Goal: Task Accomplishment & Management: Manage account settings

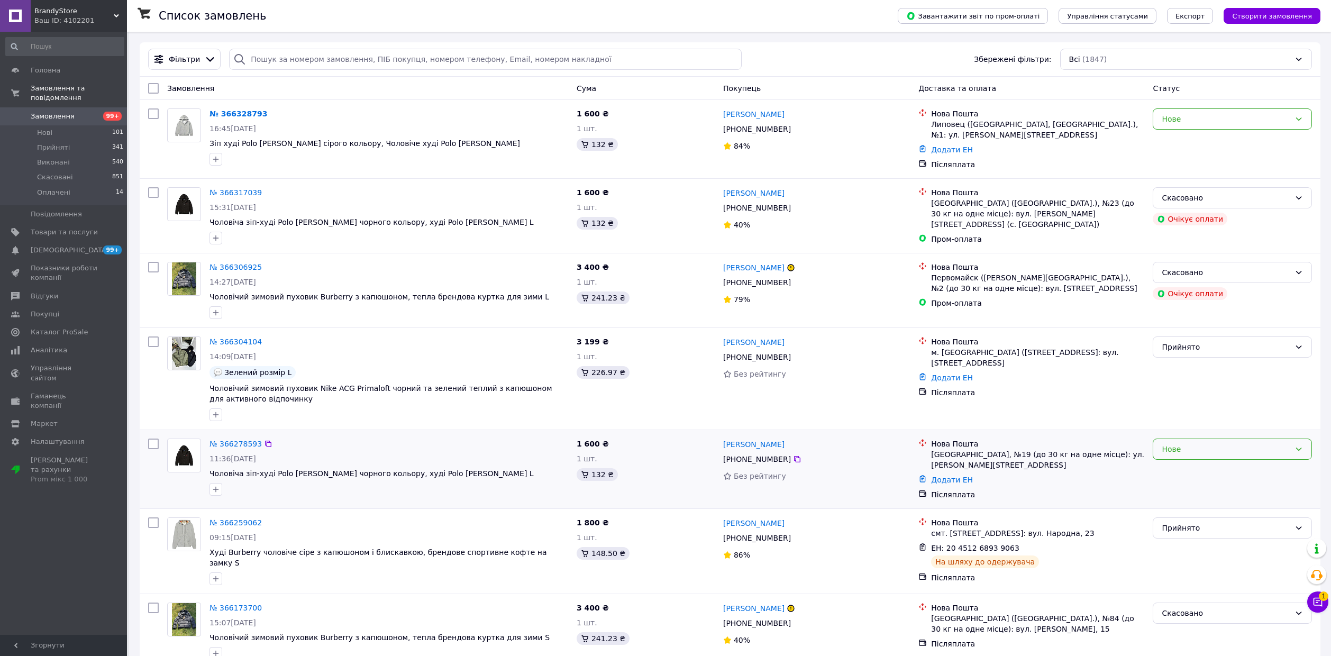
click at [1204, 455] on div "Нове" at bounding box center [1225, 449] width 129 height 12
click at [1196, 477] on li "Прийнято" at bounding box center [1232, 473] width 158 height 19
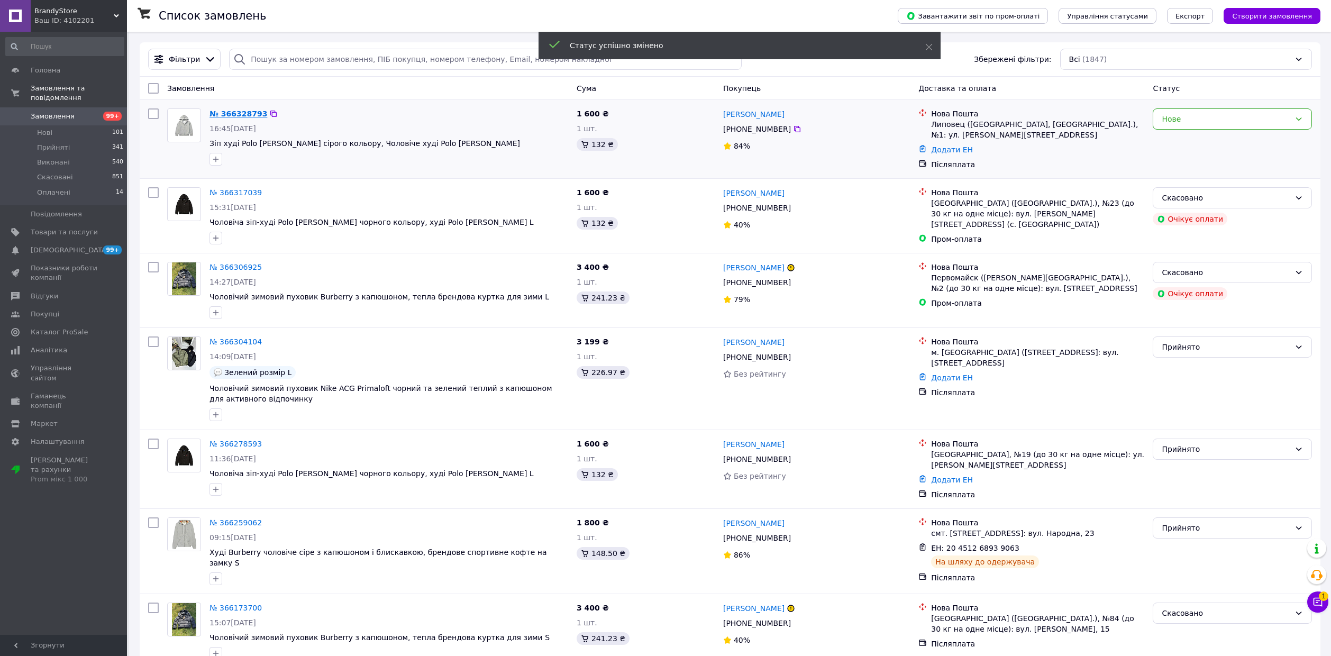
click at [252, 118] on link "№ 366328793" at bounding box center [238, 113] width 58 height 8
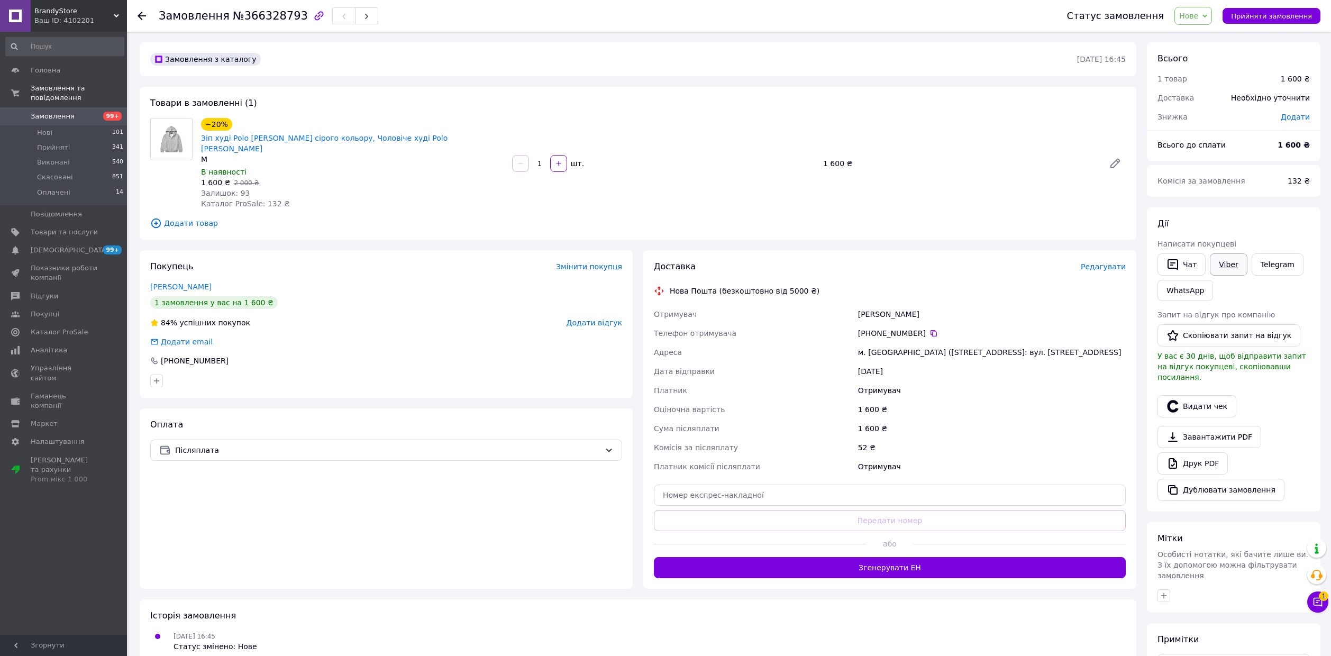
click at [1240, 264] on link "Viber" at bounding box center [1227, 264] width 37 height 22
click at [1210, 261] on link "Viber" at bounding box center [1227, 264] width 37 height 22
click at [41, 96] on link "Замовлення та повідомлення" at bounding box center [65, 92] width 130 height 27
click at [45, 95] on span "Замовлення та повідомлення" at bounding box center [64, 93] width 67 height 19
click at [51, 112] on span "Замовлення" at bounding box center [53, 117] width 44 height 10
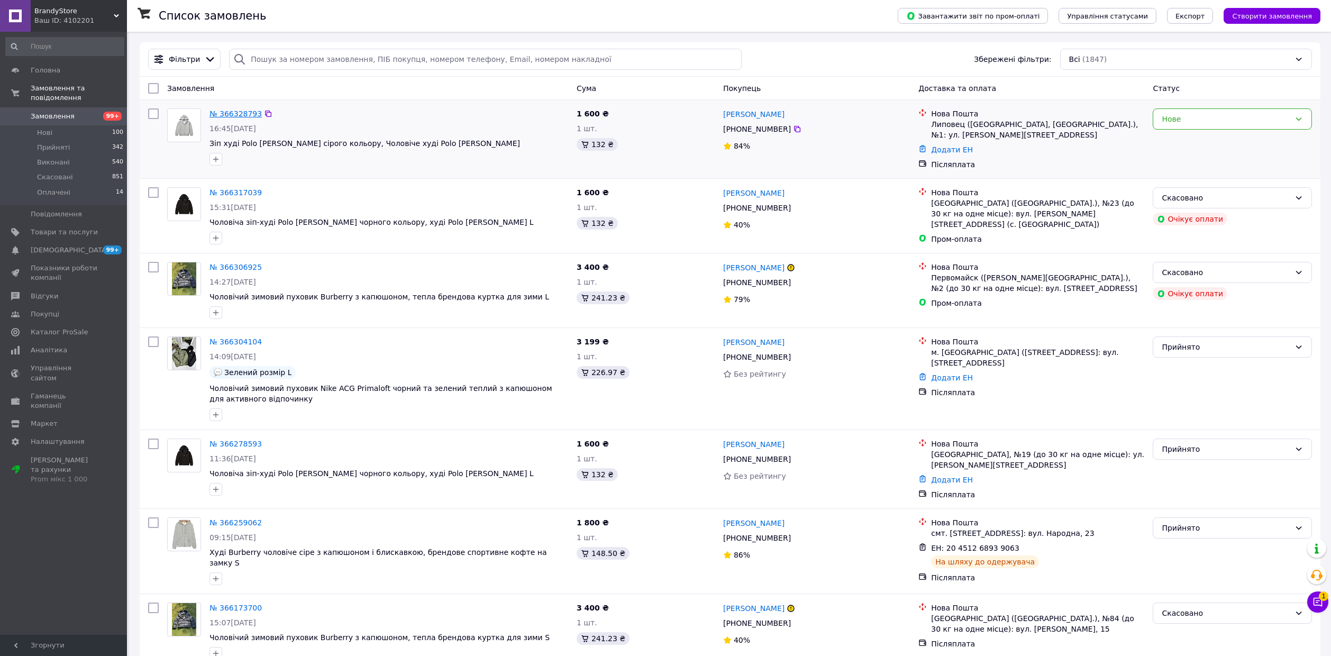
click at [217, 117] on link "№ 366328793" at bounding box center [235, 113] width 52 height 8
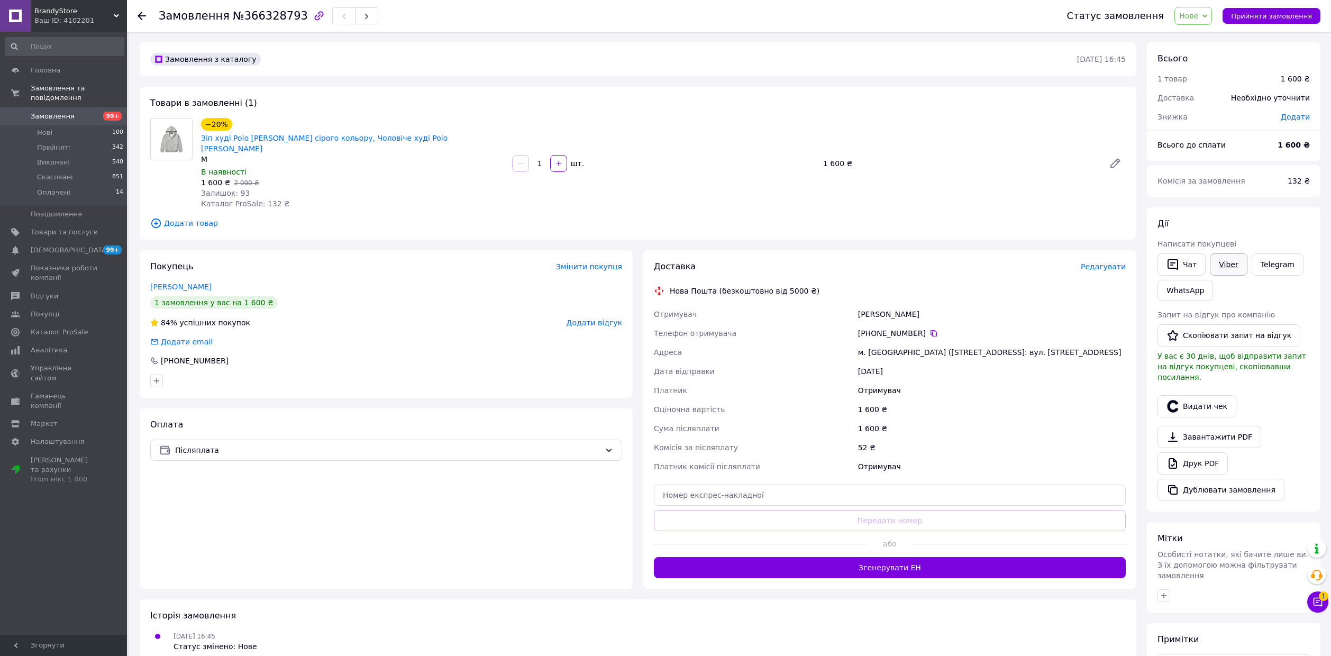
click at [1225, 273] on link "Viber" at bounding box center [1227, 264] width 37 height 22
click at [57, 112] on span "Замовлення" at bounding box center [53, 117] width 44 height 10
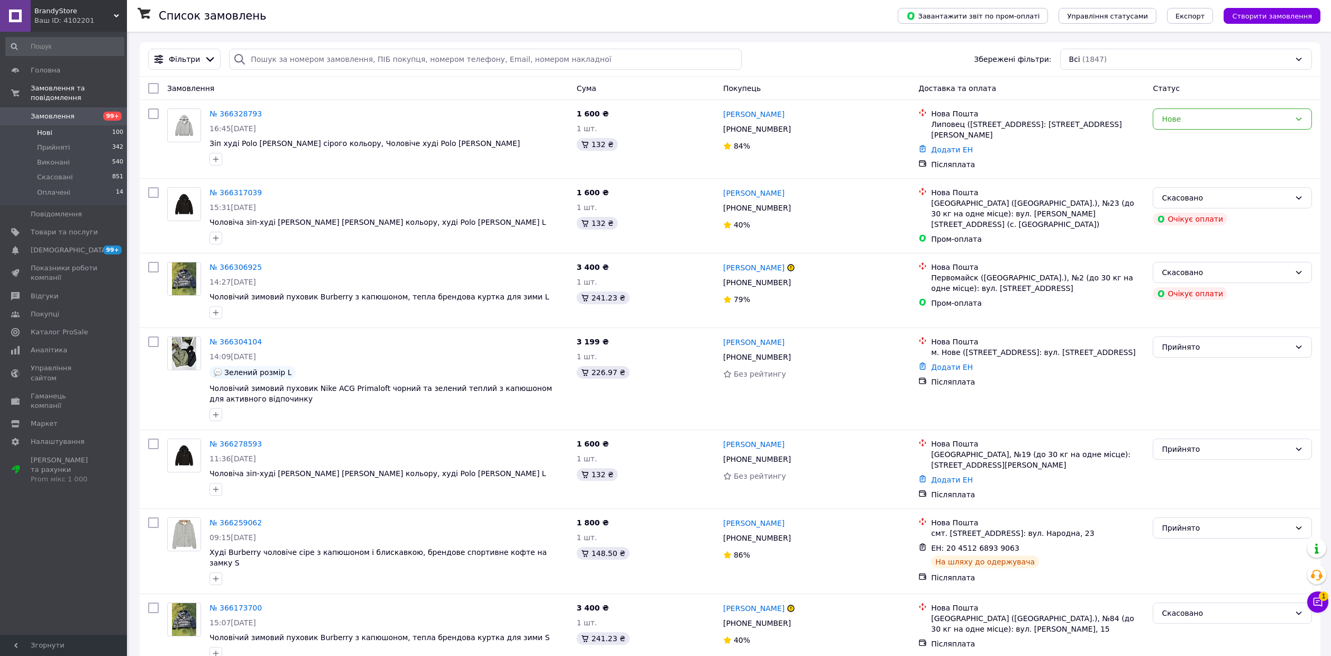
click at [106, 125] on li "Нові 100" at bounding box center [65, 132] width 130 height 15
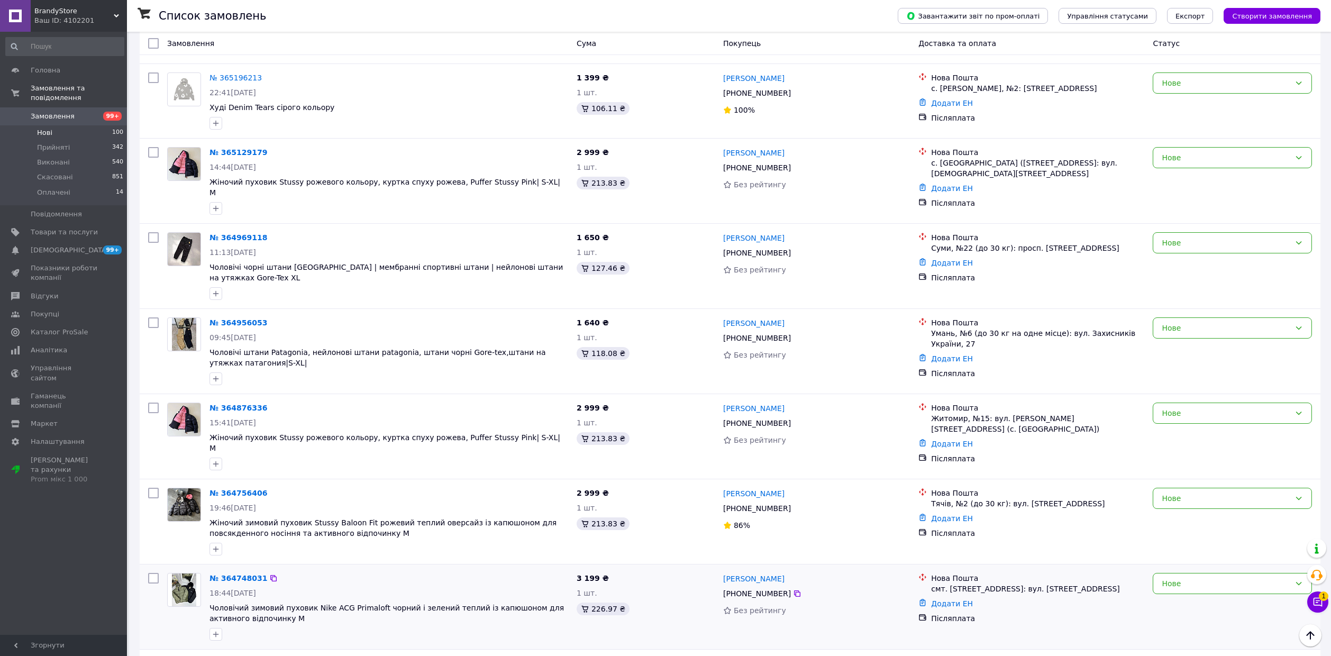
scroll to position [1113, 0]
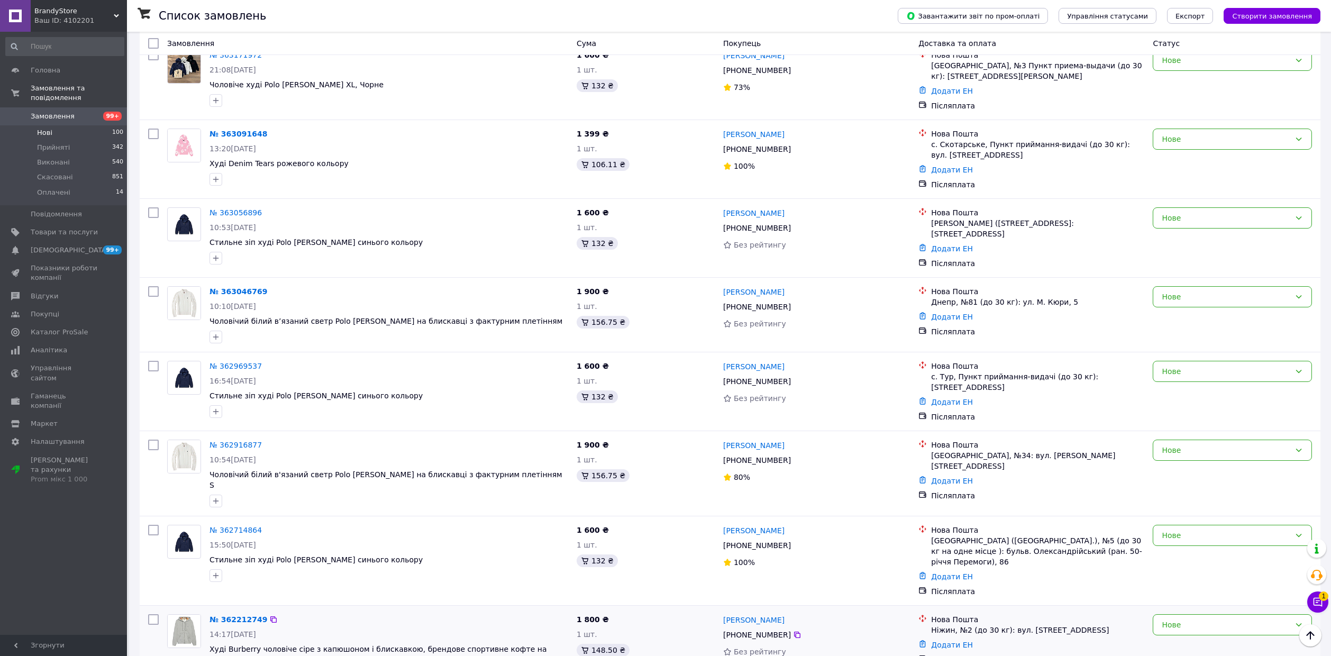
scroll to position [1081, 0]
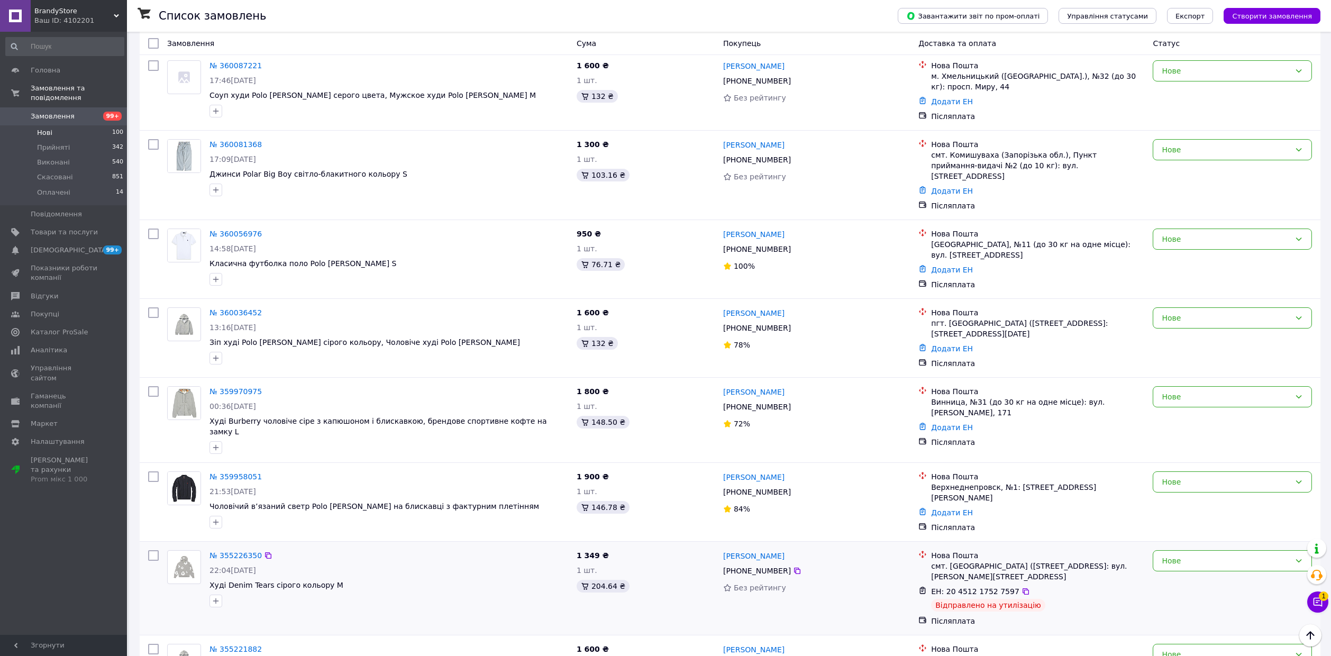
scroll to position [1088, 0]
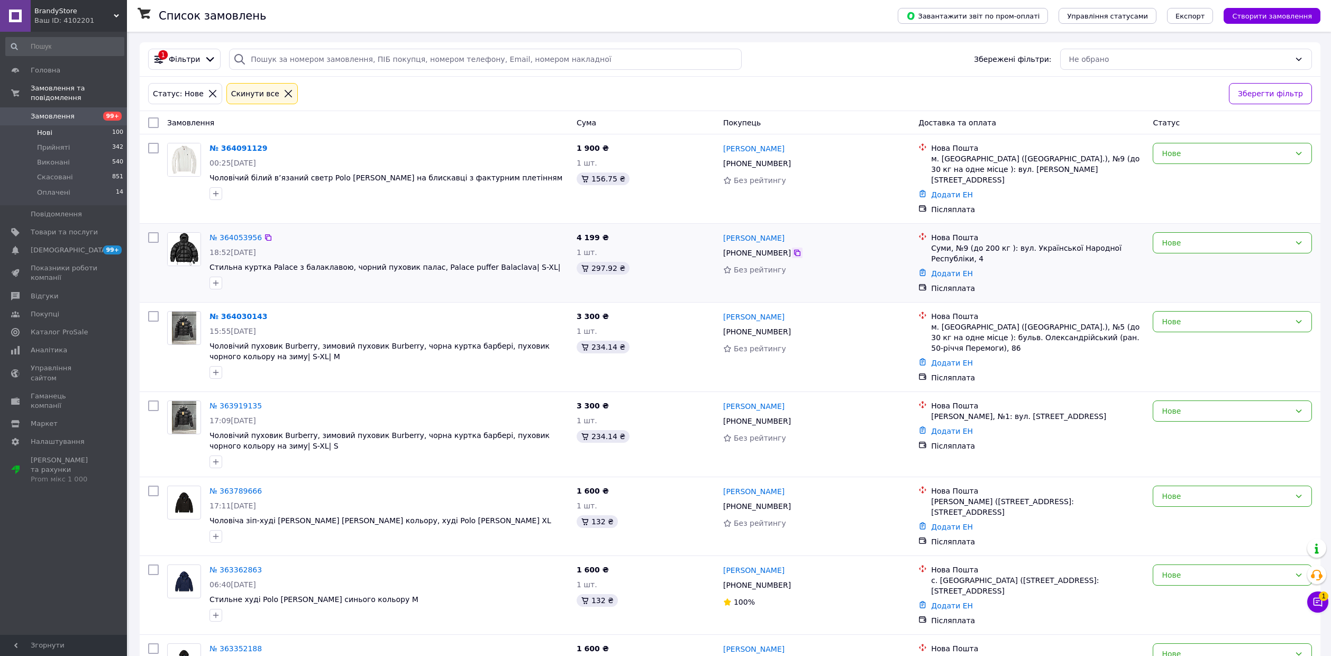
click at [793, 249] on icon at bounding box center [797, 253] width 8 height 8
click at [949, 269] on link "Додати ЕН" at bounding box center [952, 273] width 42 height 8
click at [916, 295] on input "Додати ЕН" at bounding box center [888, 296] width 142 height 21
paste input "20451269205064"
type input "20451269205064"
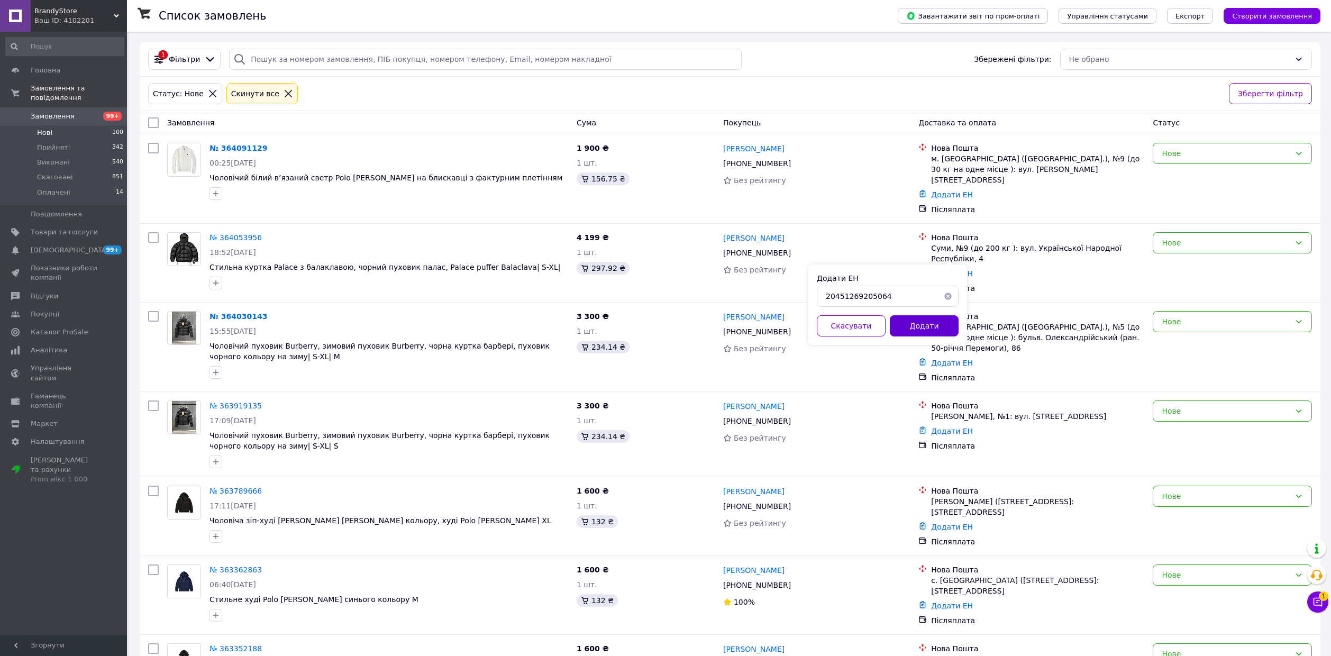
click at [935, 333] on button "Додати" at bounding box center [924, 325] width 69 height 21
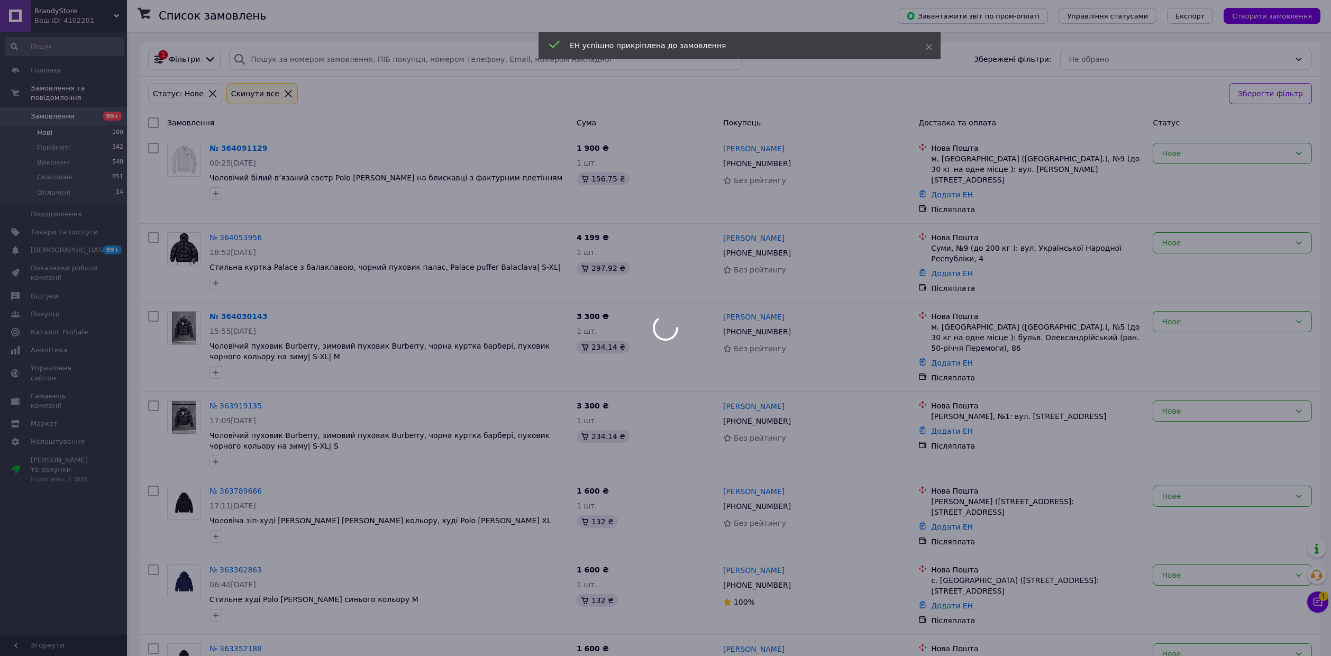
click at [1200, 231] on div at bounding box center [665, 328] width 1331 height 656
click at [1197, 234] on div at bounding box center [665, 328] width 1331 height 656
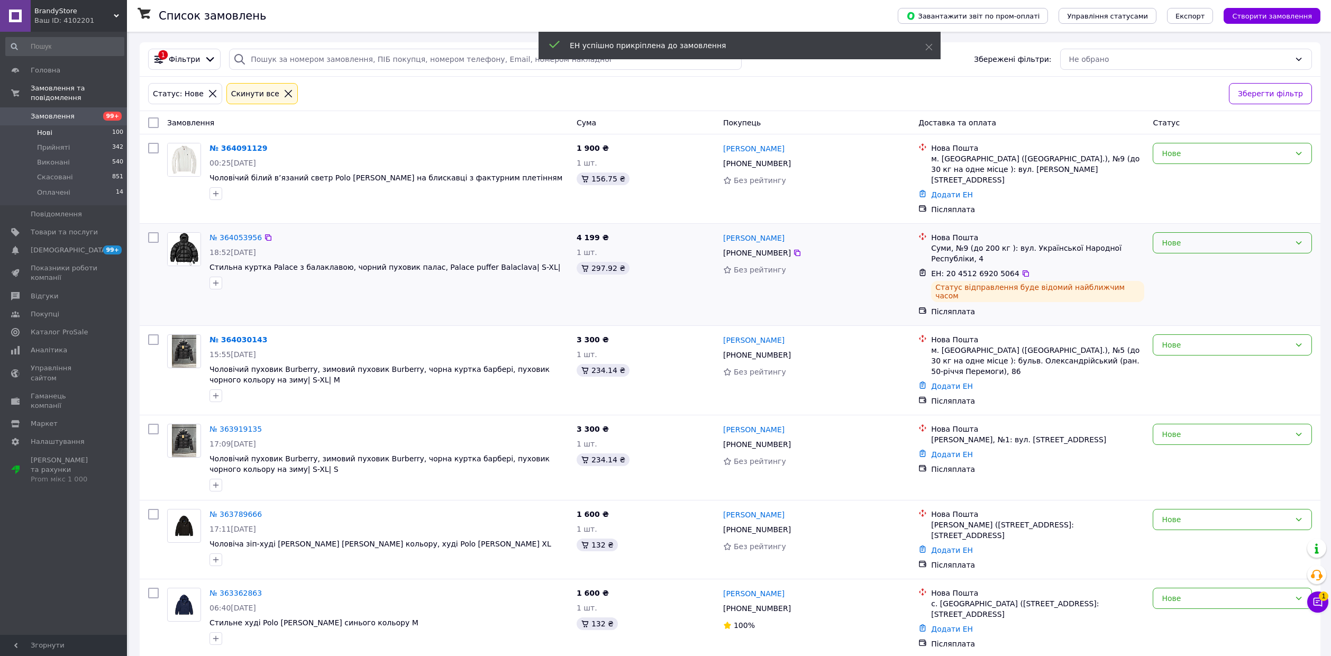
click at [1196, 237] on div "Нове" at bounding box center [1225, 243] width 129 height 12
click at [1191, 258] on li "Прийнято" at bounding box center [1232, 256] width 158 height 19
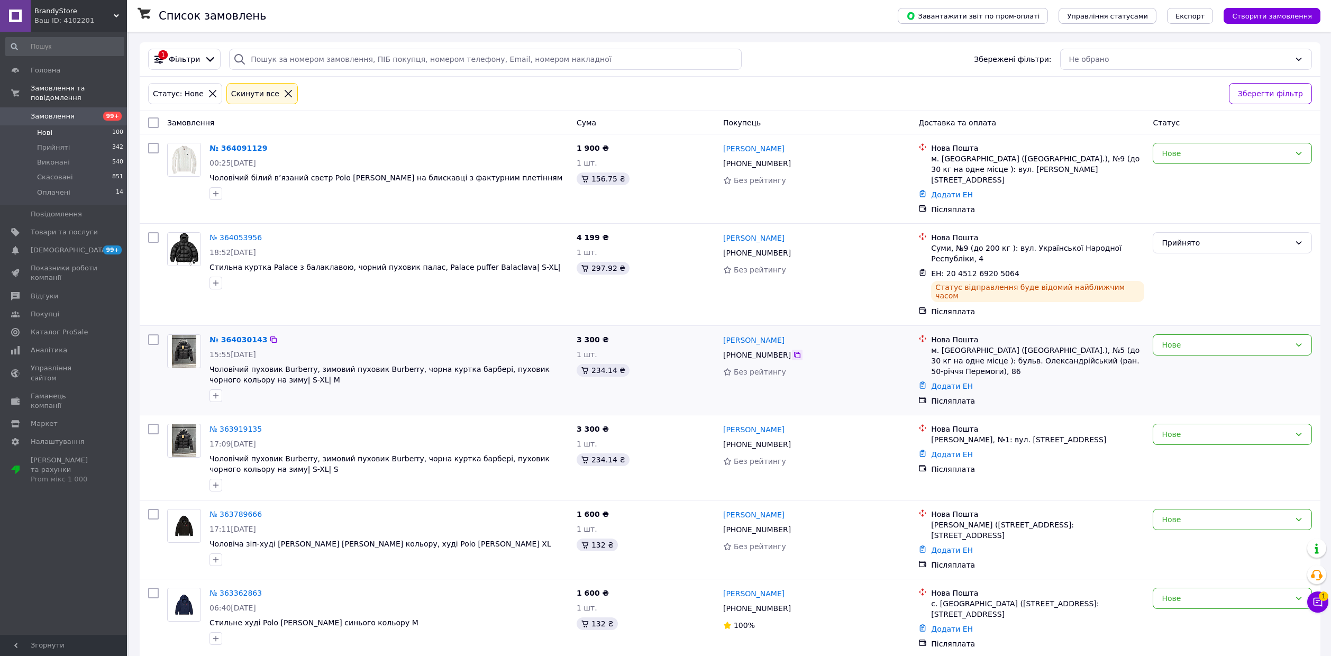
click at [793, 351] on icon at bounding box center [797, 355] width 8 height 8
click at [953, 382] on link "Додати ЕН" at bounding box center [952, 386] width 42 height 8
click at [925, 377] on div "Додати ЕН" at bounding box center [888, 383] width 142 height 34
click at [921, 394] on input "Додати ЕН" at bounding box center [888, 389] width 142 height 21
paste input "20451269205477"
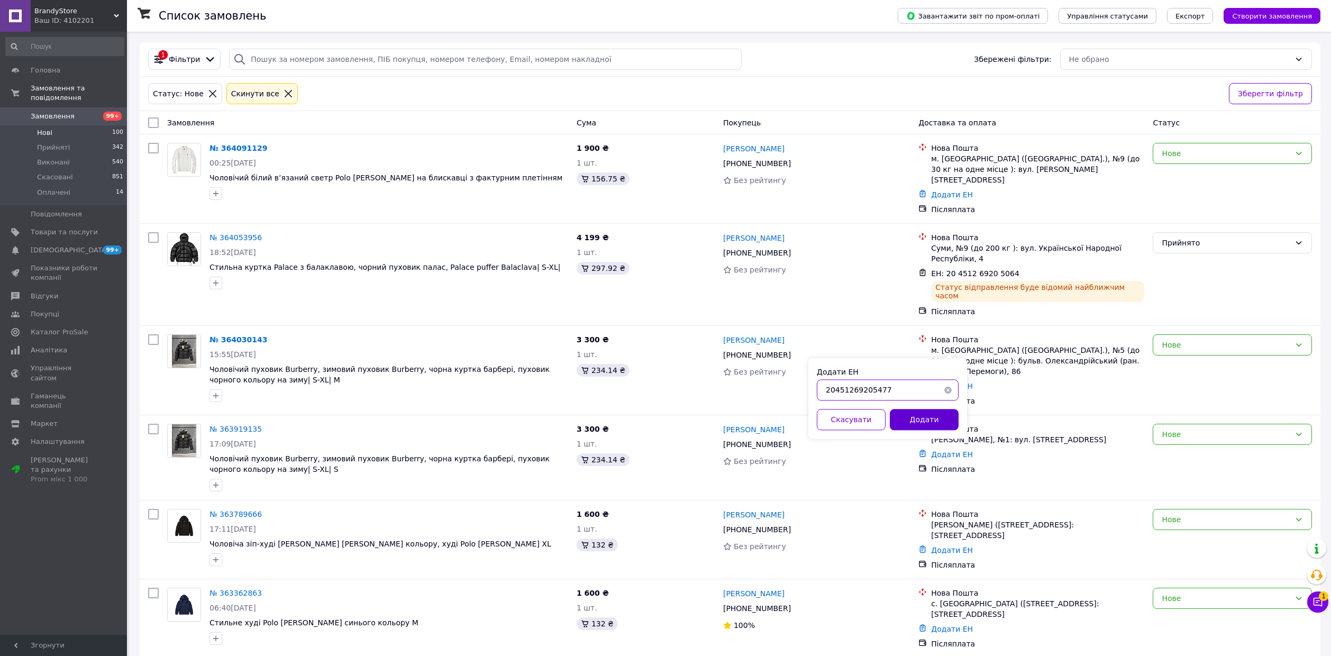
type input "20451269205477"
click at [920, 418] on button "Додати" at bounding box center [924, 419] width 69 height 21
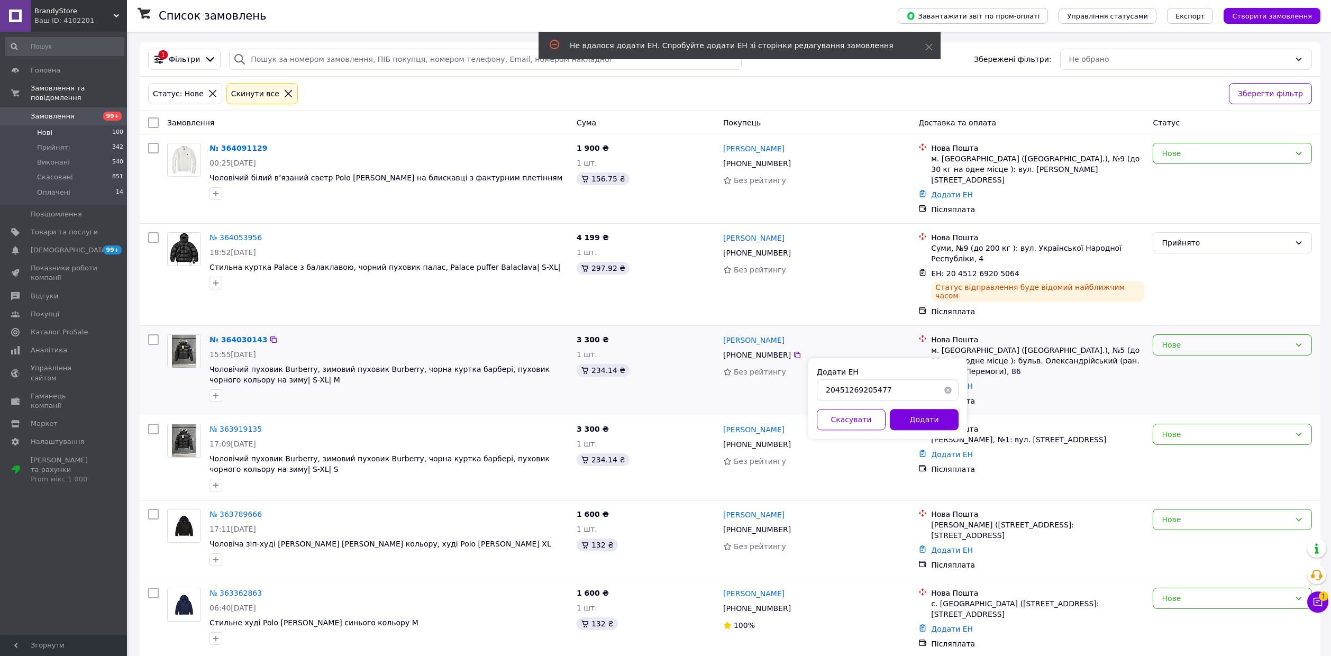
click at [1212, 339] on div "Нове" at bounding box center [1225, 345] width 129 height 12
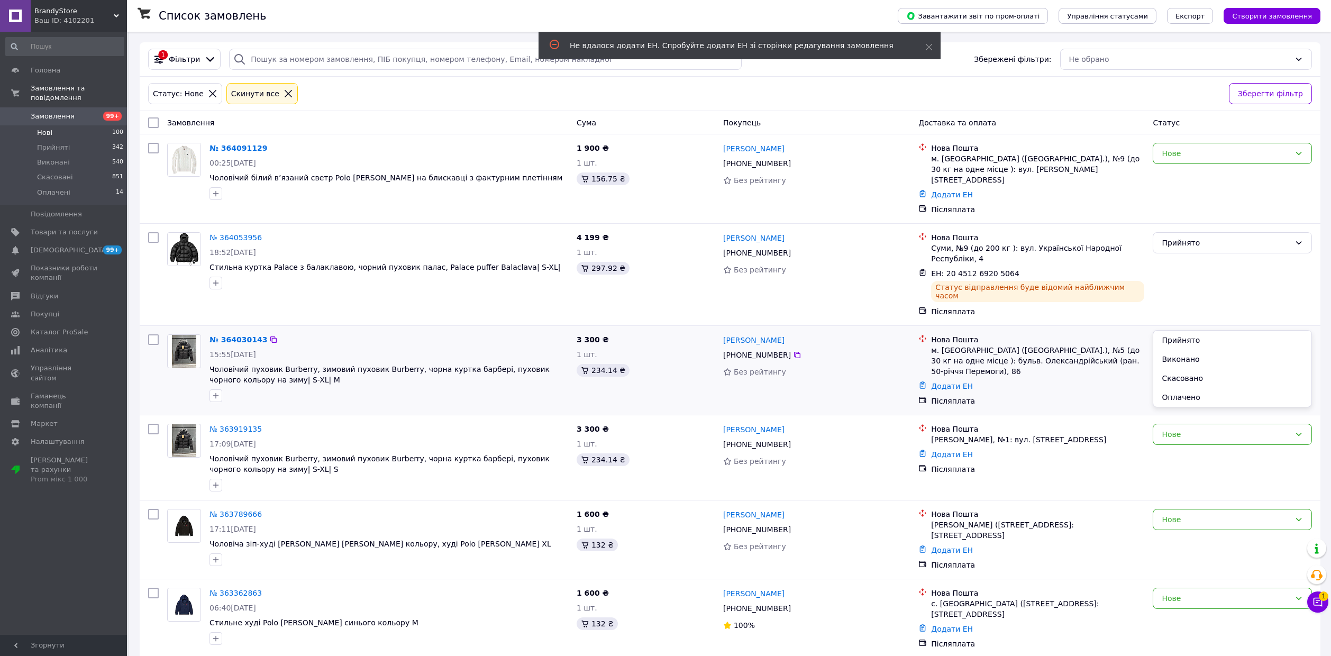
click at [1204, 335] on li "Прийнято" at bounding box center [1232, 340] width 158 height 19
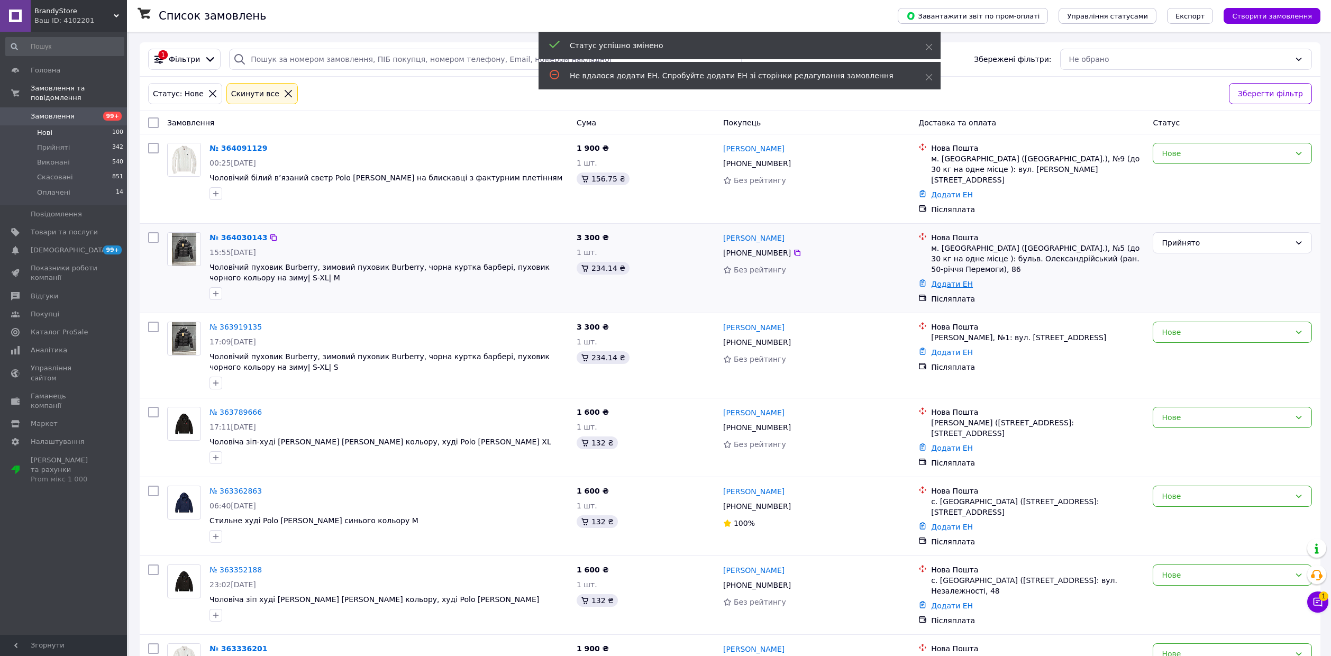
click at [961, 280] on link "Додати ЕН" at bounding box center [952, 284] width 42 height 8
click at [909, 305] on input "20451269205477" at bounding box center [888, 306] width 142 height 21
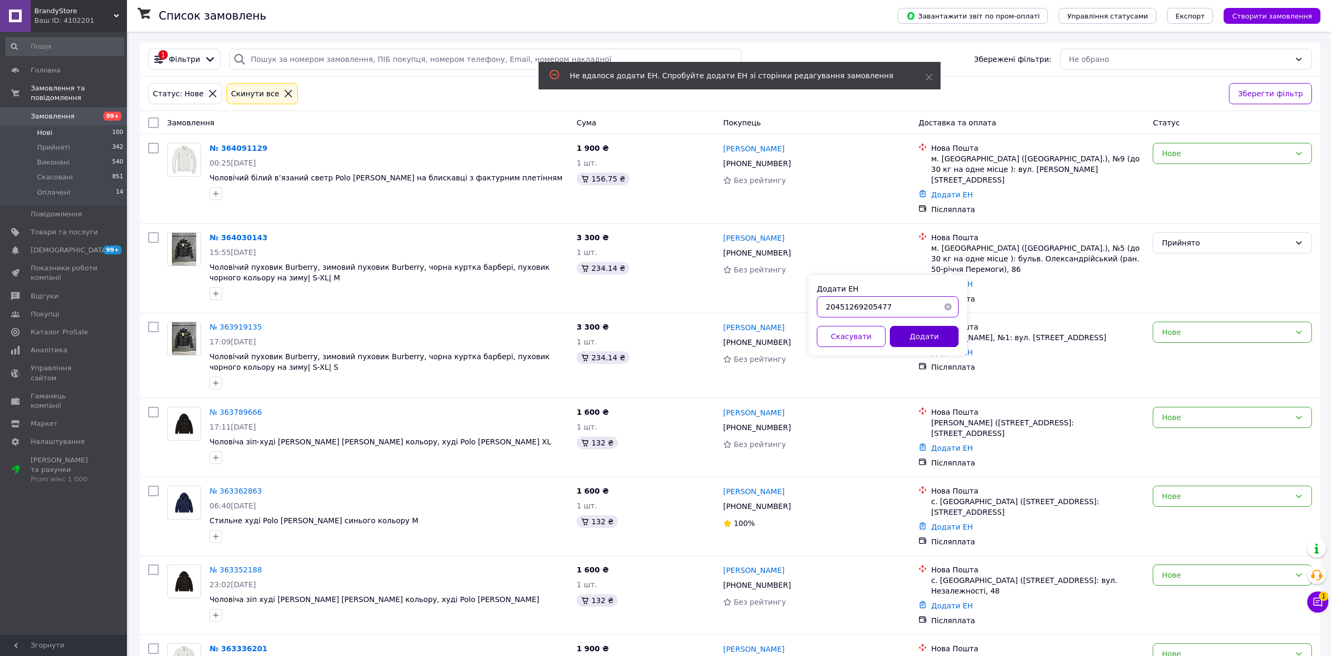
paste input "20451269205477"
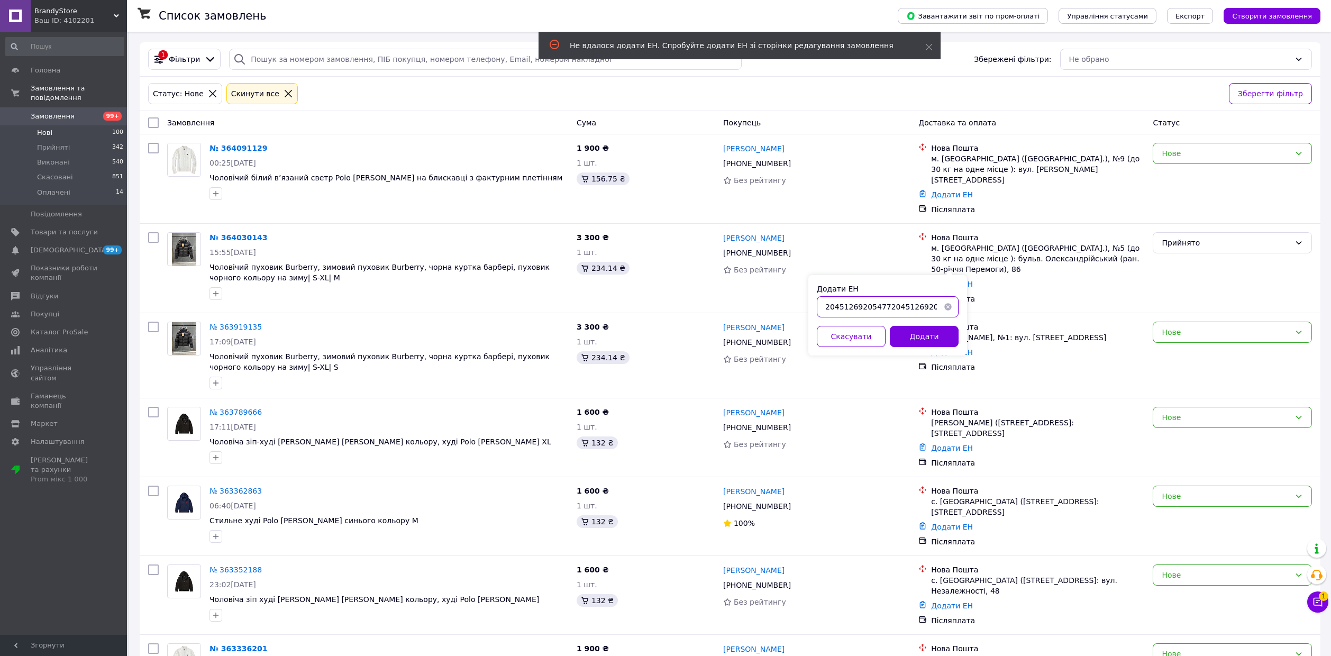
type input "2045126920547720451269205477"
click at [949, 303] on button "button" at bounding box center [947, 306] width 21 height 21
paste input "20451269205477"
type input "20451269205477"
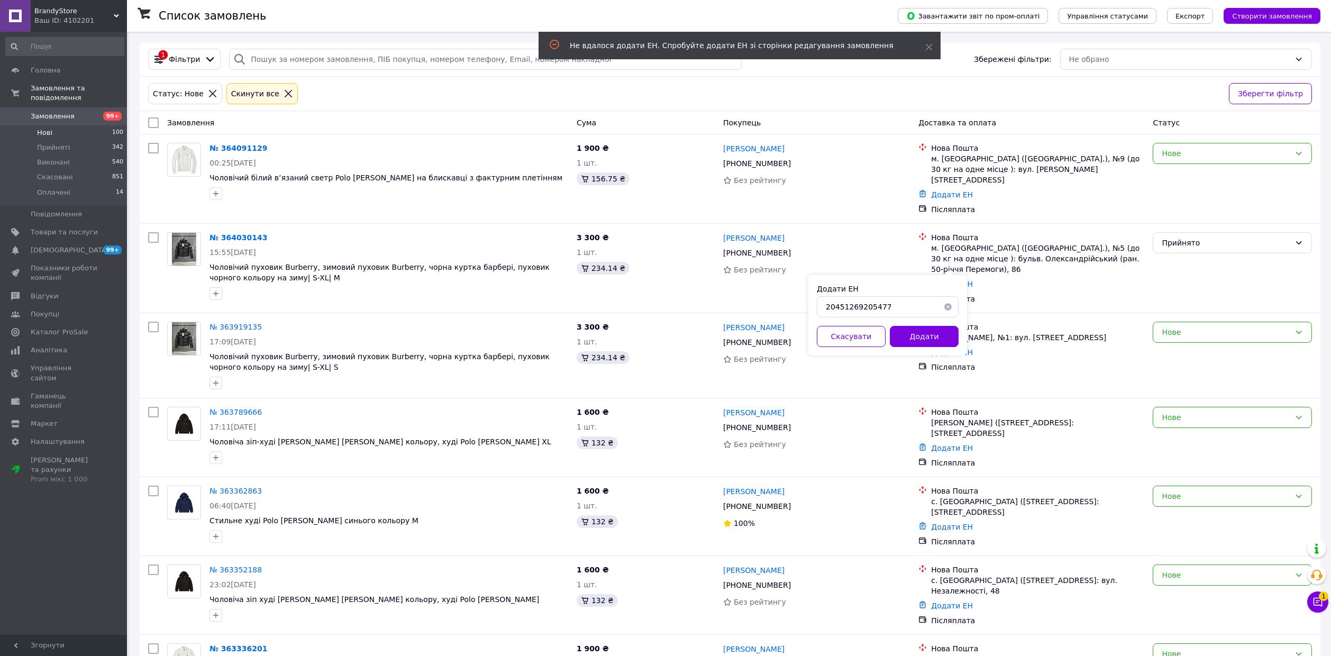
click at [936, 324] on div "Додати ЕН 20451269205477 Скасувати Додати" at bounding box center [887, 315] width 159 height 80
click at [933, 335] on button "Додати" at bounding box center [924, 336] width 69 height 21
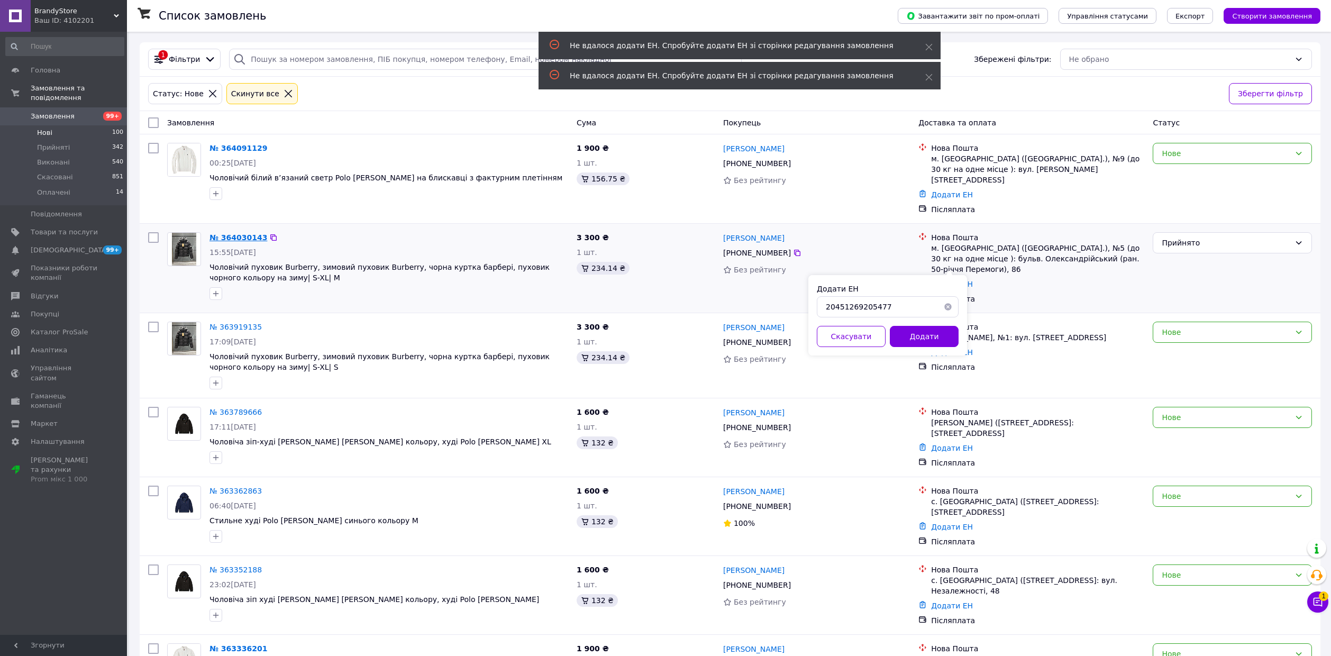
click at [237, 233] on link "№ 364030143" at bounding box center [238, 237] width 58 height 8
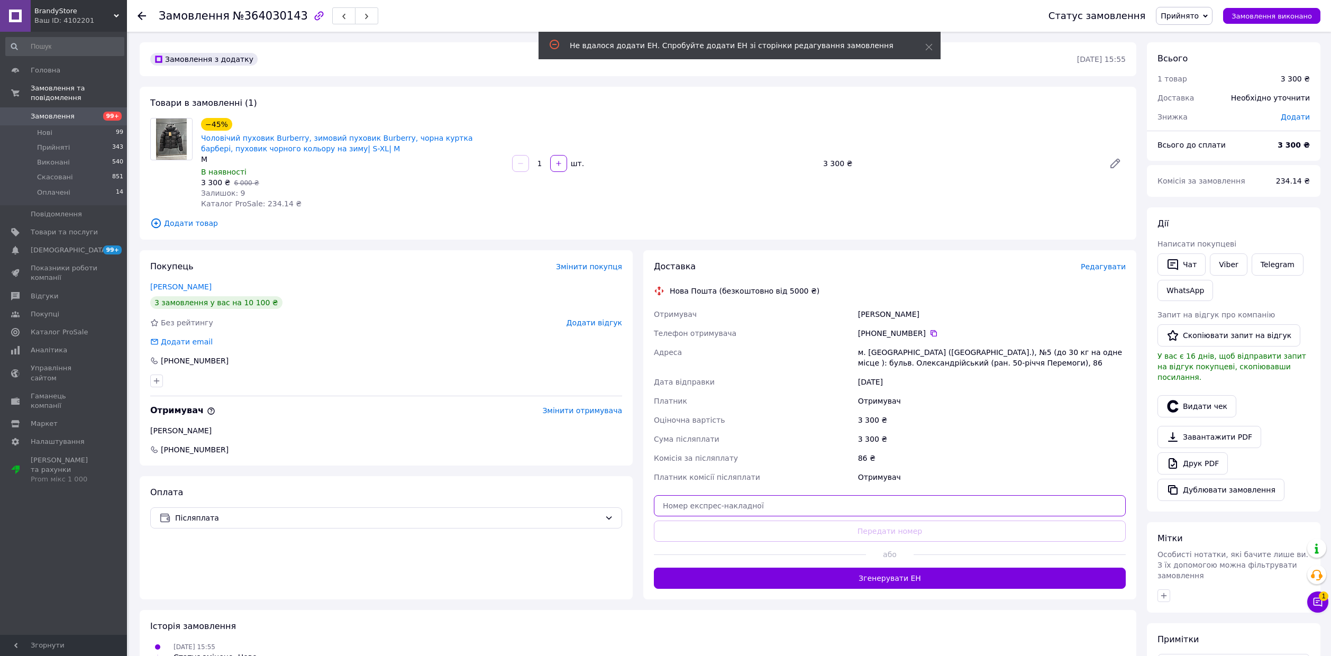
click at [806, 506] on input "text" at bounding box center [890, 505] width 472 height 21
paste input "20451269205477"
type input "20451269205477"
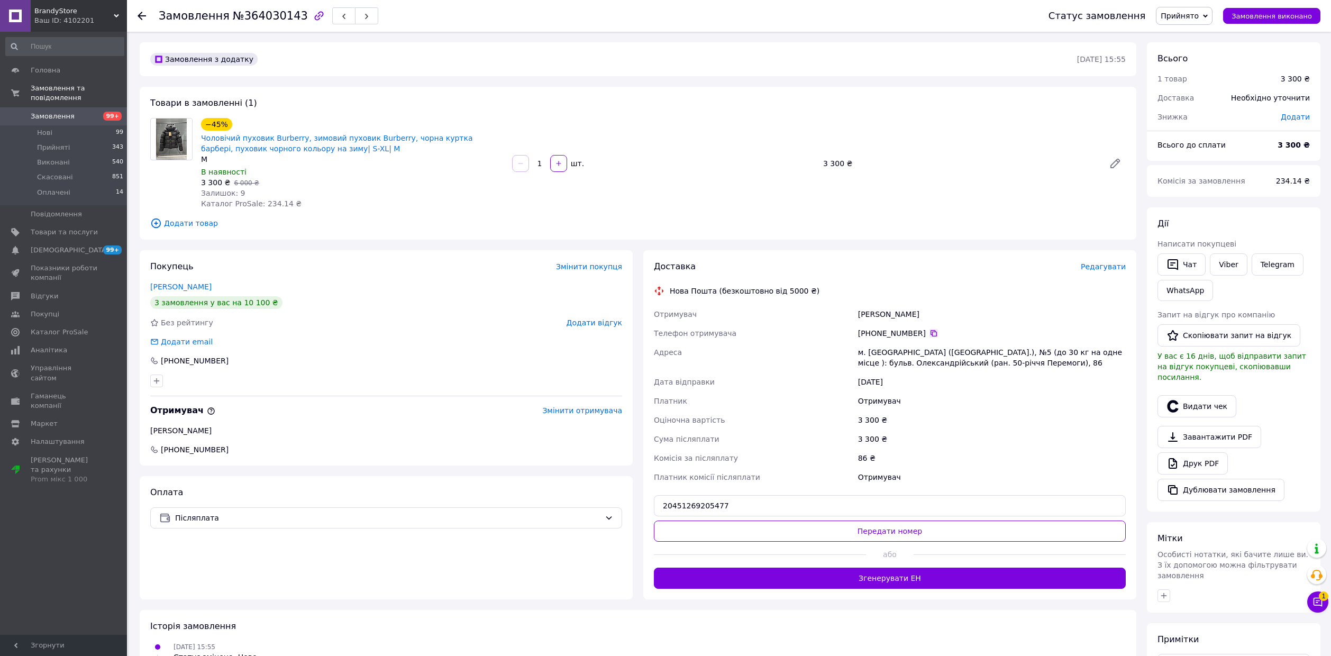
click at [929, 329] on icon at bounding box center [933, 333] width 8 height 8
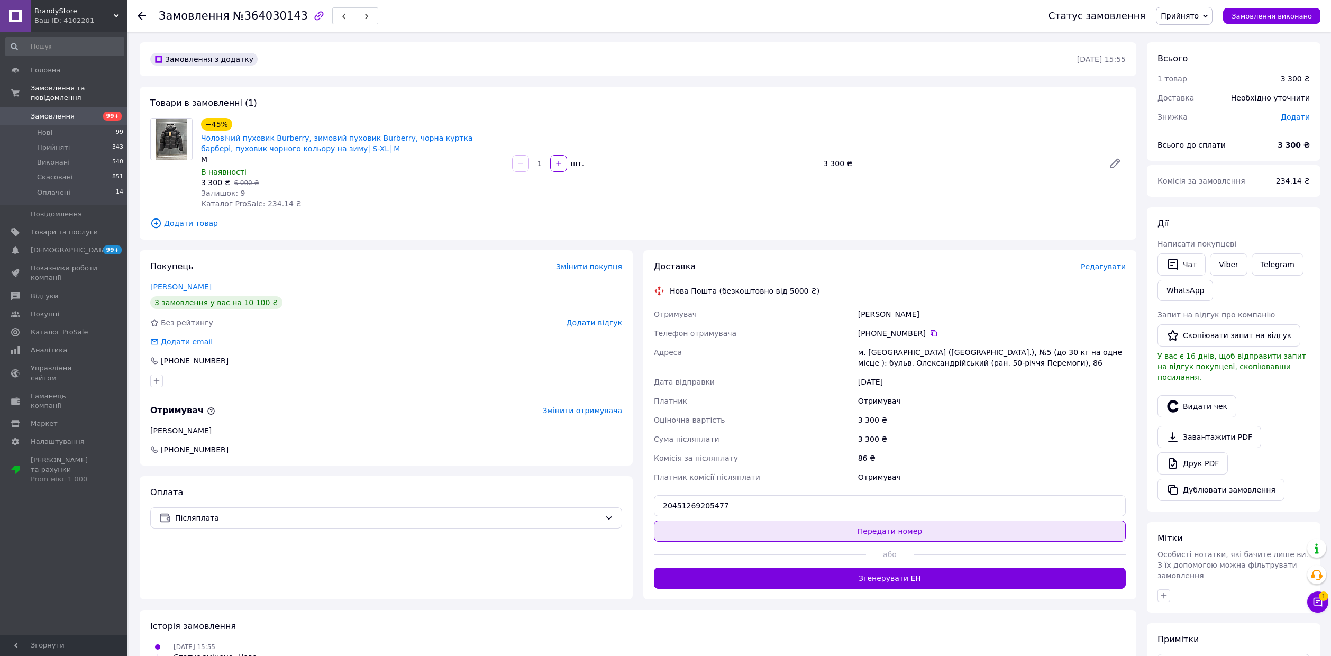
click at [790, 530] on button "Передати номер" at bounding box center [890, 530] width 472 height 21
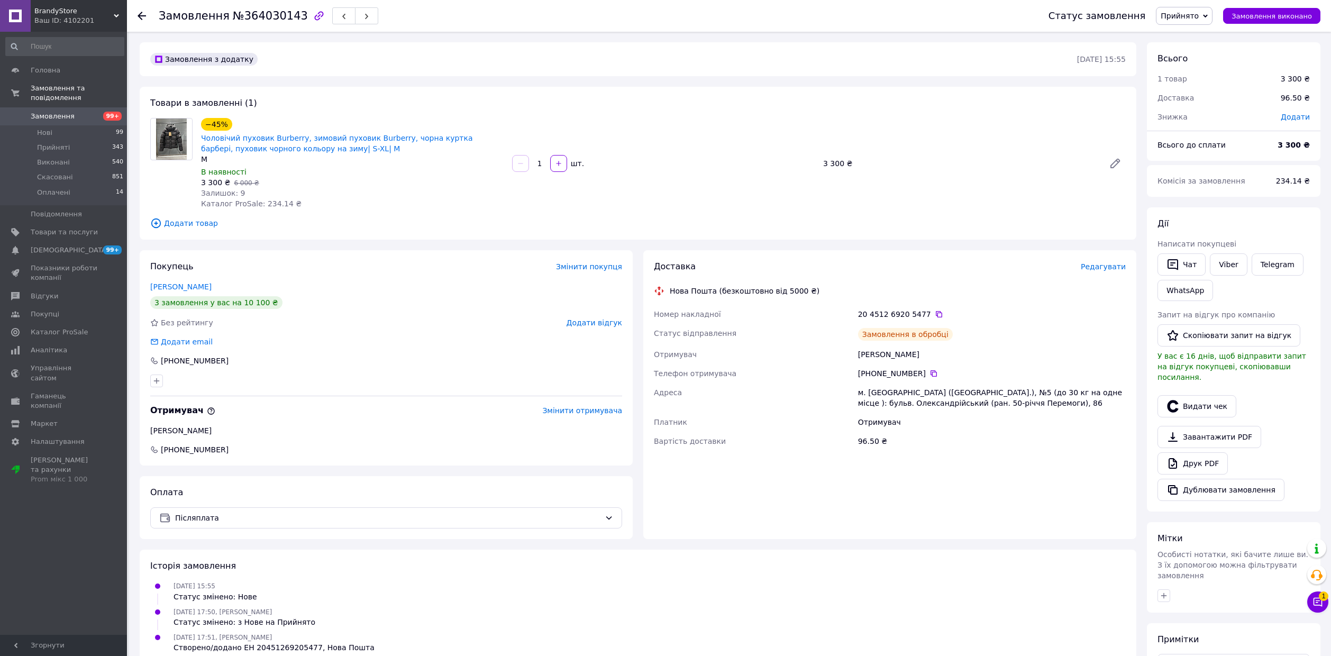
click at [144, 16] on icon at bounding box center [141, 16] width 8 height 8
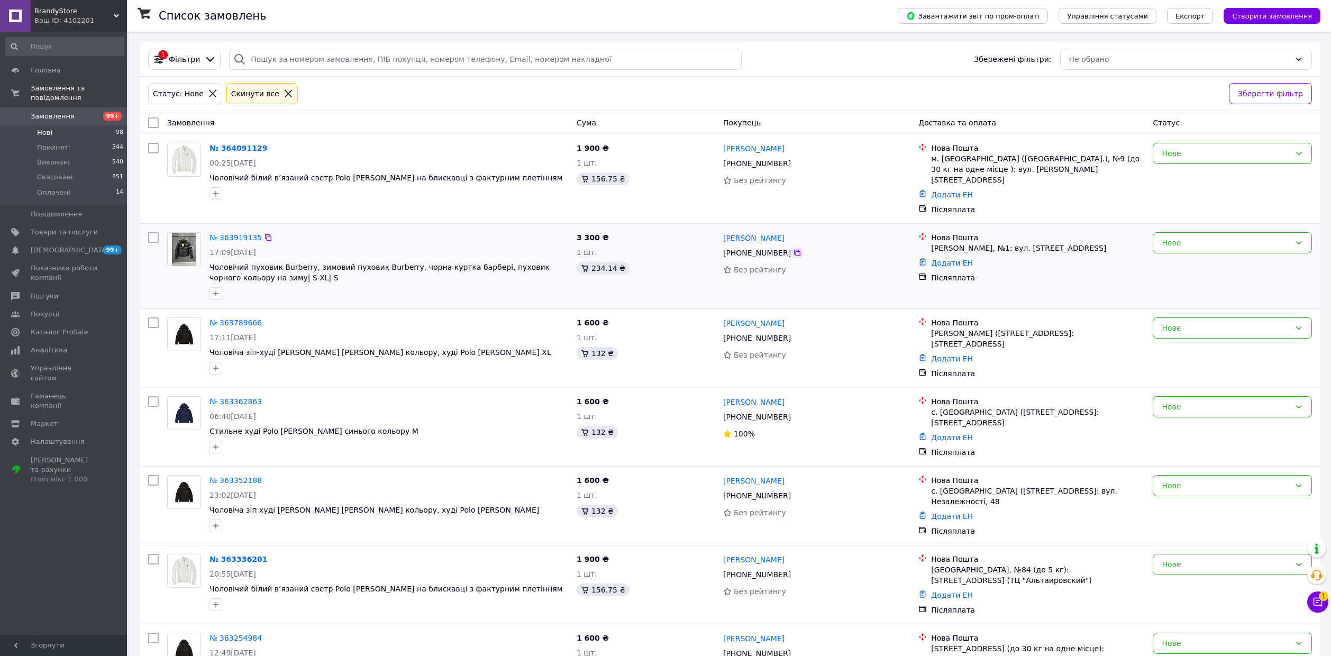
click at [793, 249] on icon at bounding box center [797, 253] width 8 height 8
click at [953, 259] on link "Додати ЕН" at bounding box center [952, 263] width 42 height 8
click at [897, 296] on input "Додати ЕН" at bounding box center [888, 296] width 142 height 21
paste input "20451269206695"
type input "20451269206695"
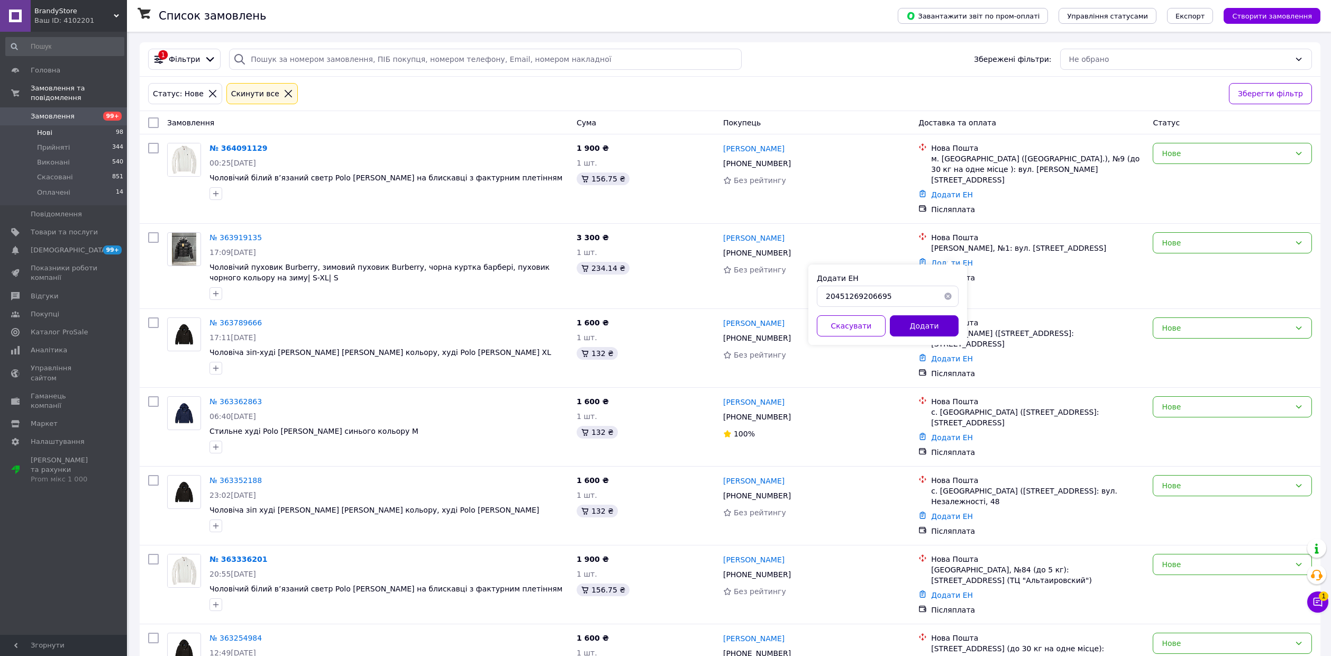
click at [917, 324] on button "Додати" at bounding box center [924, 325] width 69 height 21
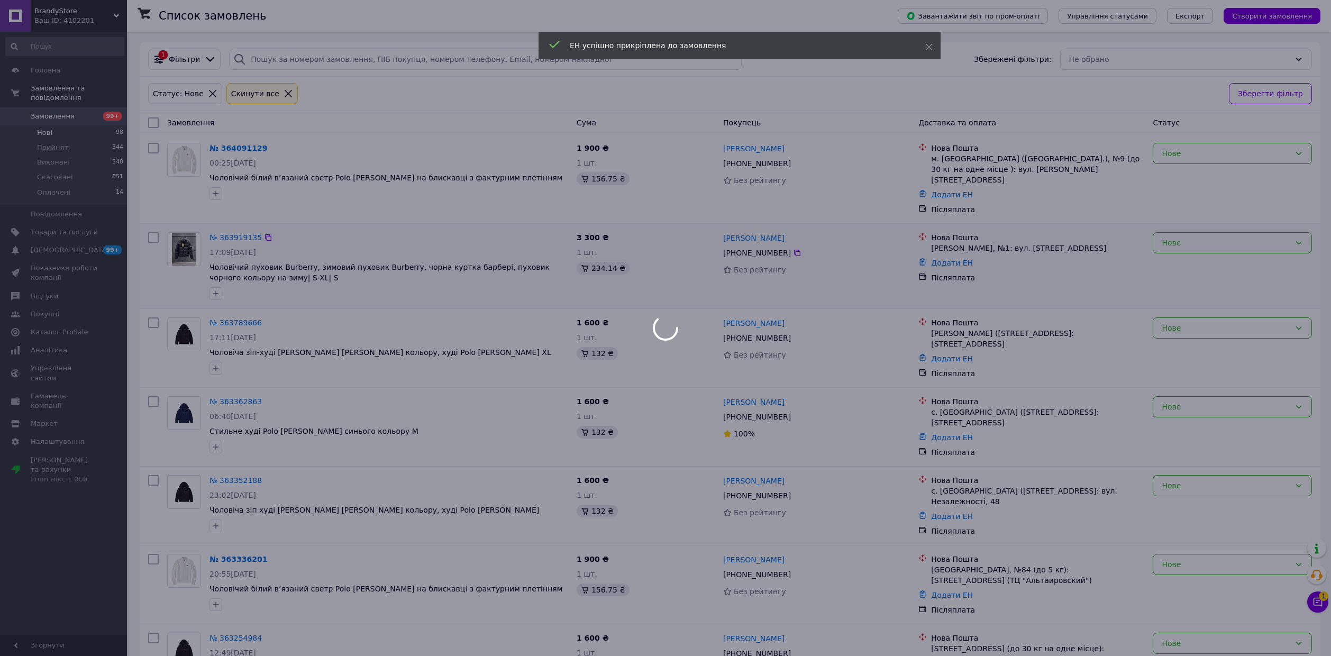
click at [1184, 233] on div at bounding box center [665, 328] width 1331 height 656
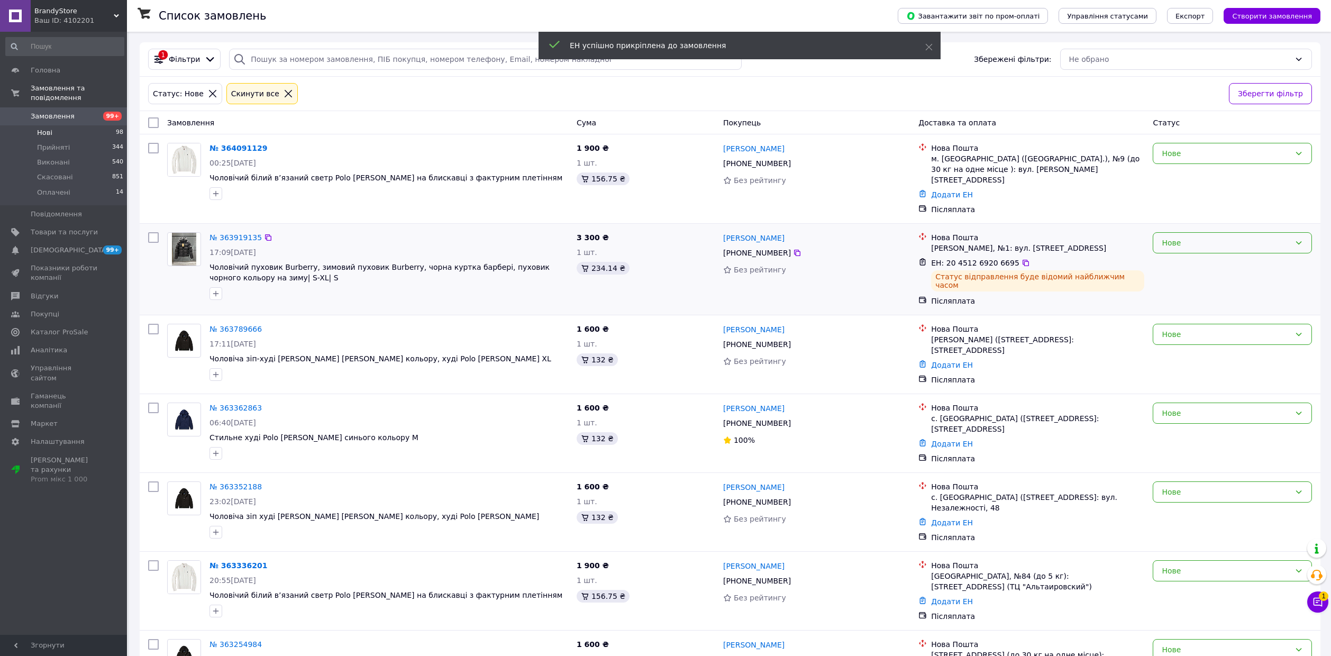
click at [1181, 237] on div "Нове" at bounding box center [1225, 243] width 129 height 12
click at [1186, 255] on li "Прийнято" at bounding box center [1232, 256] width 158 height 19
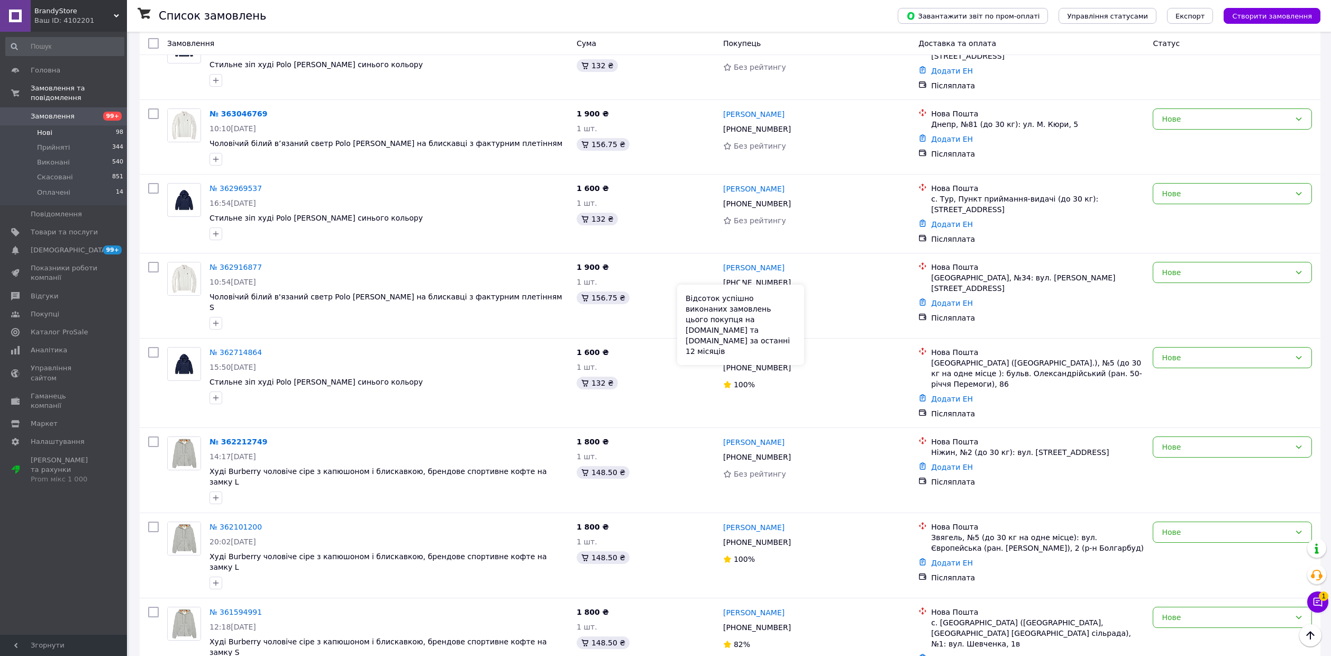
scroll to position [1079, 0]
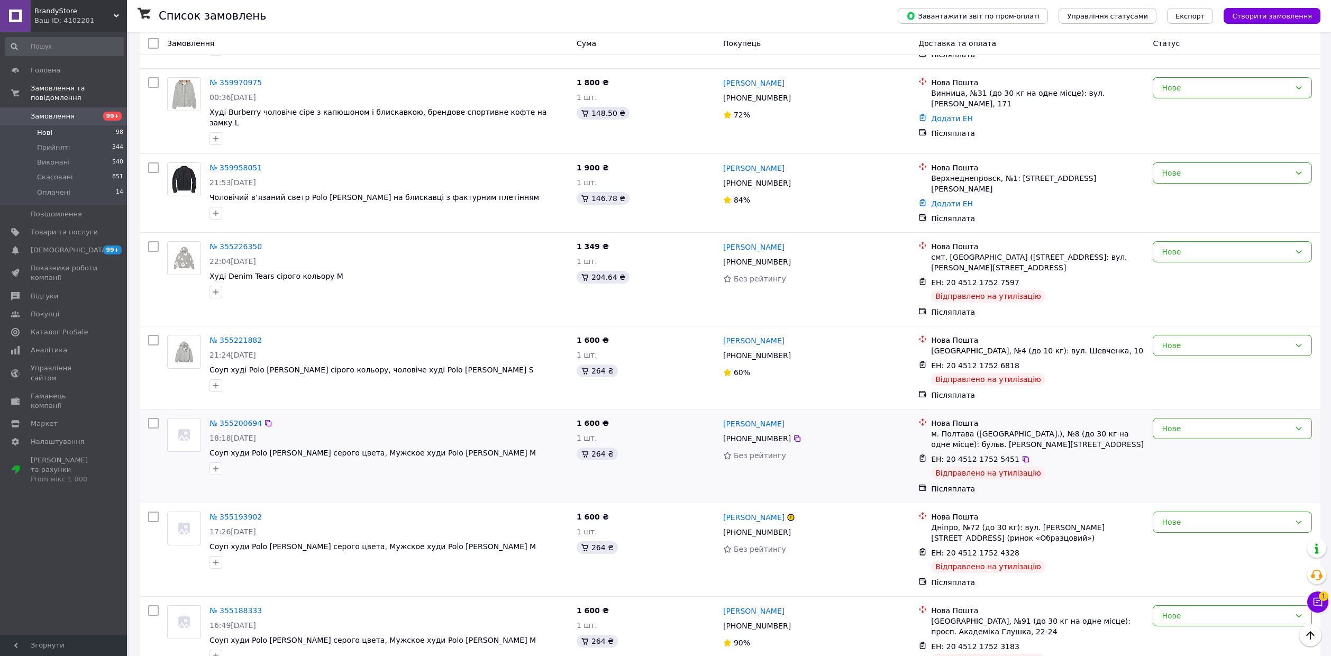
scroll to position [1136, 0]
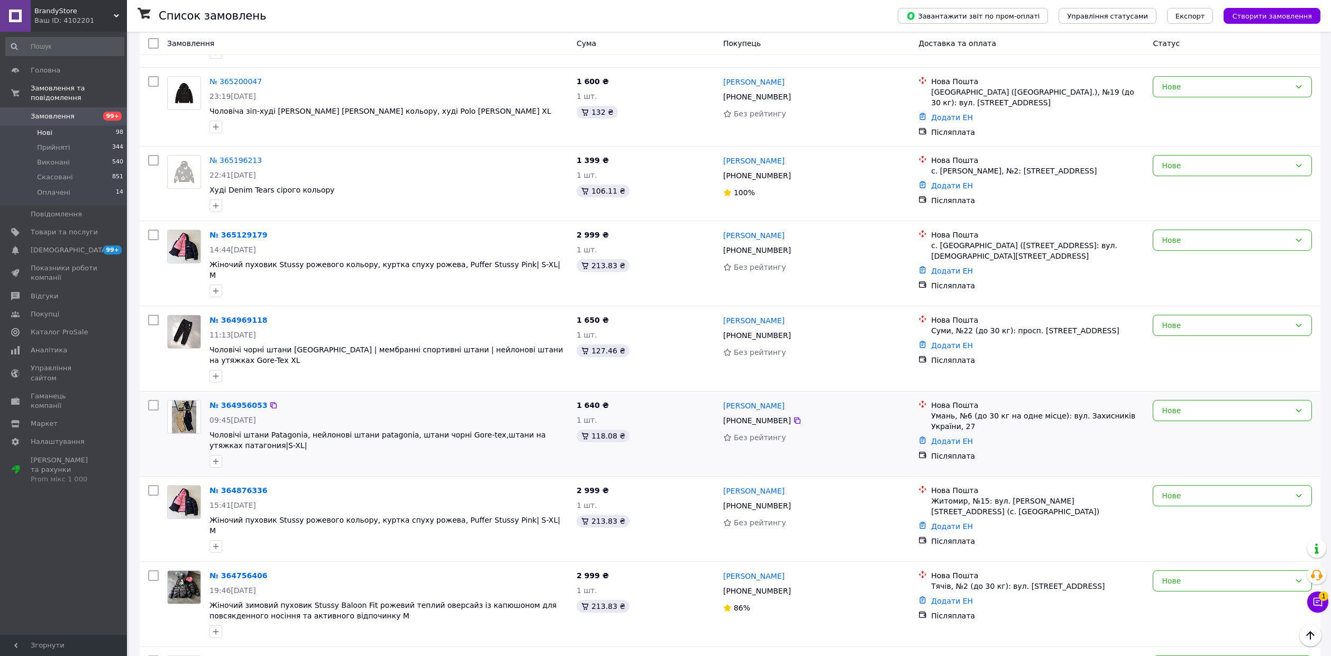
scroll to position [1113, 0]
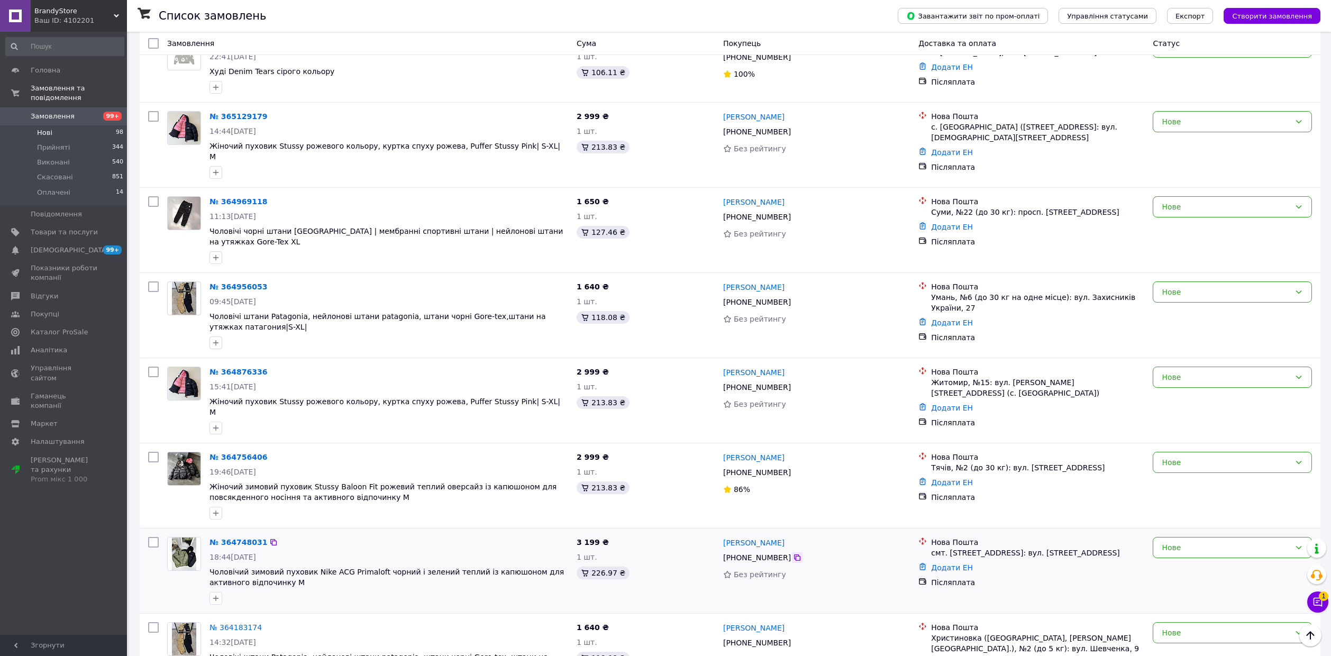
click at [793, 553] on icon at bounding box center [797, 557] width 8 height 8
drag, startPoint x: 949, startPoint y: 476, endPoint x: 939, endPoint y: 481, distance: 10.6
click at [949, 563] on link "Додати ЕН" at bounding box center [952, 567] width 42 height 8
click at [917, 510] on div "Додати ЕН" at bounding box center [888, 517] width 142 height 34
click at [916, 519] on input "Додати ЕН" at bounding box center [888, 523] width 142 height 21
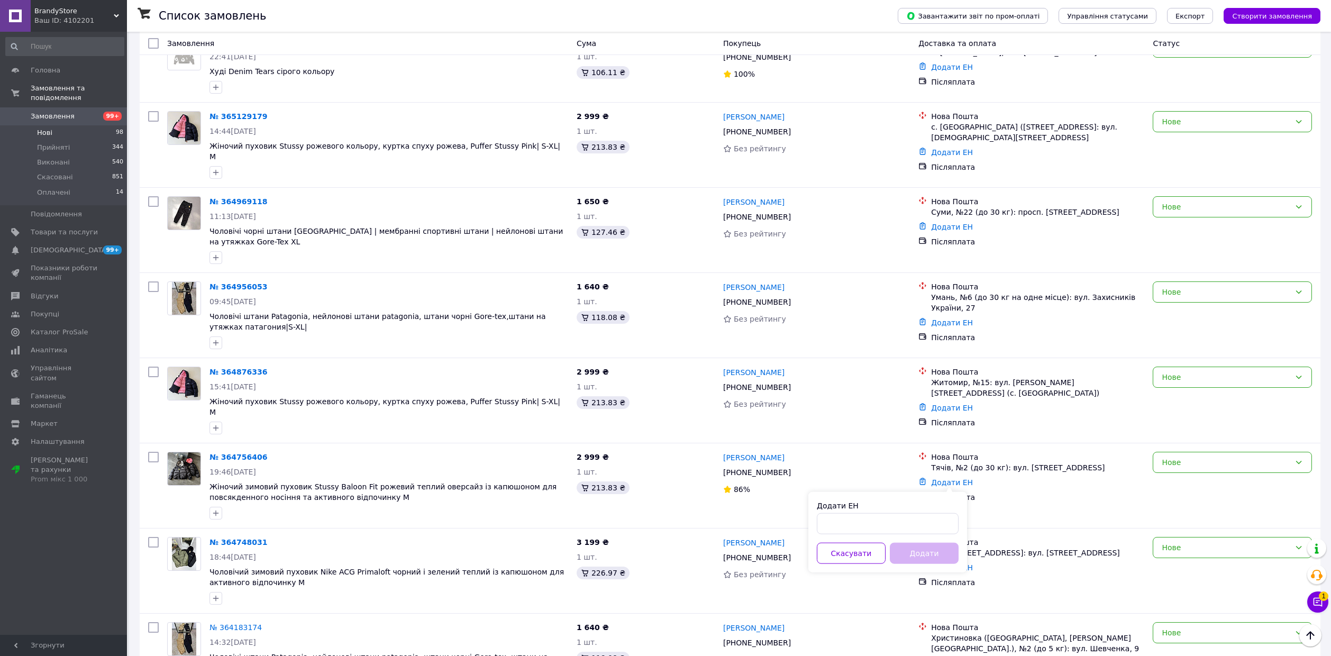
click at [925, 560] on div "Додати" at bounding box center [923, 553] width 73 height 21
click at [906, 517] on input "Додати ЕН" at bounding box center [888, 523] width 142 height 21
paste input "20451269207444"
type input "20451269207444"
click at [917, 555] on button "Додати" at bounding box center [924, 553] width 69 height 21
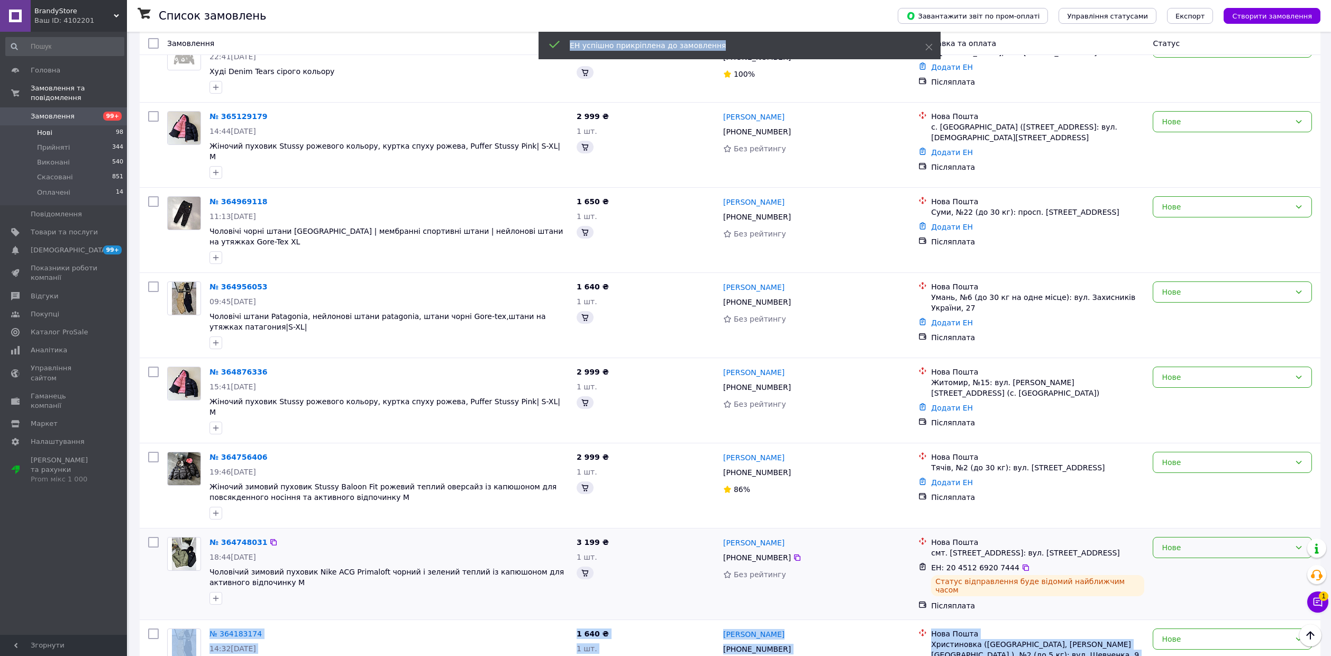
click at [1187, 542] on div "Нове" at bounding box center [1225, 548] width 129 height 12
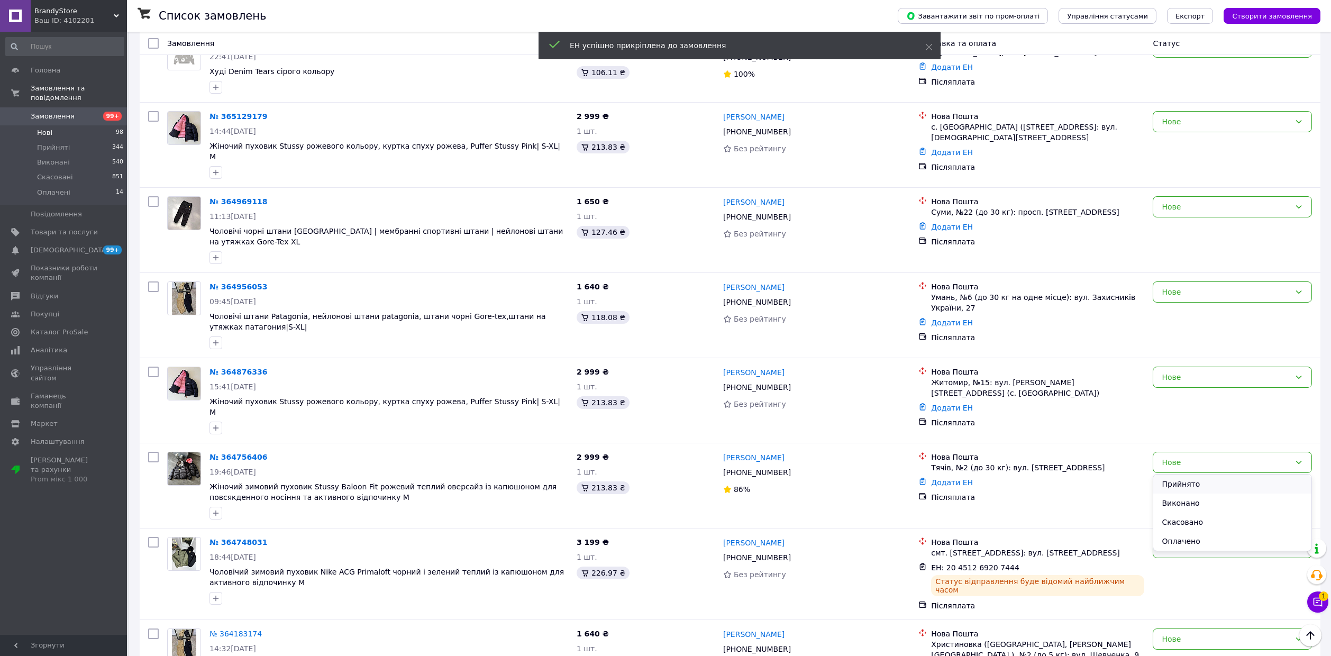
click at [1188, 481] on li "Прийнято" at bounding box center [1232, 483] width 158 height 19
click at [53, 112] on span "Замовлення" at bounding box center [53, 117] width 44 height 10
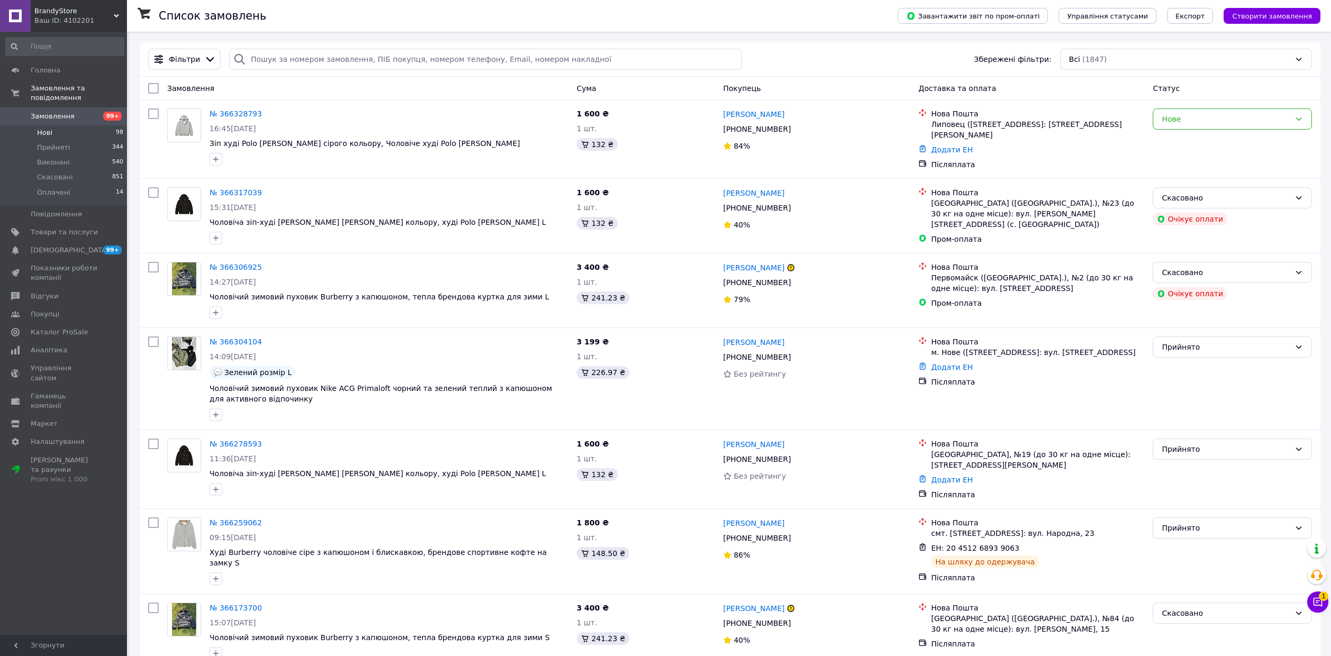
click at [105, 128] on li "Нові 98" at bounding box center [65, 132] width 130 height 15
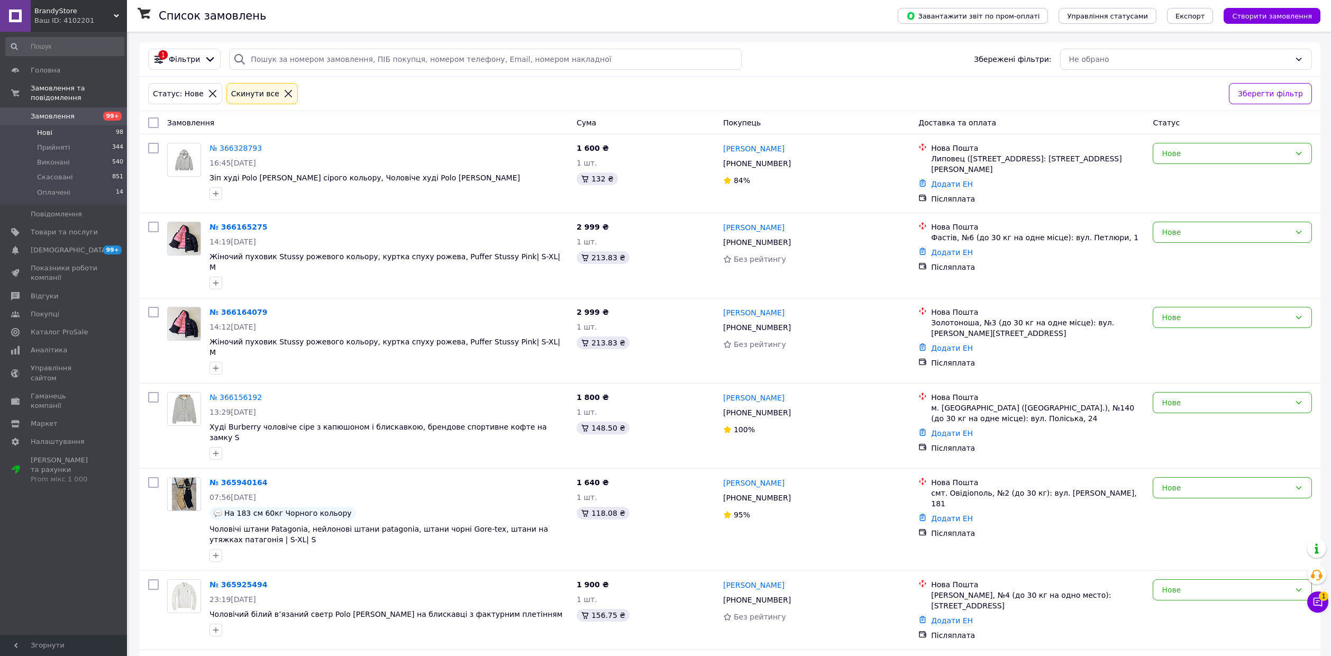
click at [283, 92] on icon at bounding box center [288, 94] width 10 height 10
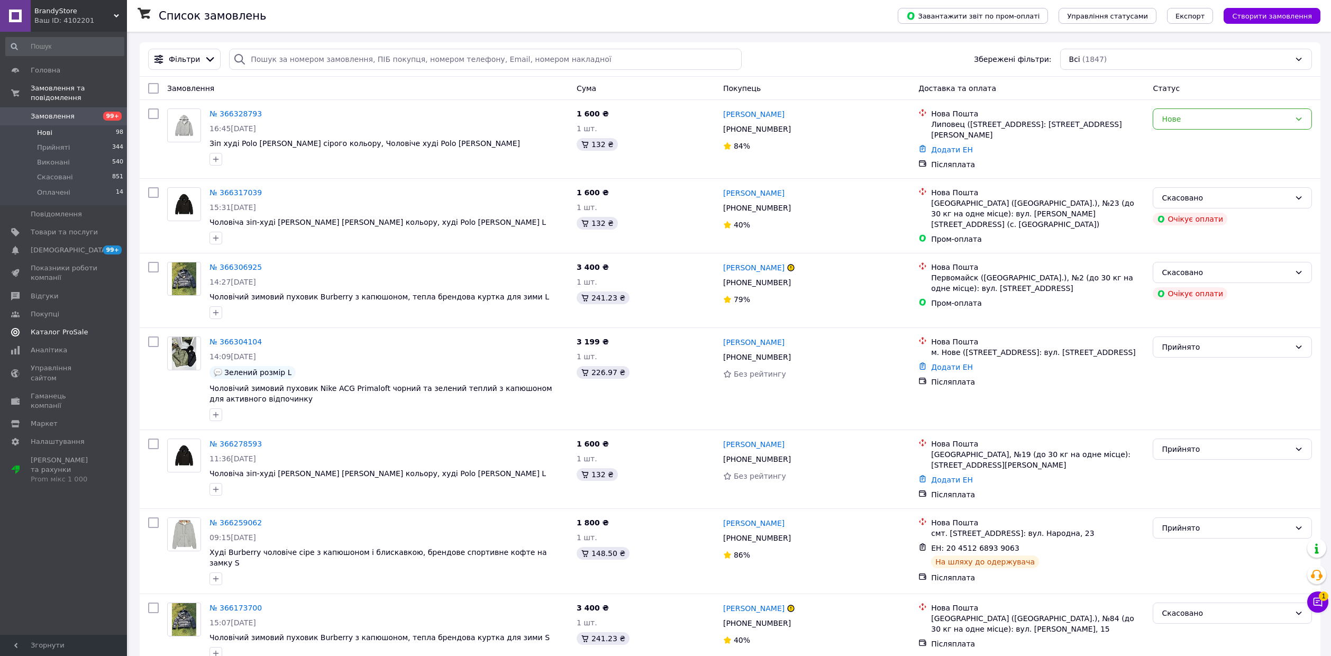
click at [82, 327] on span "Каталог ProSale" at bounding box center [64, 332] width 67 height 10
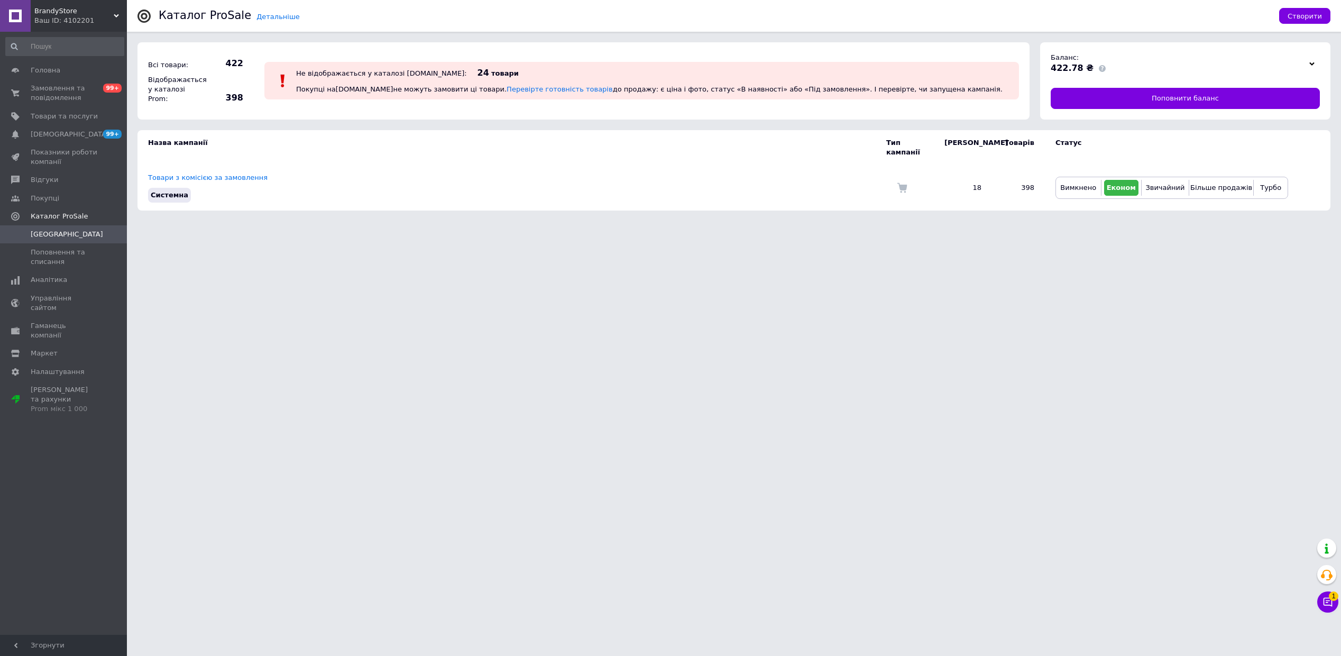
click at [1314, 69] on div at bounding box center [1312, 63] width 16 height 15
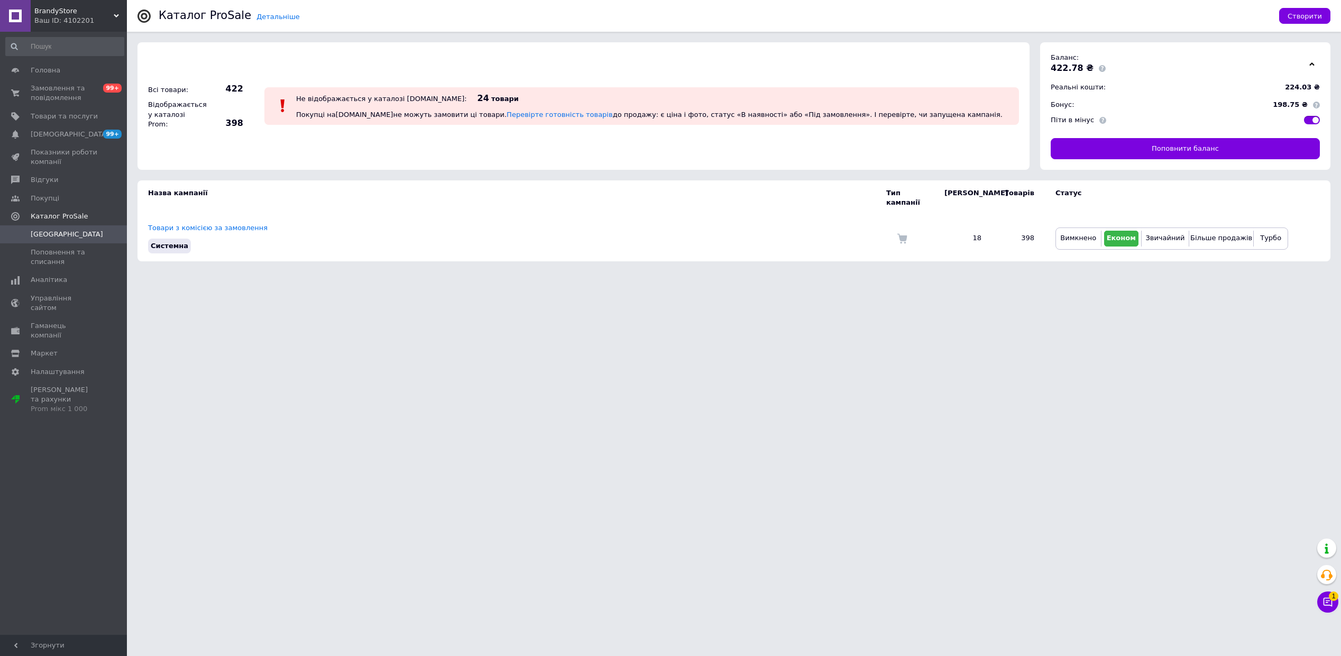
click at [1308, 63] on div at bounding box center [1312, 63] width 16 height 15
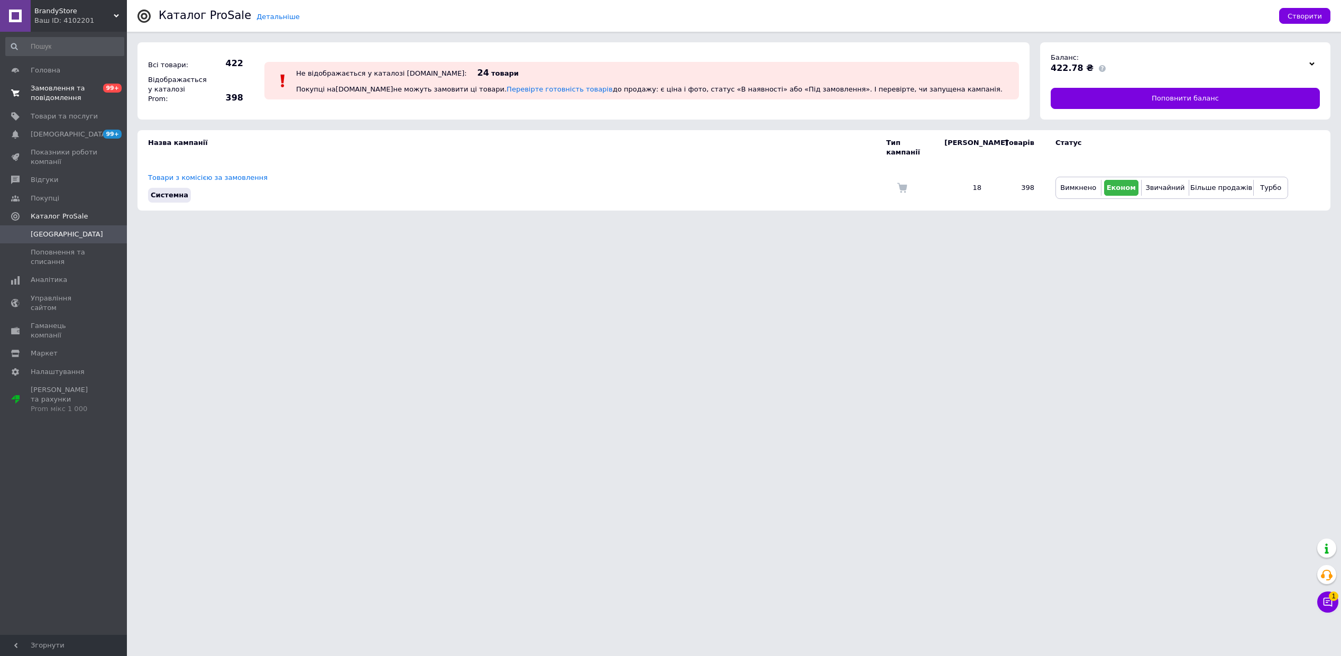
click at [104, 96] on span "0 99+" at bounding box center [112, 93] width 29 height 19
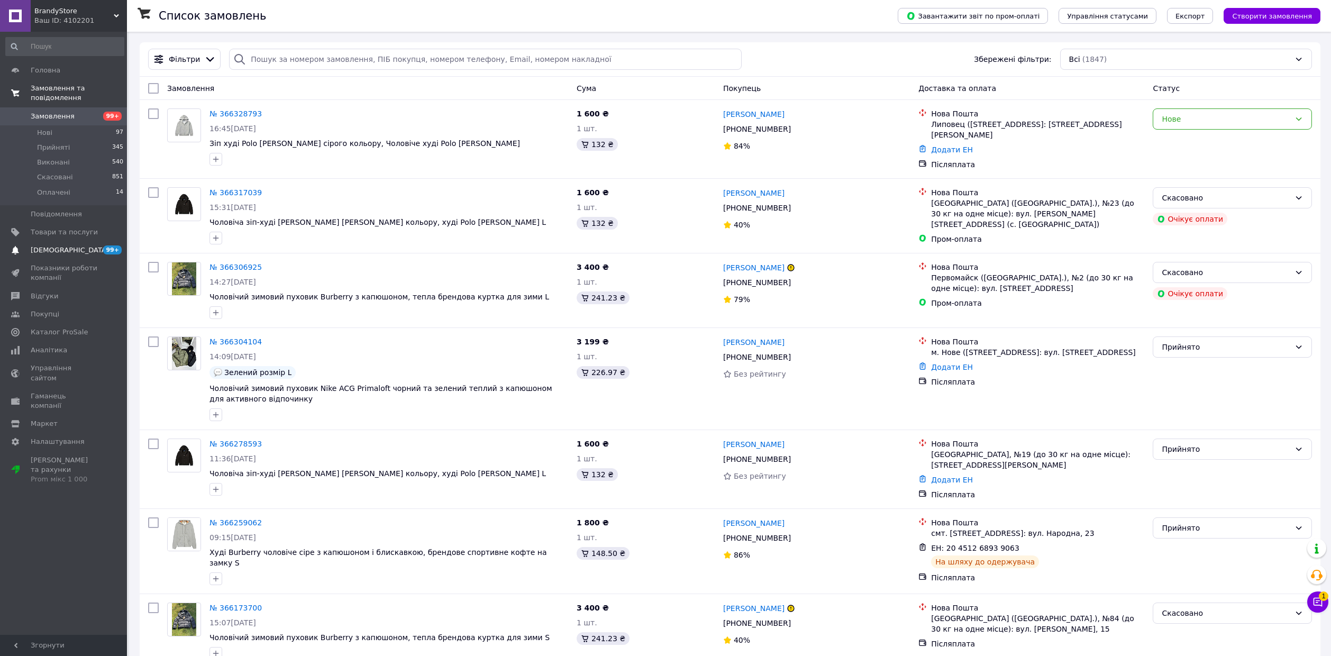
click at [47, 241] on link "Сповіщення 99+ 0" at bounding box center [65, 250] width 130 height 18
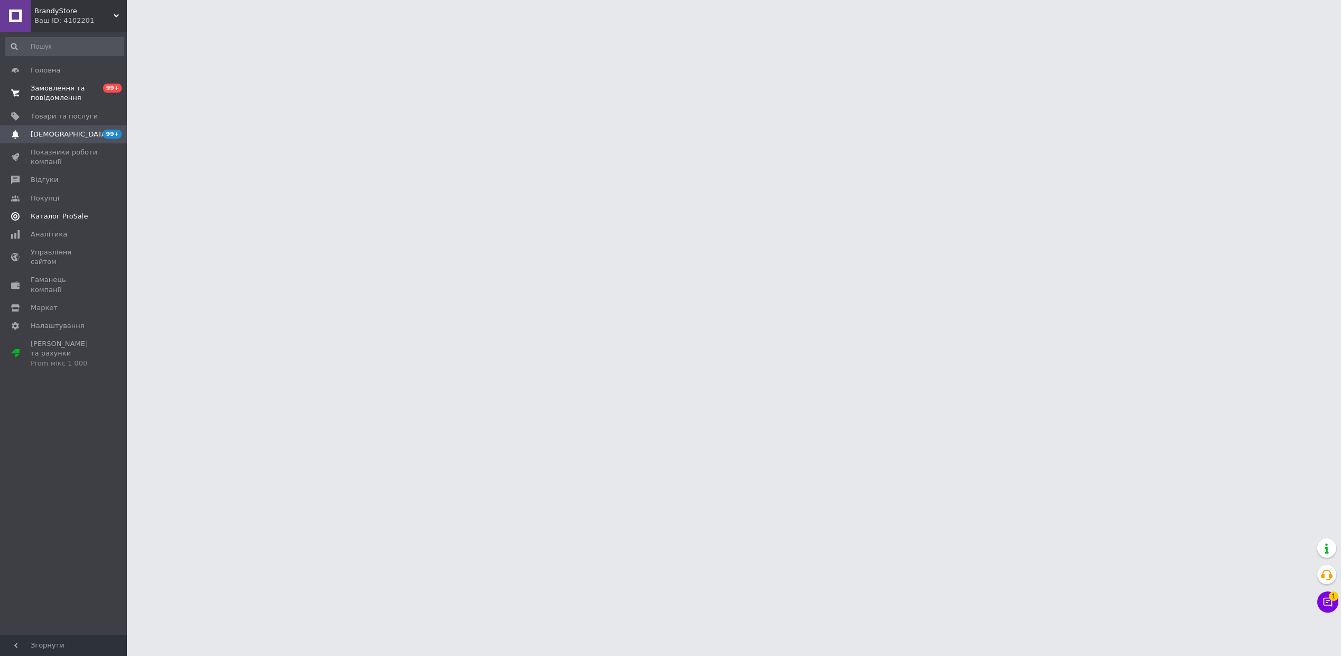
click at [48, 223] on link "Каталог ProSale" at bounding box center [65, 216] width 130 height 18
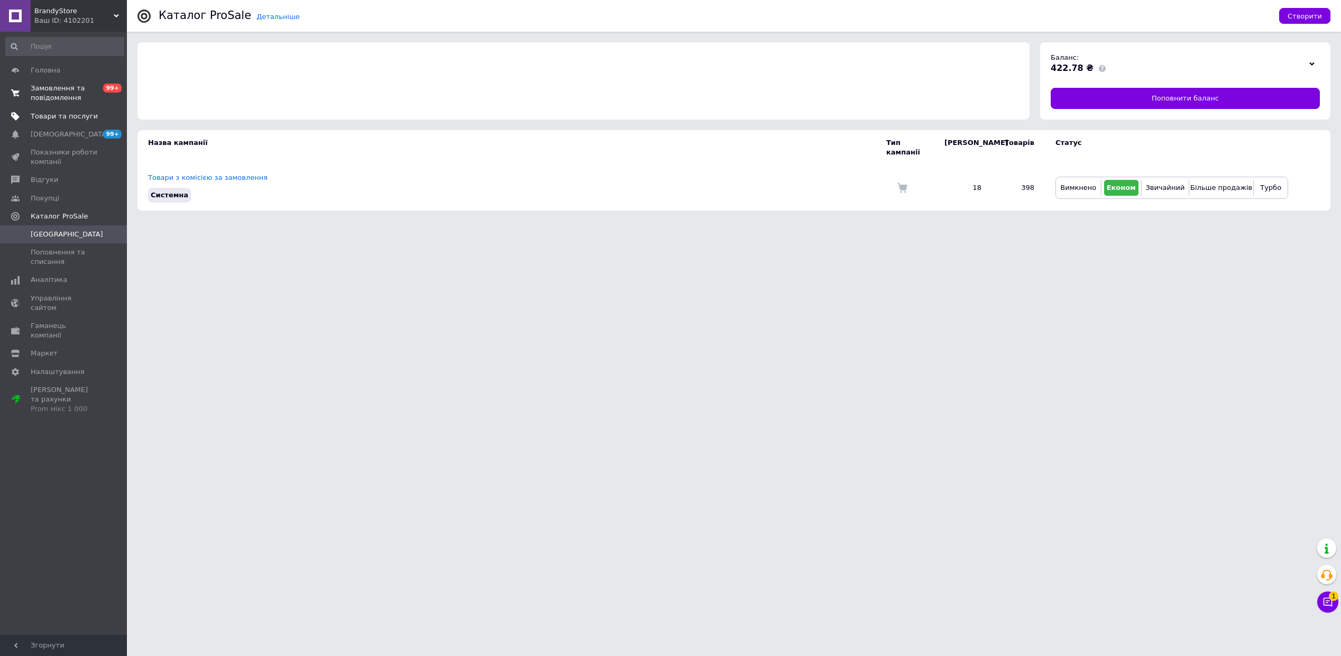
click at [56, 124] on link "Товари та послуги" at bounding box center [65, 116] width 130 height 18
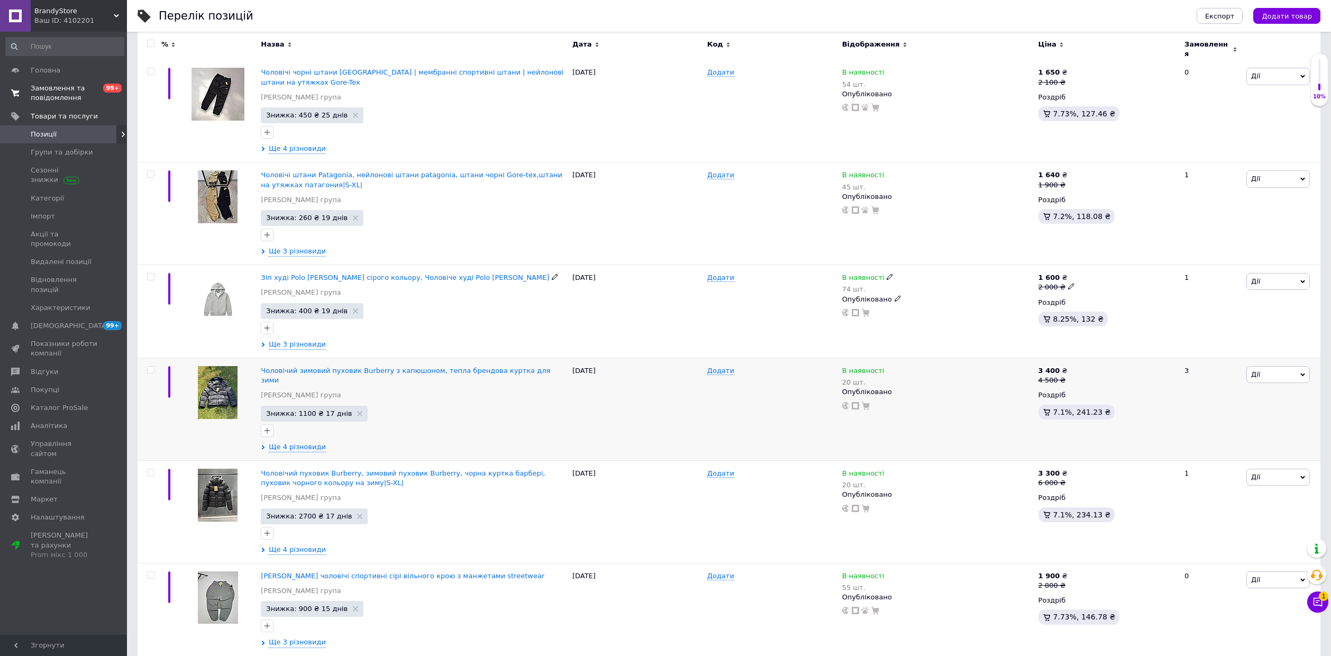
scroll to position [212, 0]
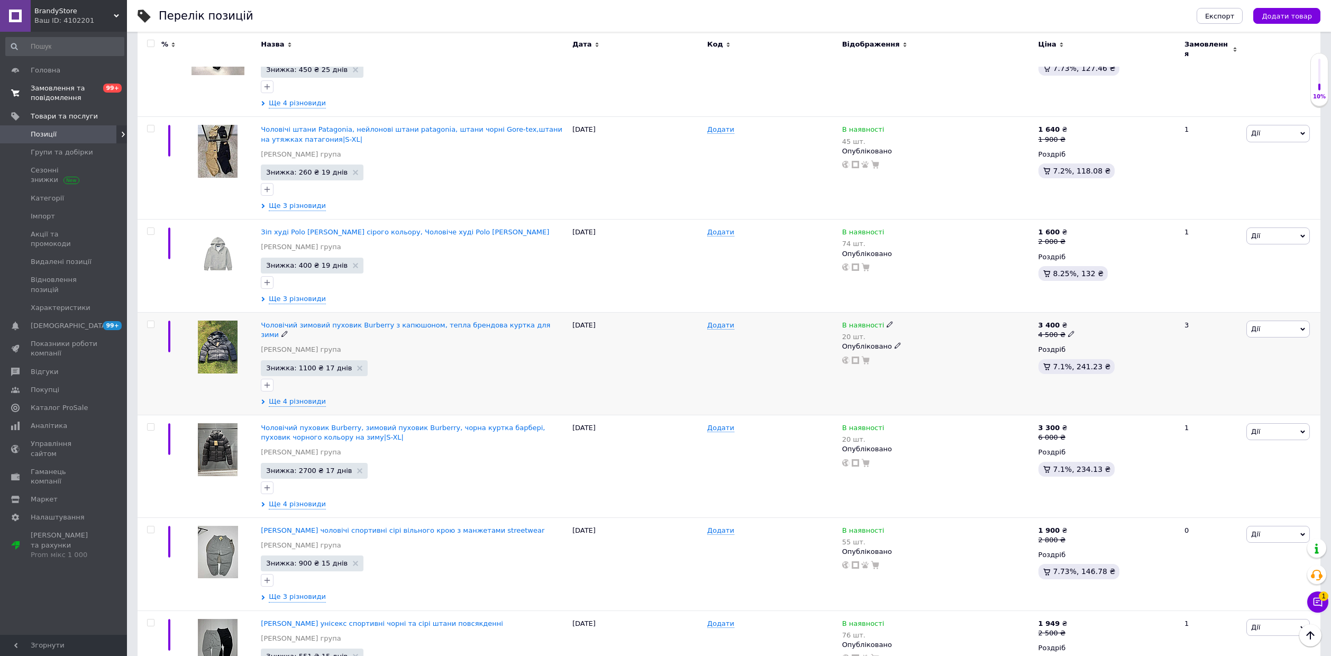
click at [886, 322] on icon at bounding box center [889, 324] width 6 height 6
click at [908, 335] on li "Немає в наявності" at bounding box center [947, 338] width 100 height 15
drag, startPoint x: 914, startPoint y: 354, endPoint x: 848, endPoint y: 347, distance: 65.9
click at [905, 356] on input "20" at bounding box center [937, 357] width 80 height 21
type input "2"
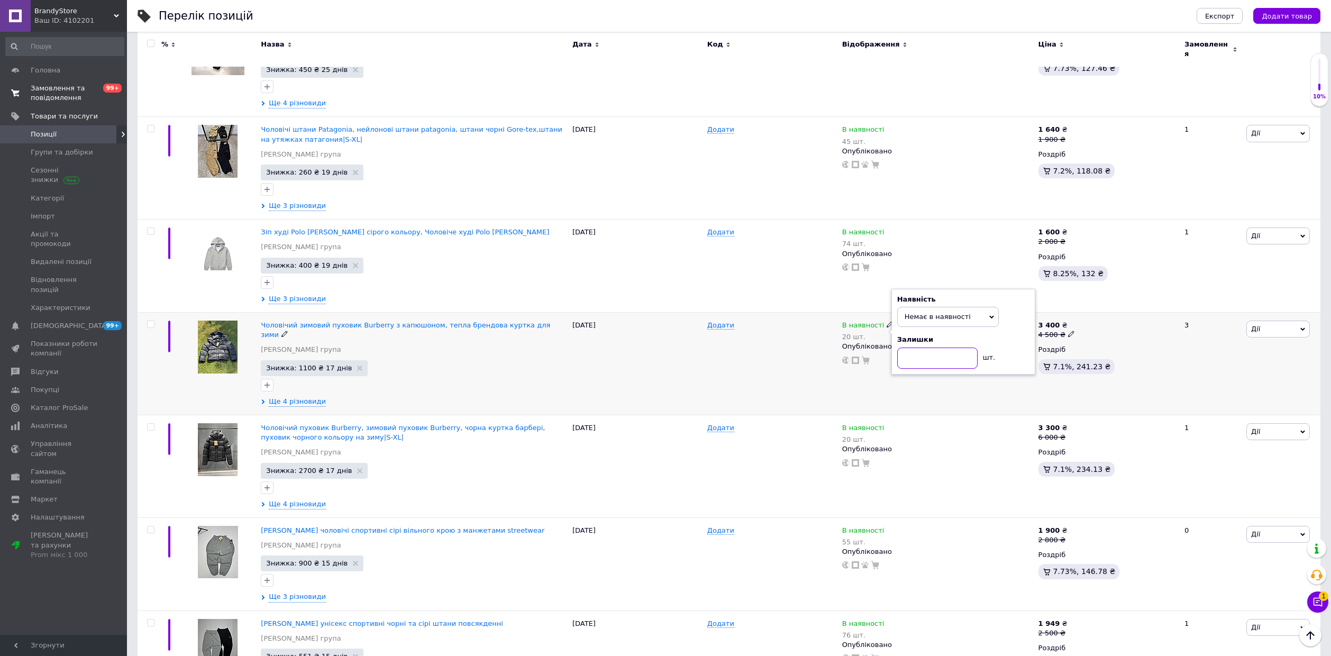
type input "0"
click at [886, 424] on icon at bounding box center [889, 427] width 6 height 6
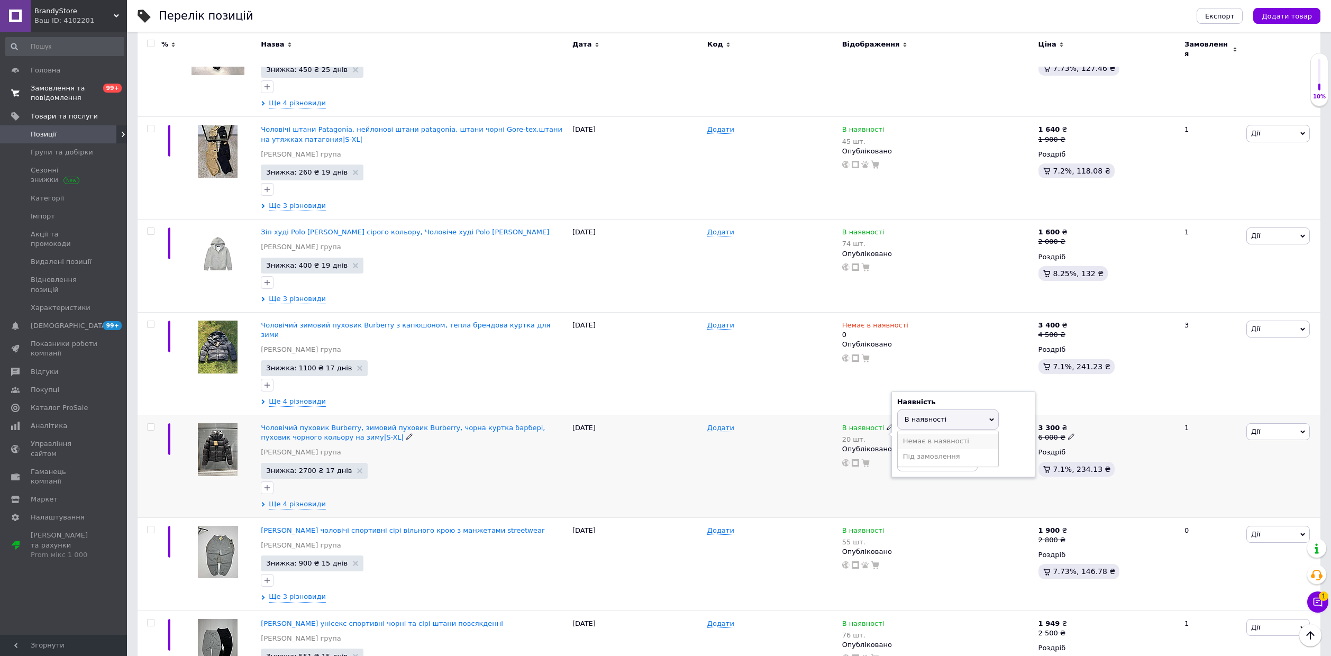
click at [933, 434] on li "Немає в наявності" at bounding box center [947, 441] width 100 height 15
drag, startPoint x: 915, startPoint y: 444, endPoint x: 883, endPoint y: 445, distance: 31.7
click at [889, 445] on div "В наявності 20 шт. Наявність Немає в наявності В наявності Під замовлення Залиш…" at bounding box center [937, 445] width 191 height 44
type input "0"
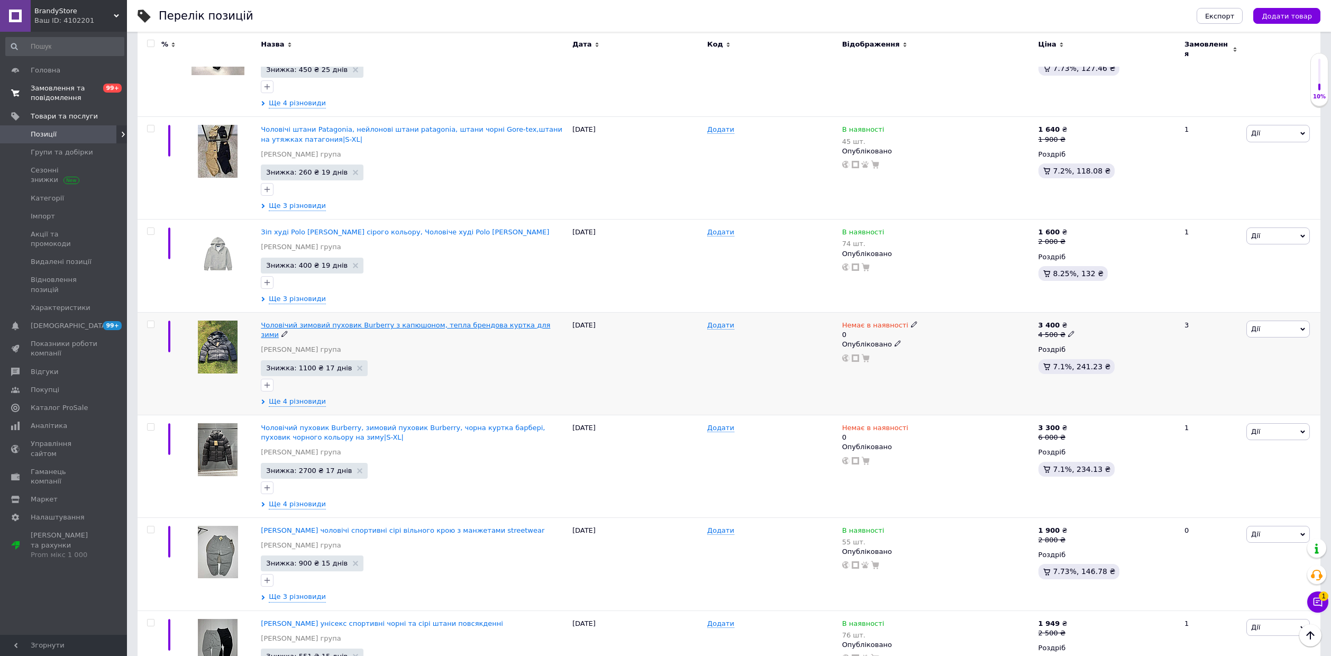
click at [386, 321] on span "Чоловічий зимовий пуховик Burberry з капюшоном, тепла брендова куртка для зими" at bounding box center [405, 329] width 289 height 17
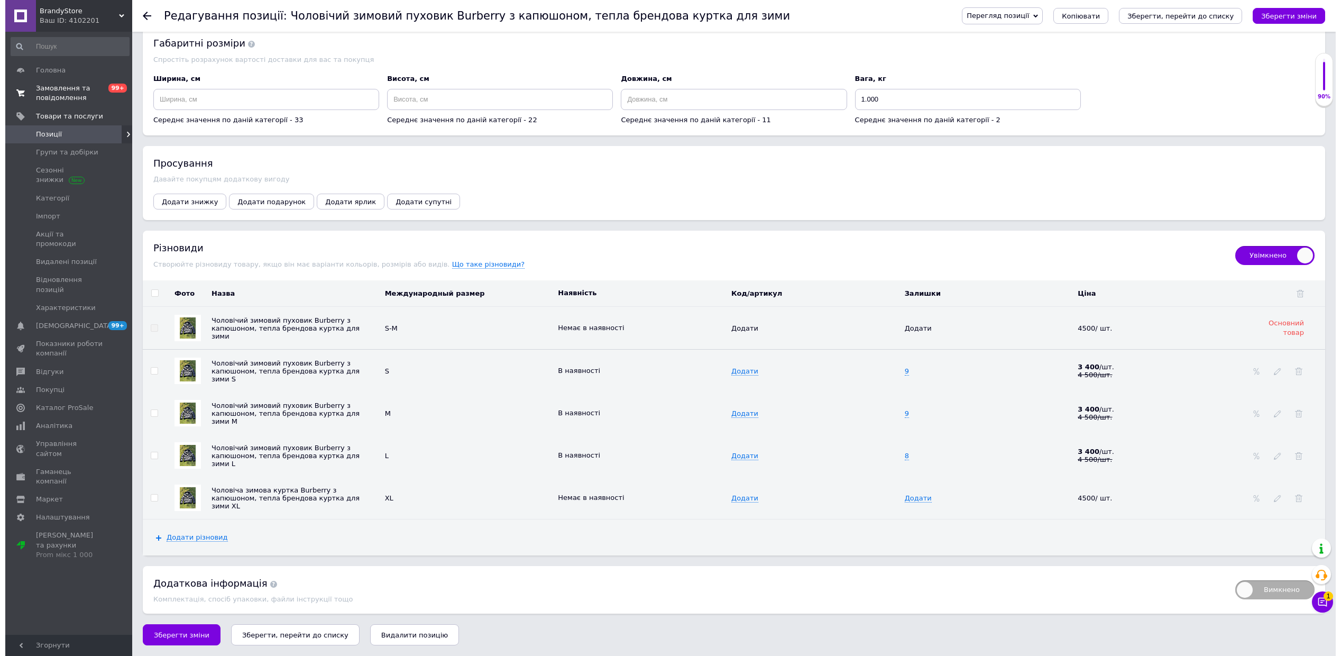
scroll to position [1357, 0]
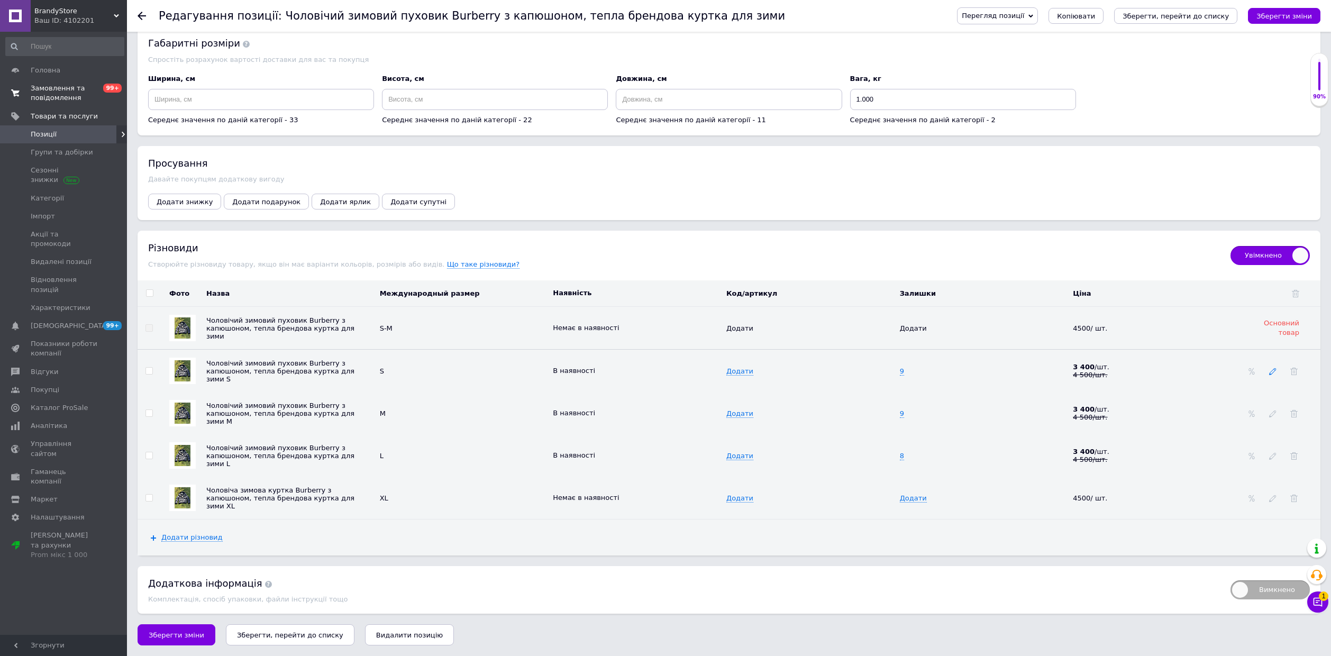
click at [1272, 369] on icon at bounding box center [1272, 371] width 7 height 7
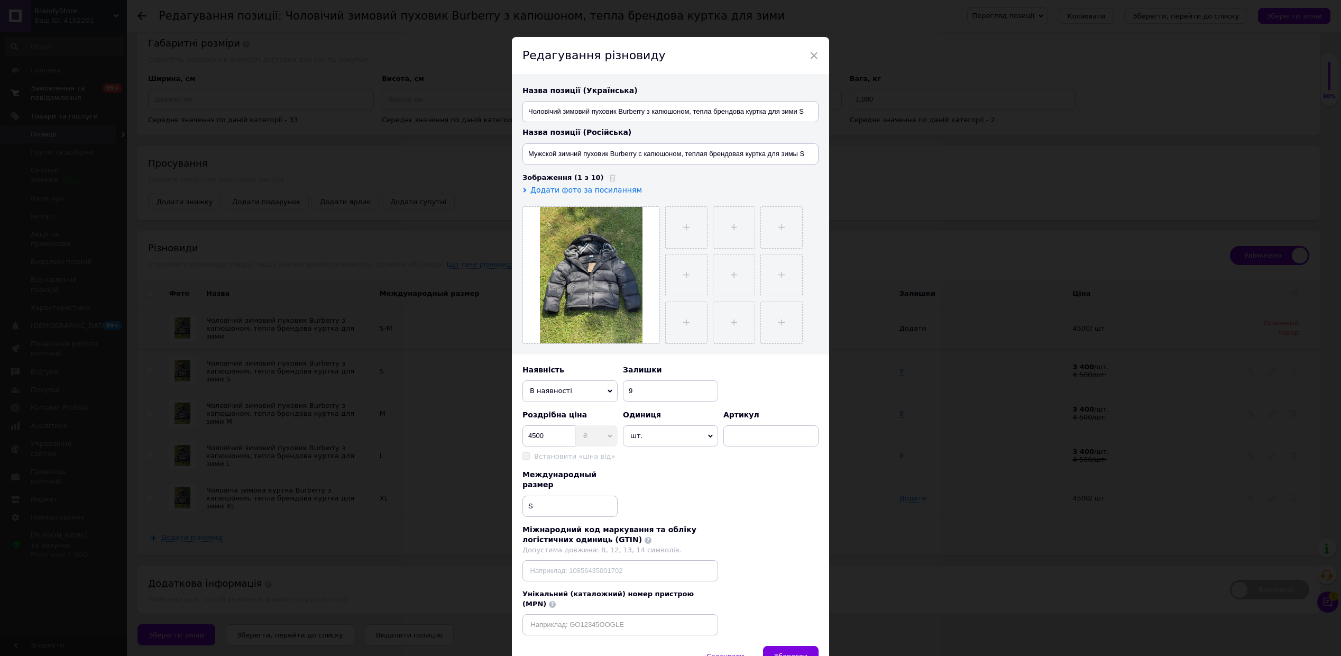
click at [594, 388] on span "В наявності" at bounding box center [569, 390] width 95 height 21
click at [586, 411] on li "Немає в наявності" at bounding box center [569, 412] width 95 height 16
drag, startPoint x: 791, startPoint y: 633, endPoint x: 796, endPoint y: 629, distance: 6.4
click at [792, 646] on button "Зберегти" at bounding box center [791, 656] width 56 height 21
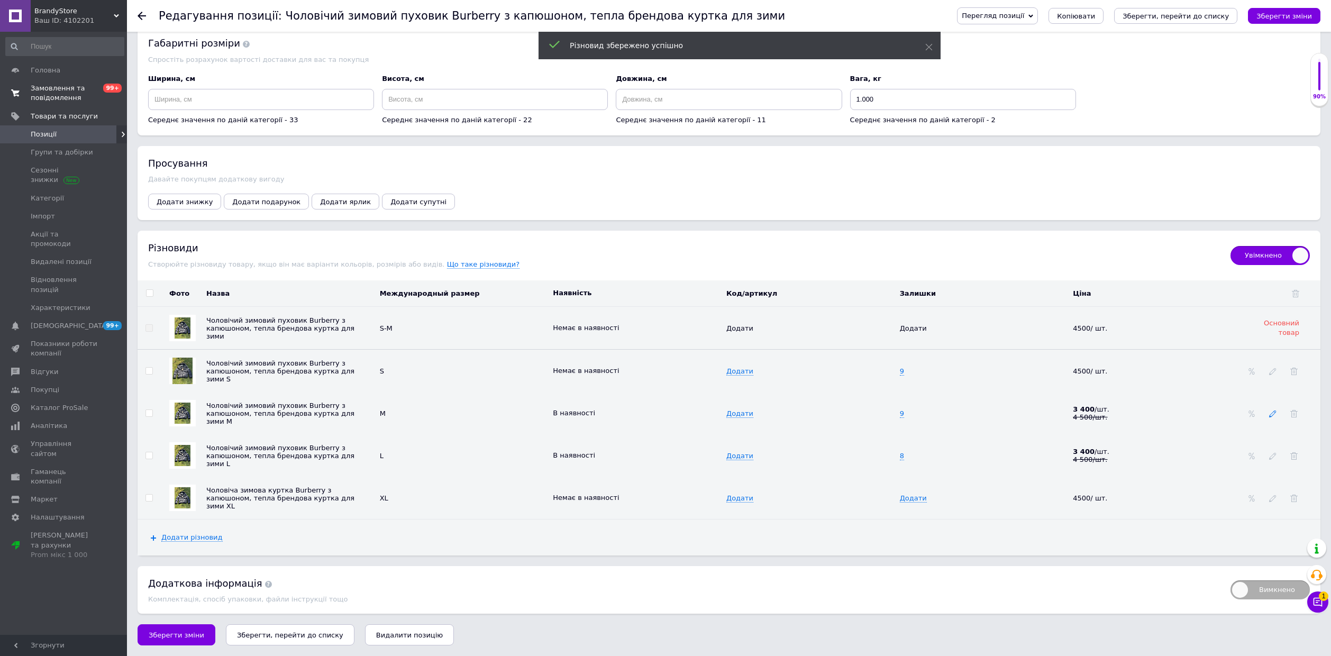
click at [1272, 412] on icon at bounding box center [1272, 413] width 7 height 7
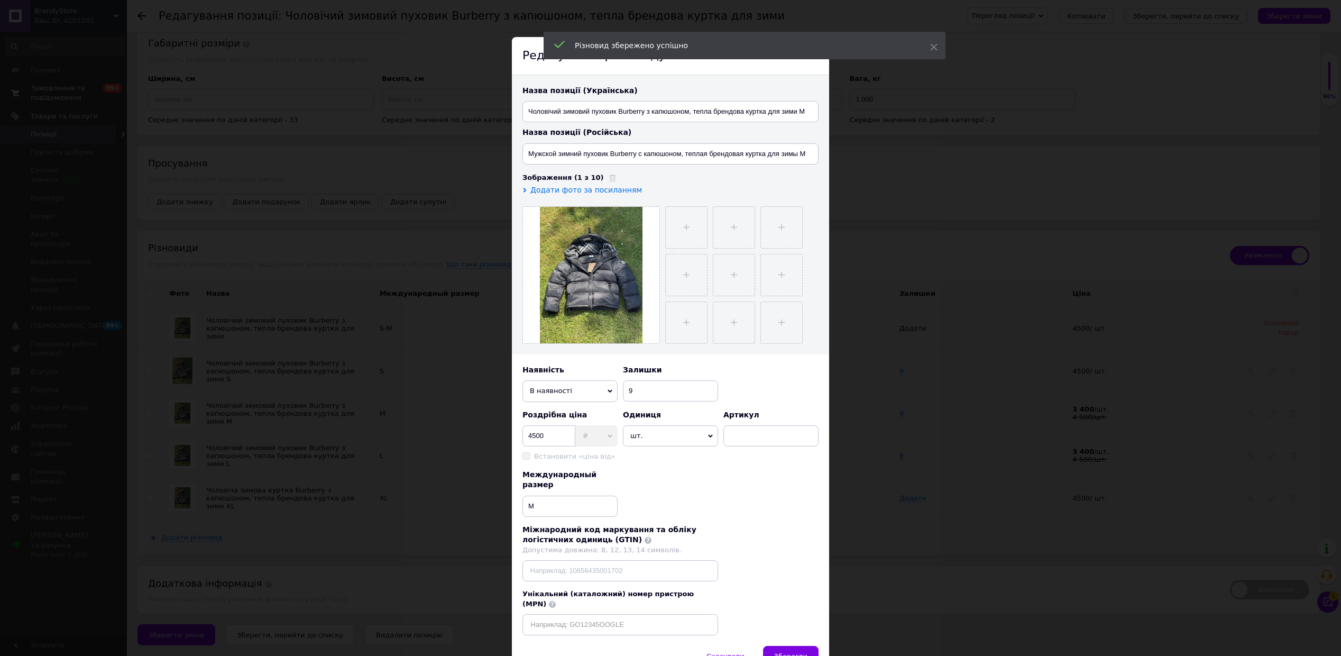
drag, startPoint x: 586, startPoint y: 386, endPoint x: 575, endPoint y: 411, distance: 27.2
click at [586, 386] on span "В наявності" at bounding box center [569, 390] width 95 height 21
click at [572, 412] on li "Немає в наявності" at bounding box center [569, 412] width 95 height 16
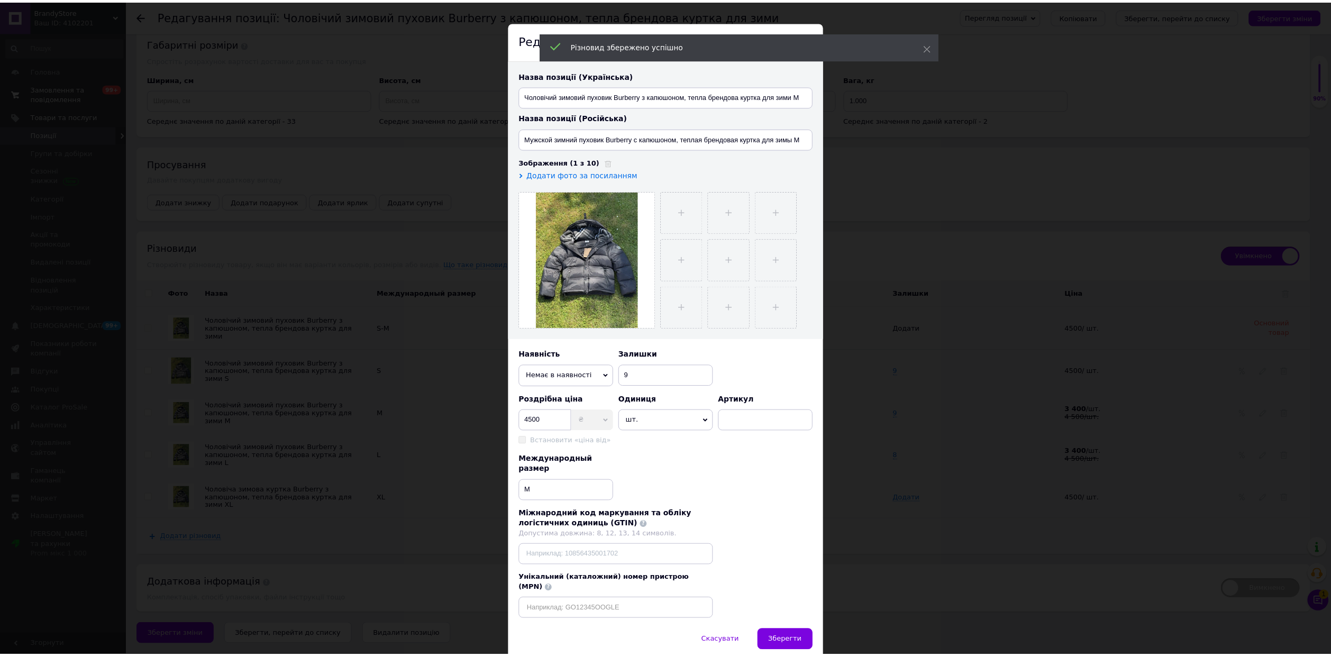
scroll to position [43, 0]
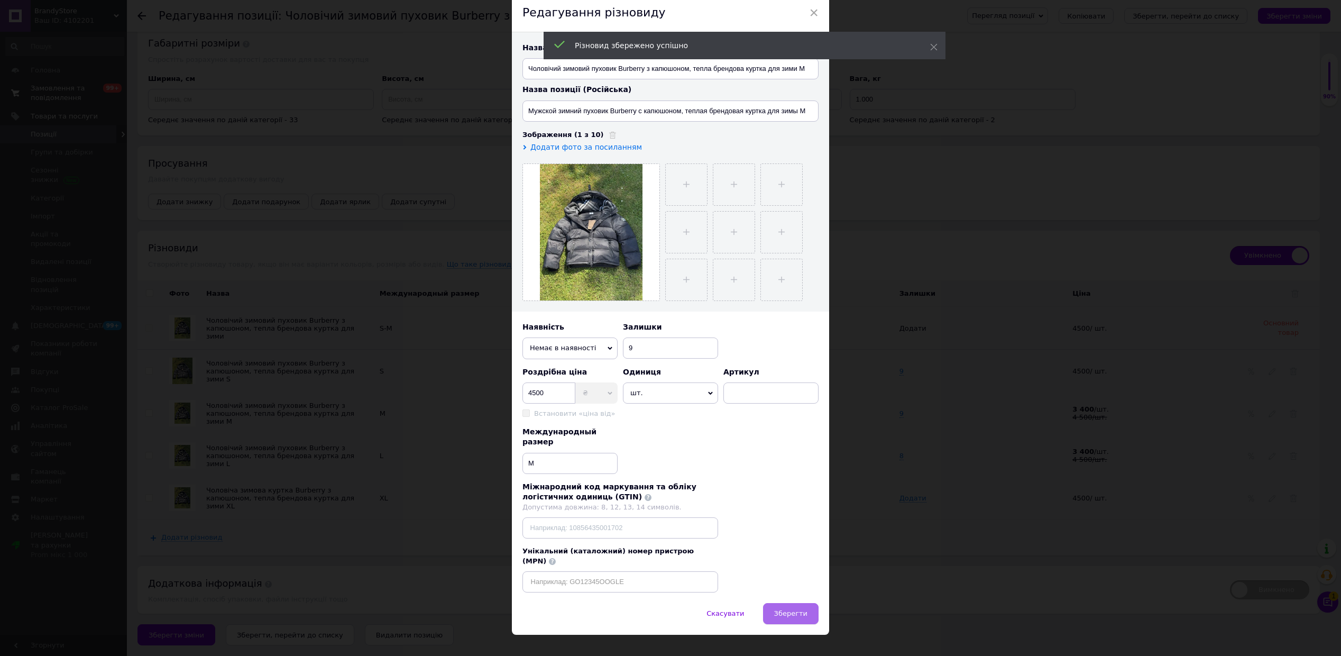
click at [805, 609] on span "Зберегти" at bounding box center [790, 613] width 33 height 8
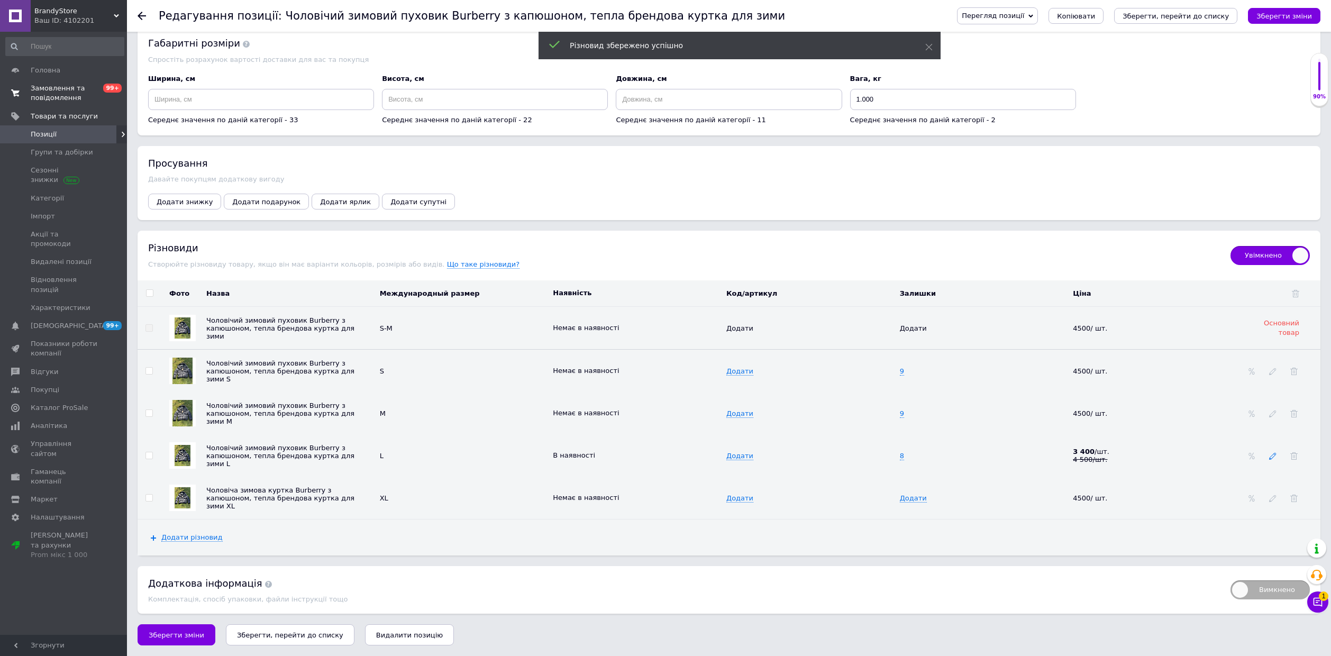
click at [1271, 453] on icon at bounding box center [1272, 455] width 7 height 7
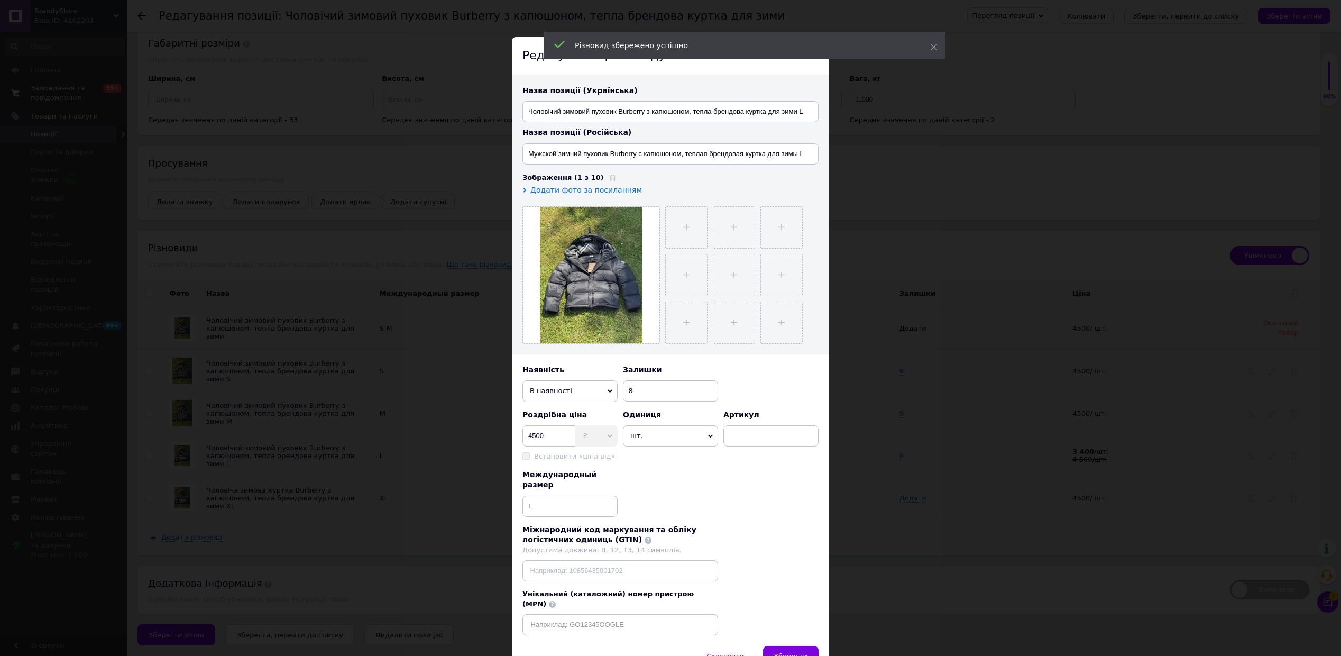
click at [577, 395] on span "В наявності" at bounding box center [569, 390] width 95 height 21
drag, startPoint x: 571, startPoint y: 411, endPoint x: 574, endPoint y: 416, distance: 5.7
click at [570, 411] on li "Немає в наявності" at bounding box center [569, 412] width 95 height 16
click at [803, 652] on span "Зберегти" at bounding box center [790, 656] width 33 height 8
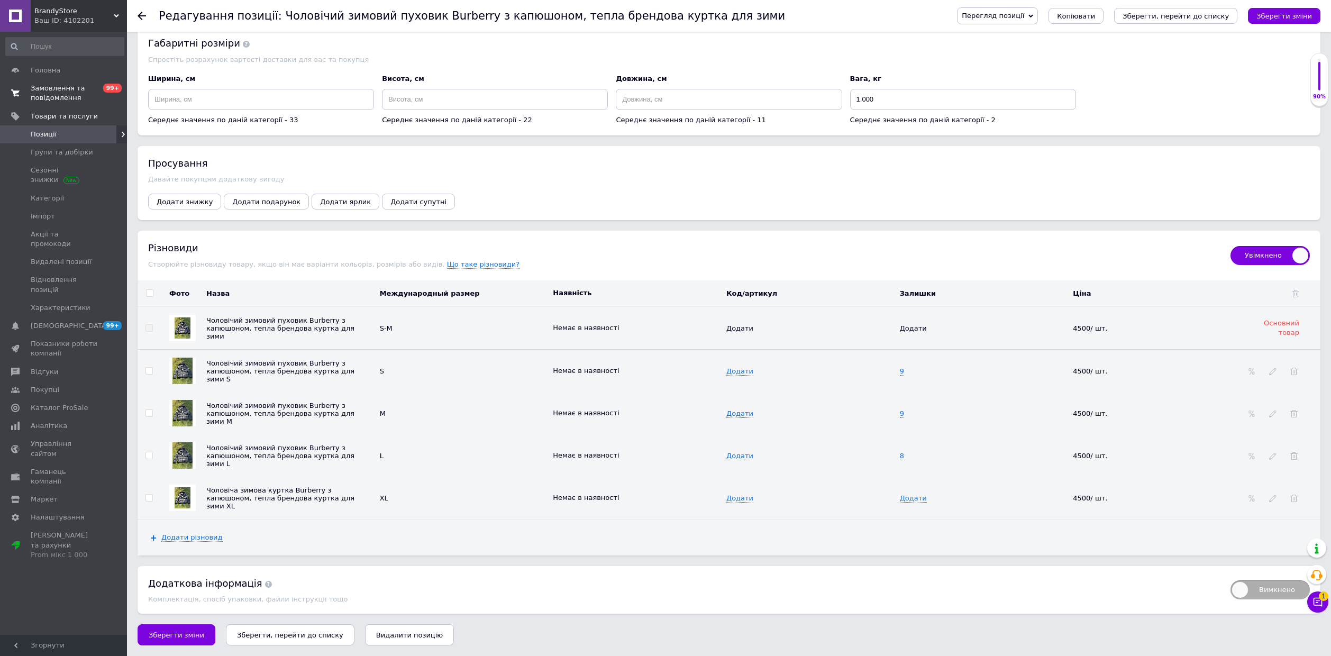
click at [142, 21] on div at bounding box center [147, 16] width 21 height 32
click at [139, 17] on use at bounding box center [141, 16] width 8 height 8
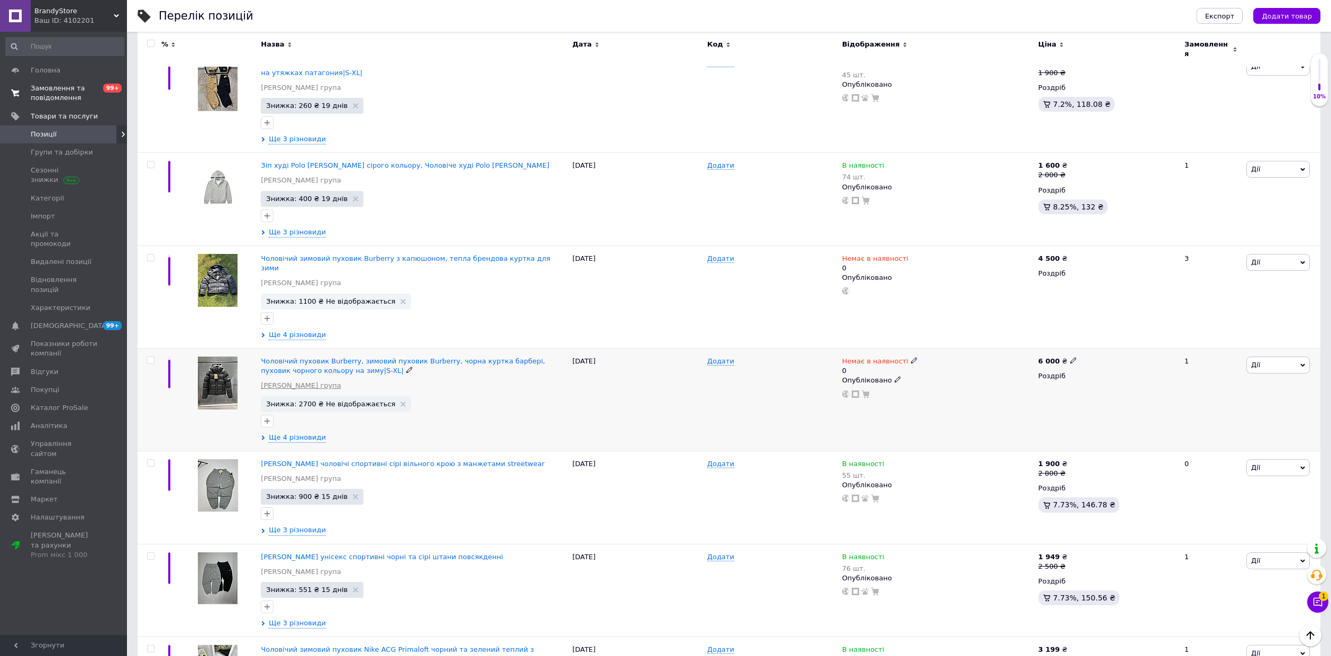
scroll to position [282, 0]
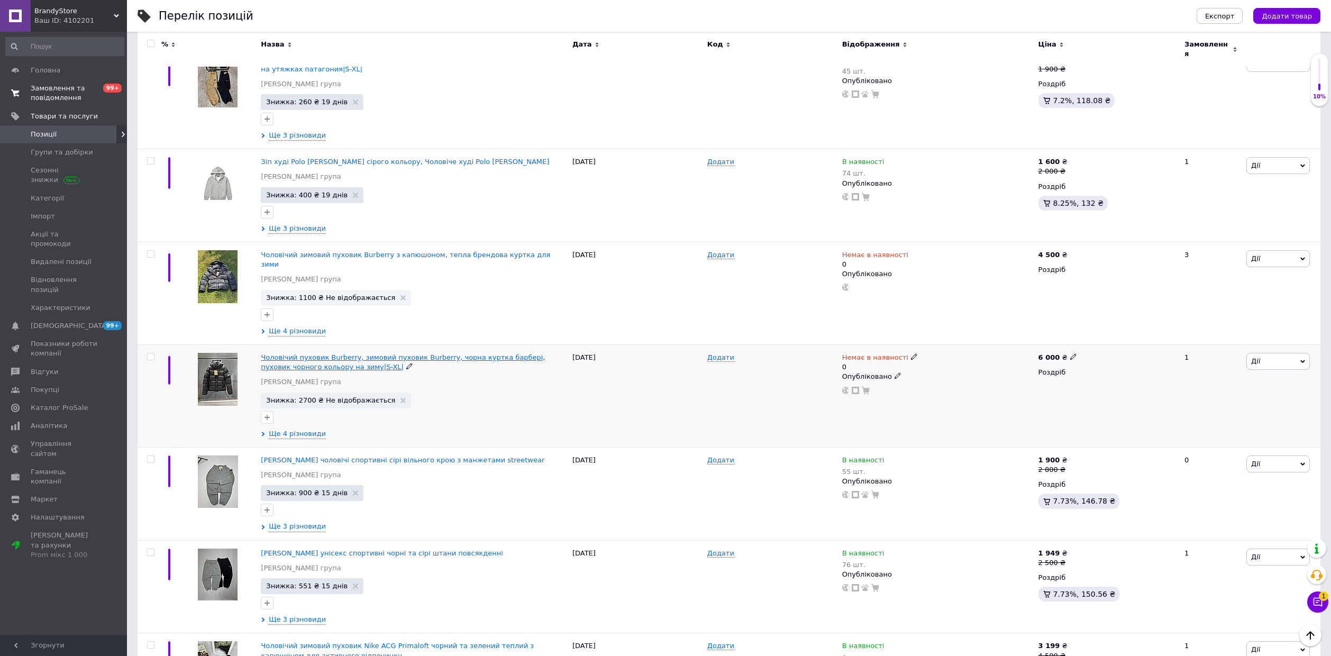
click at [298, 353] on span "Чоловічий пуховик Burberry, зимовий пуховик Burberry, чорна куртка барбері, пух…" at bounding box center [403, 361] width 284 height 17
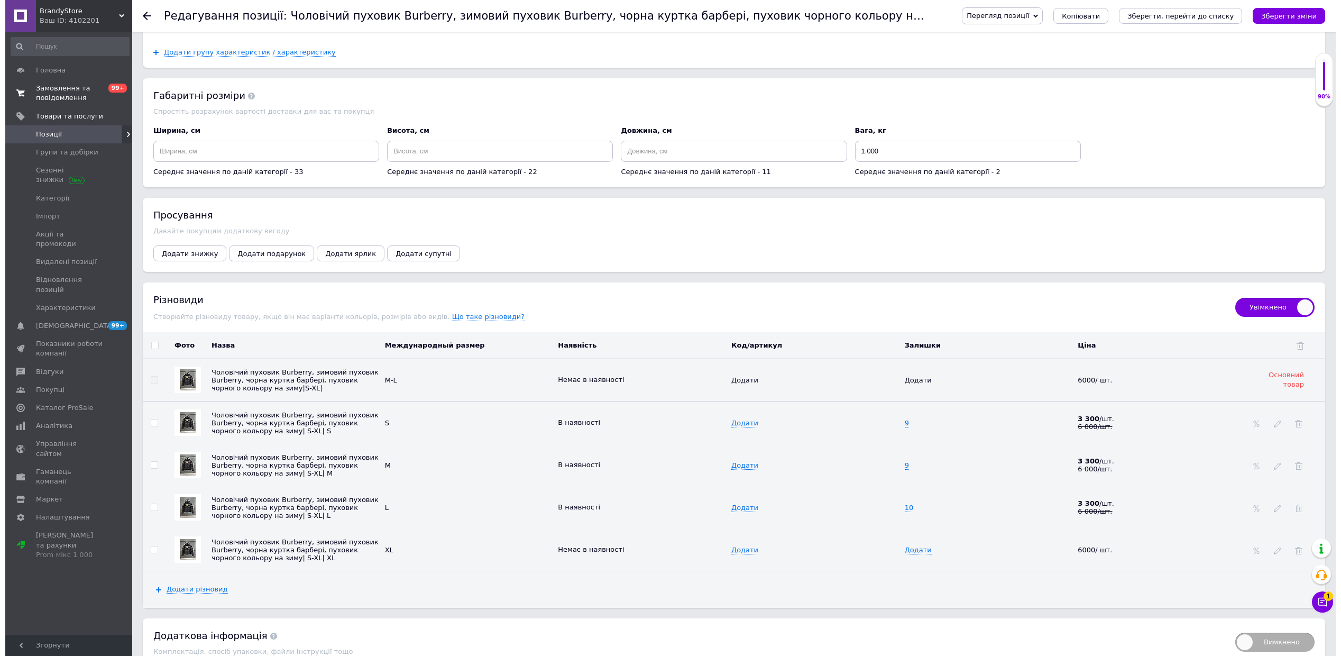
scroll to position [1340, 0]
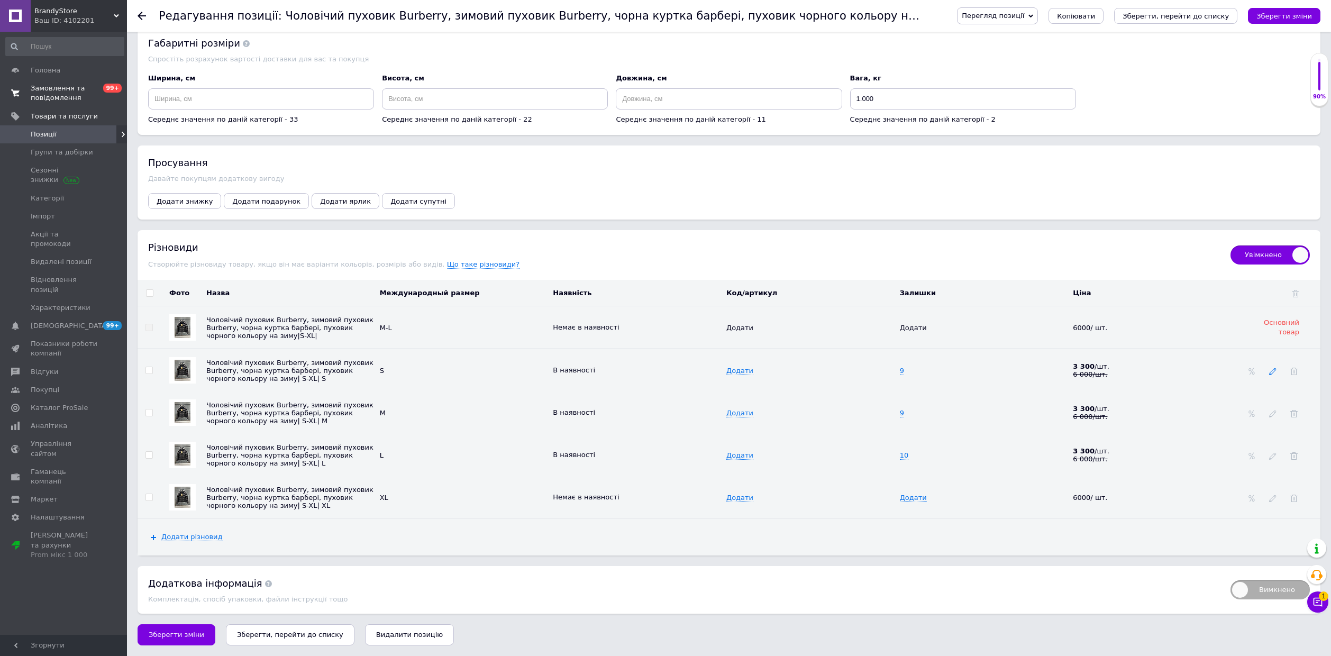
click at [1270, 375] on icon at bounding box center [1272, 371] width 7 height 7
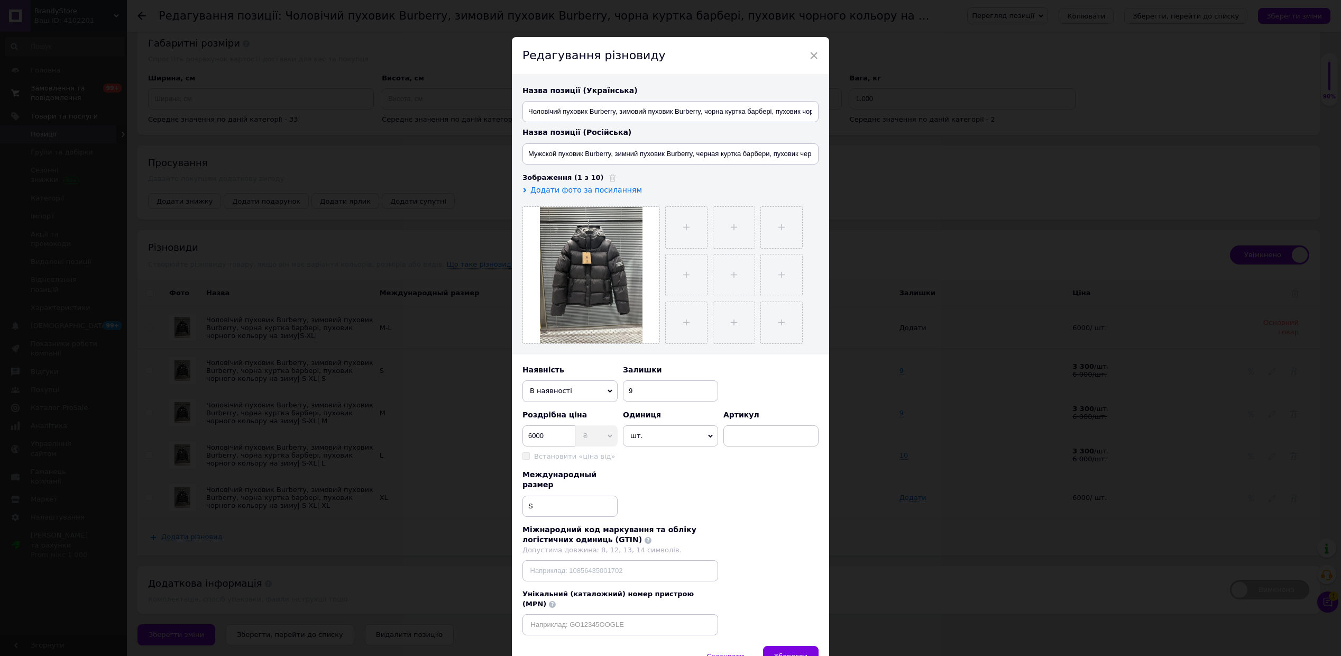
click at [551, 389] on span "В наявності" at bounding box center [569, 390] width 95 height 21
click at [573, 413] on li "Немає в наявності" at bounding box center [569, 412] width 95 height 16
drag, startPoint x: 633, startPoint y: 402, endPoint x: 559, endPoint y: 401, distance: 74.0
click at [608, 402] on div "Наявність Немає в наявності В наявності Під замовлення Залишки 9" at bounding box center [670, 383] width 296 height 37
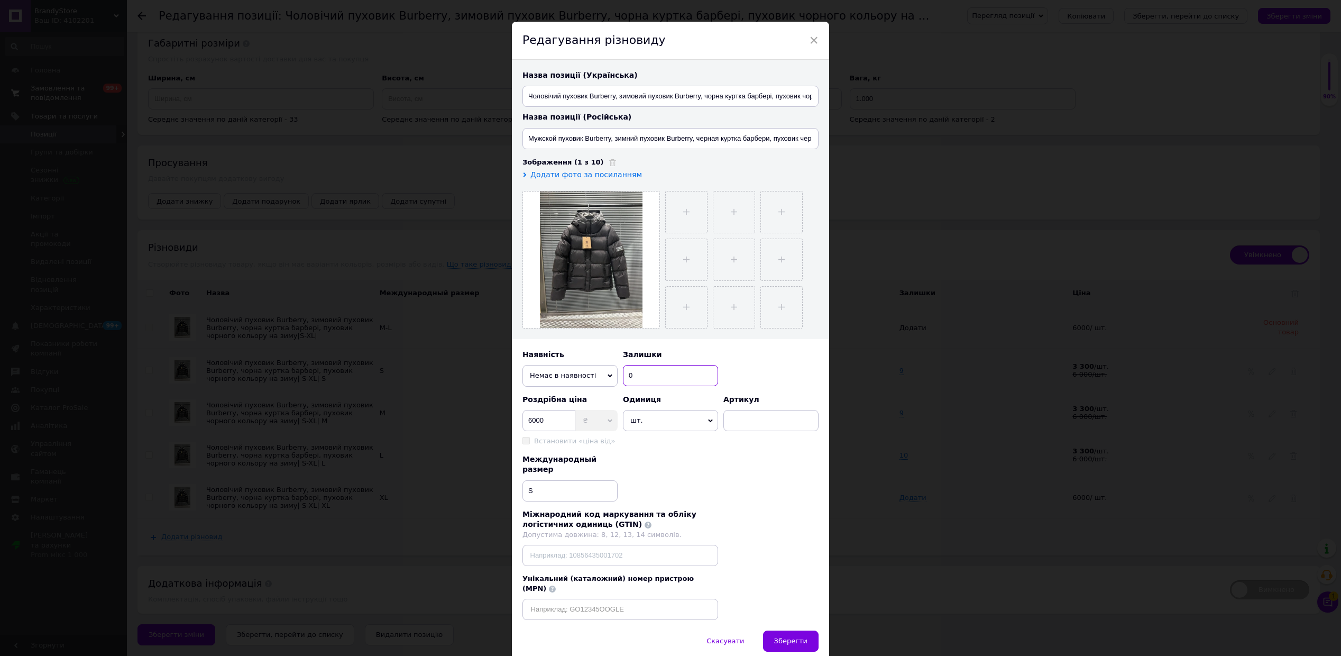
scroll to position [43, 0]
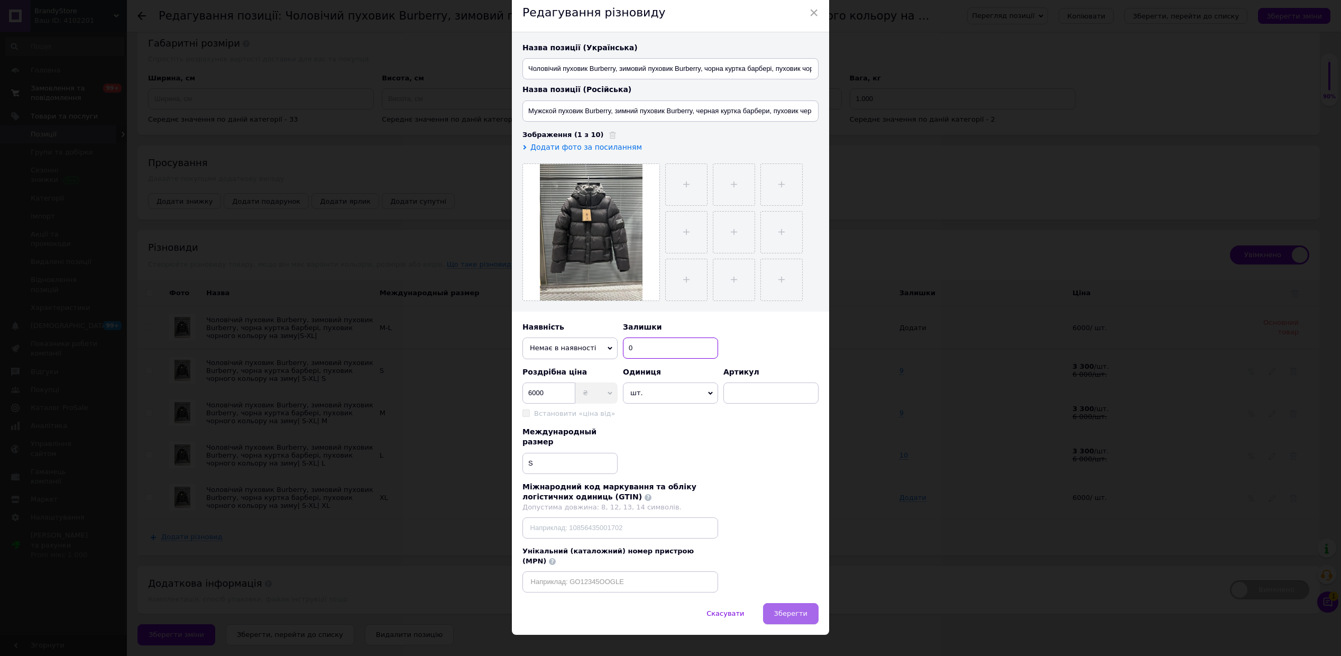
type input "0"
click at [792, 609] on span "Зберегти" at bounding box center [790, 613] width 33 height 8
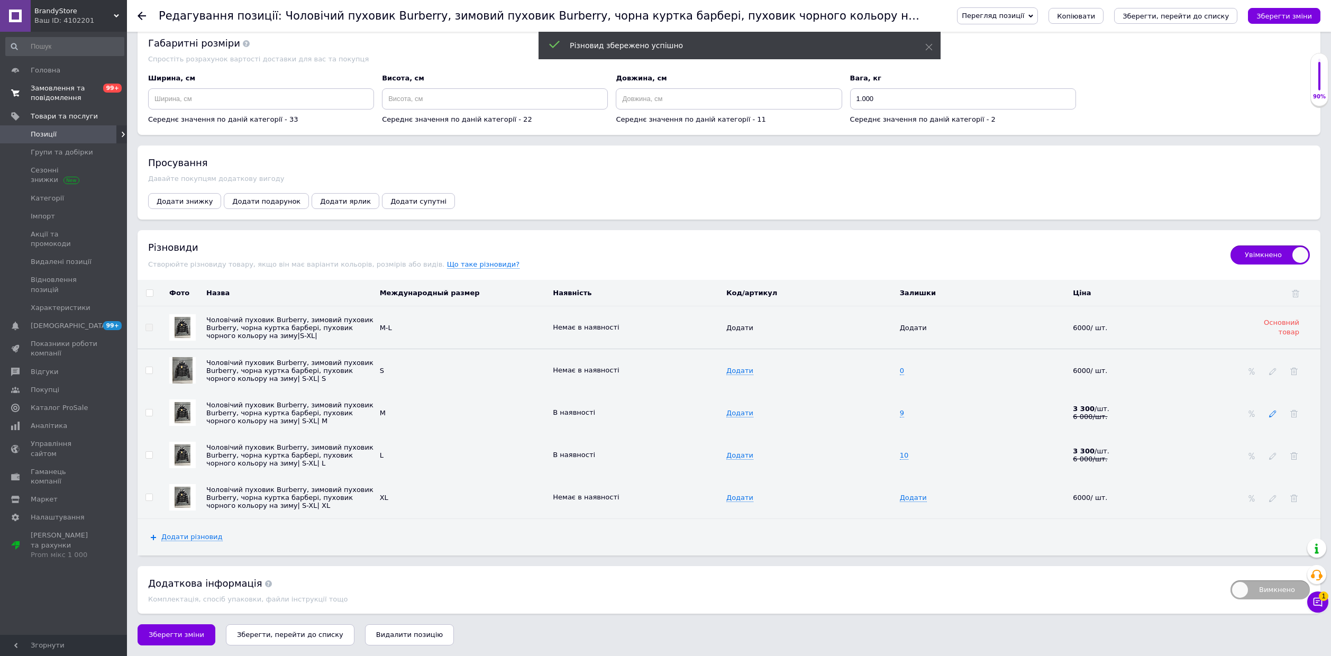
click at [1267, 417] on div at bounding box center [1272, 412] width 11 height 8
click at [1277, 417] on div at bounding box center [1272, 412] width 11 height 8
click at [1276, 417] on icon at bounding box center [1272, 413] width 7 height 7
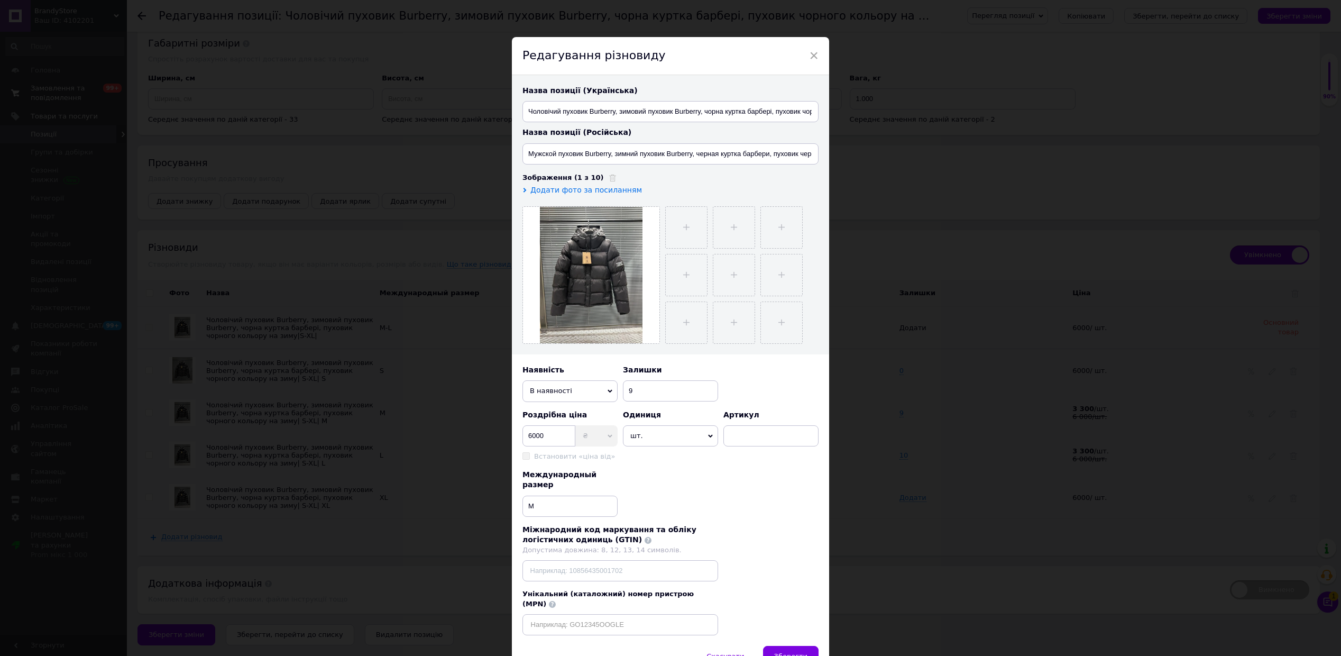
click at [566, 393] on span "В наявності" at bounding box center [569, 390] width 95 height 21
click at [572, 414] on li "Немає в наявності" at bounding box center [569, 412] width 95 height 16
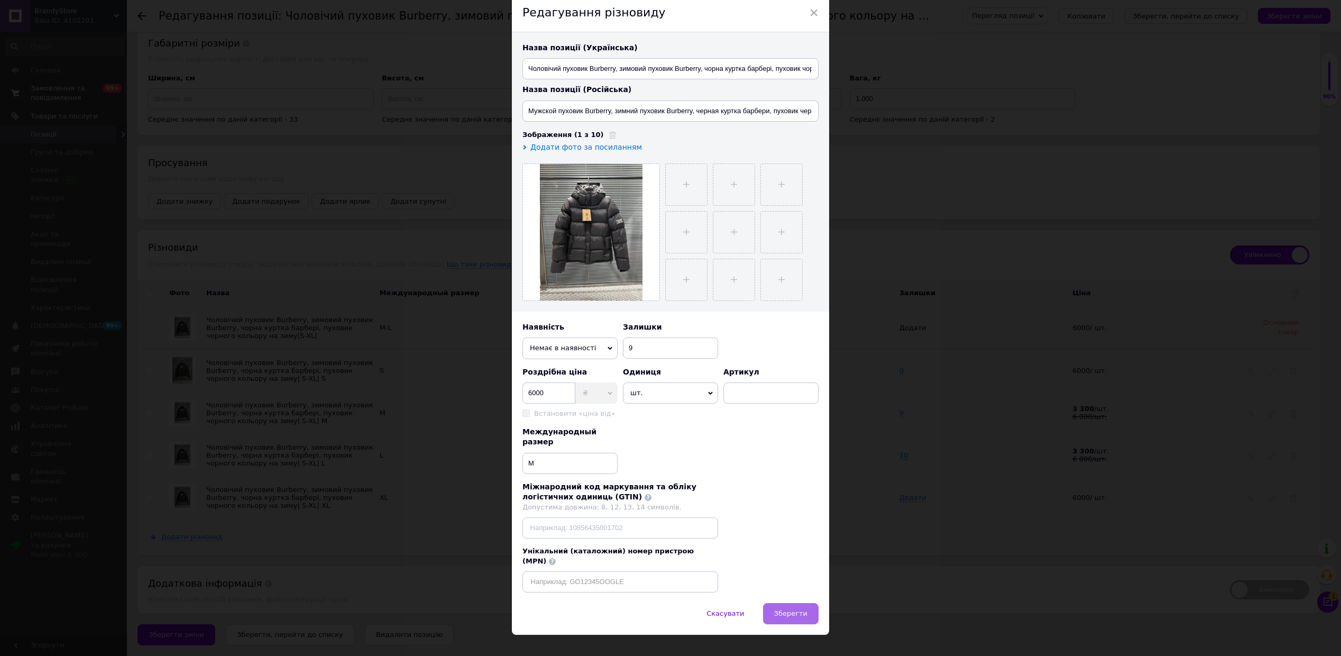
click at [794, 603] on button "Зберегти" at bounding box center [791, 613] width 56 height 21
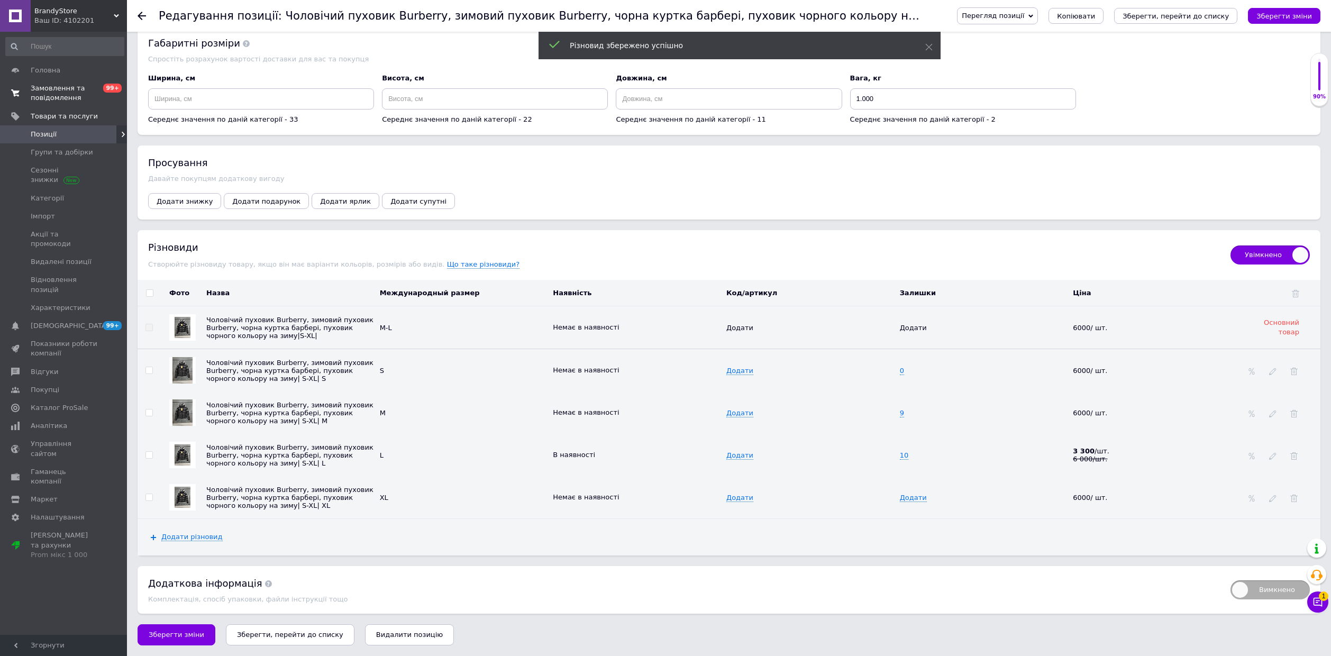
click at [1278, 476] on td at bounding box center [1281, 455] width 77 height 42
click at [1276, 460] on use at bounding box center [1272, 456] width 7 height 7
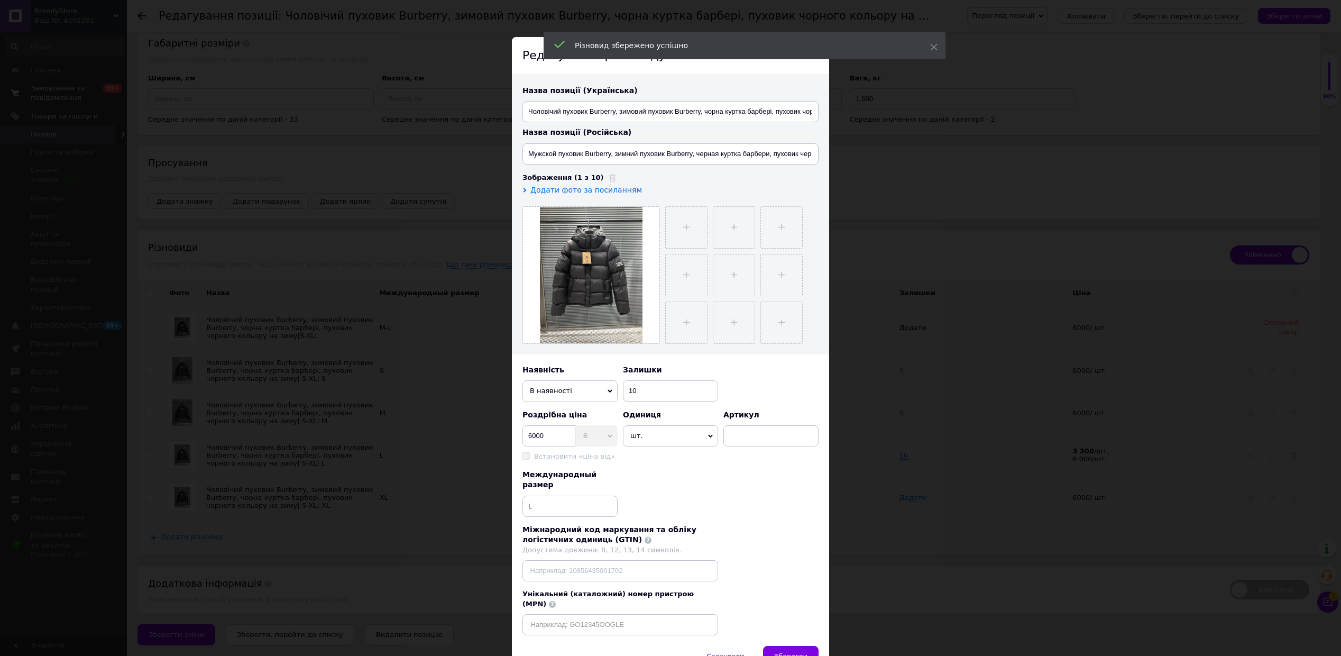
drag, startPoint x: 599, startPoint y: 397, endPoint x: 592, endPoint y: 397, distance: 6.9
click at [592, 397] on span "В наявності" at bounding box center [569, 390] width 95 height 21
click at [589, 405] on li "Немає в наявності" at bounding box center [569, 412] width 95 height 16
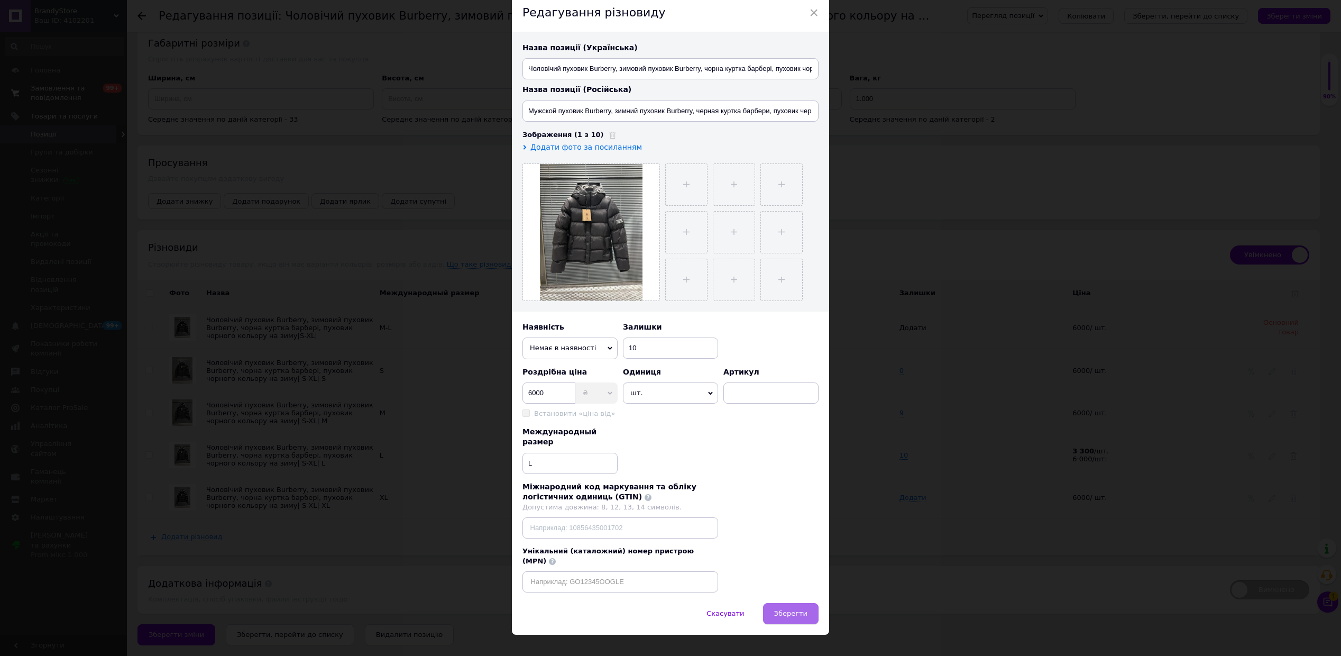
click at [789, 609] on span "Зберегти" at bounding box center [790, 613] width 33 height 8
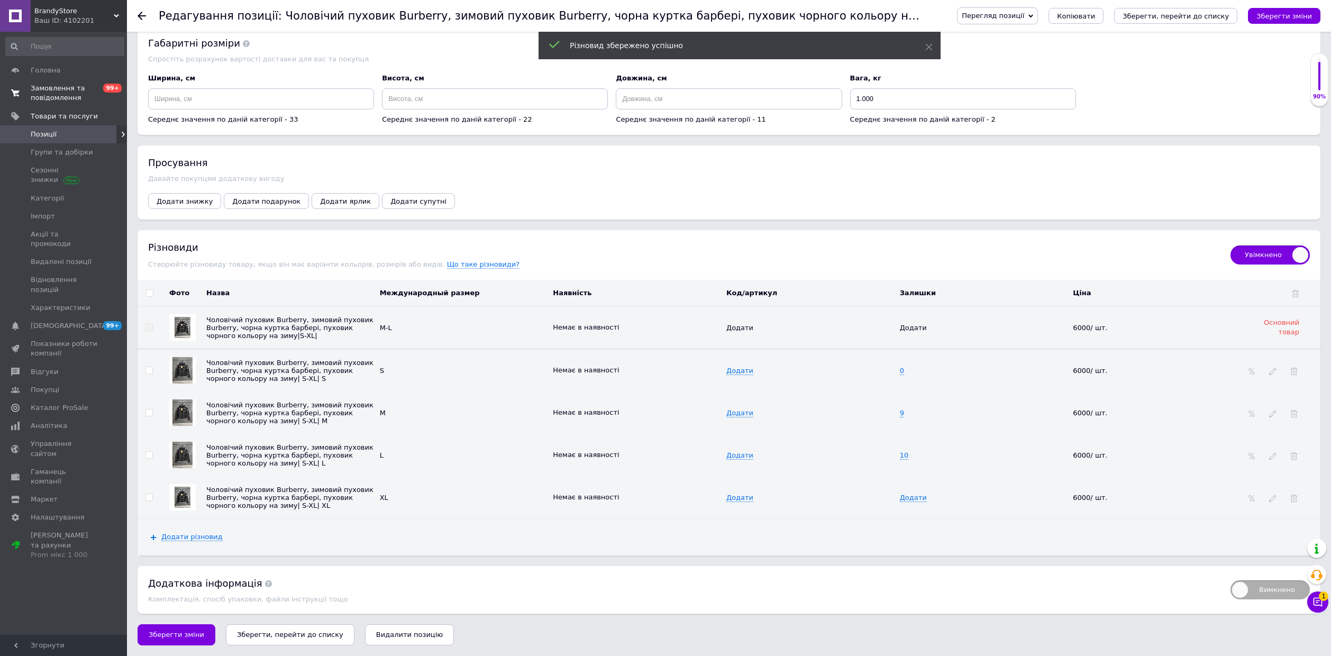
click at [142, 15] on icon at bounding box center [141, 16] width 8 height 8
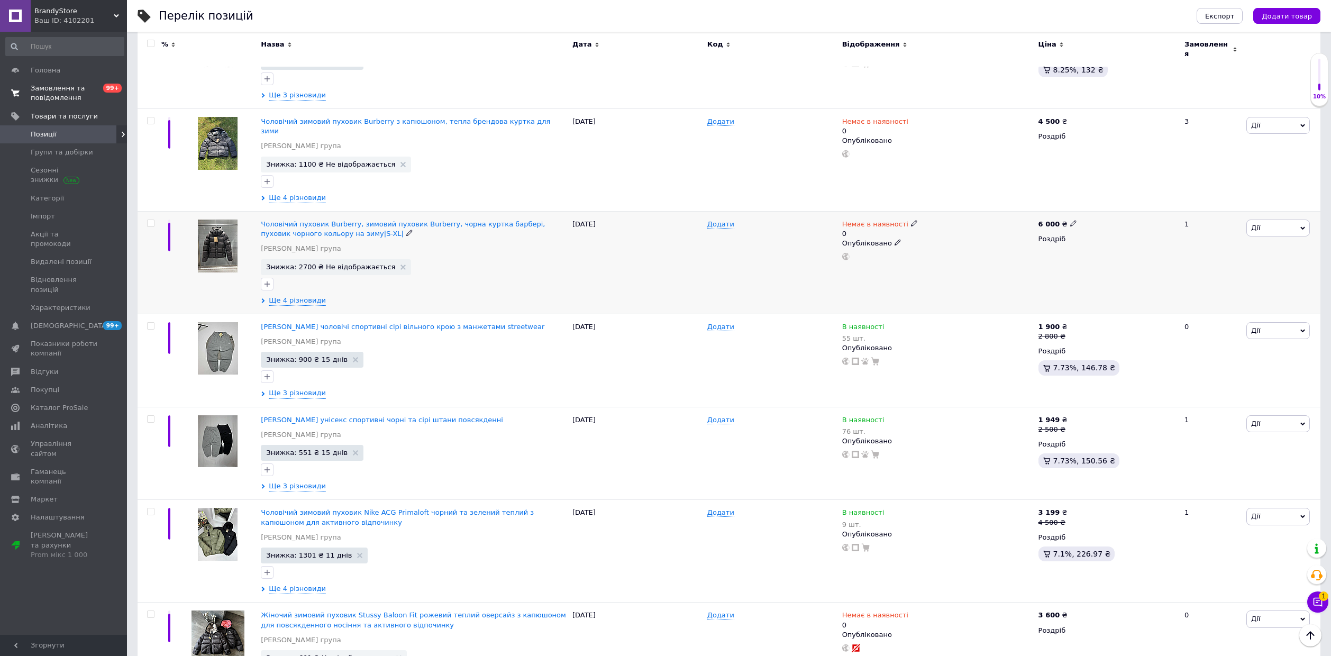
scroll to position [352, 0]
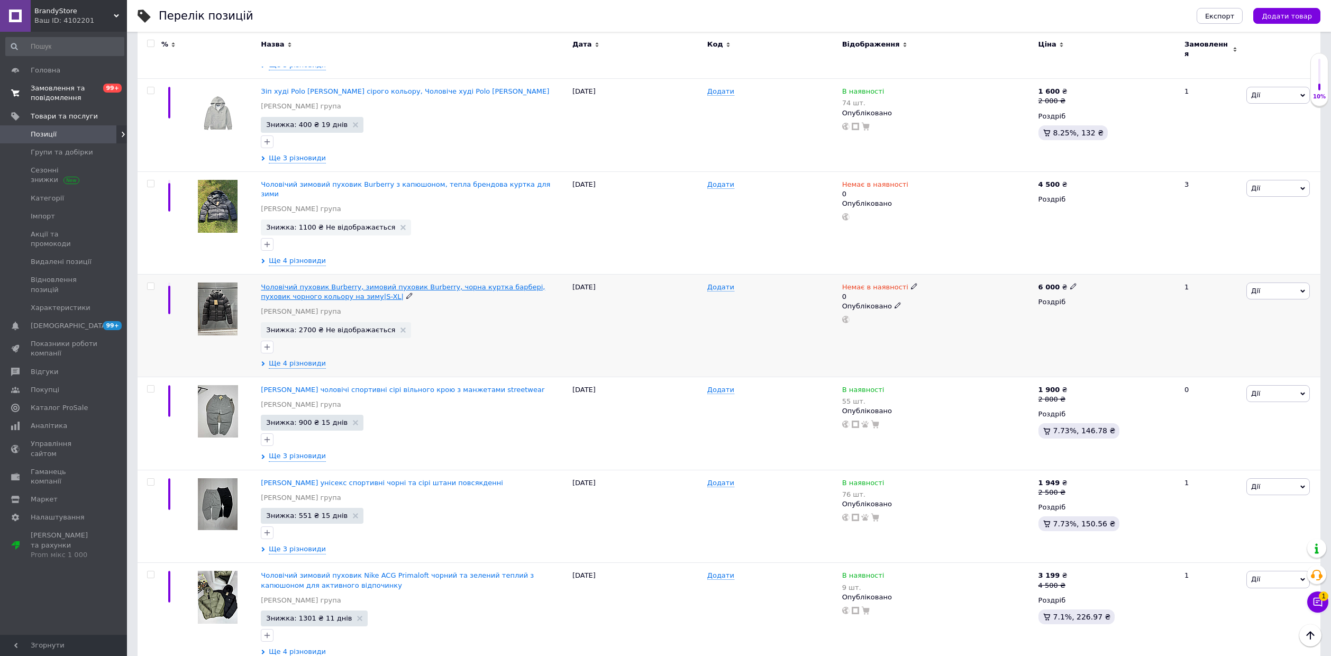
click at [301, 283] on span "Чоловічий пуховик Burberry, зимовий пуховик Burberry, чорна куртка барбері, пух…" at bounding box center [403, 291] width 284 height 17
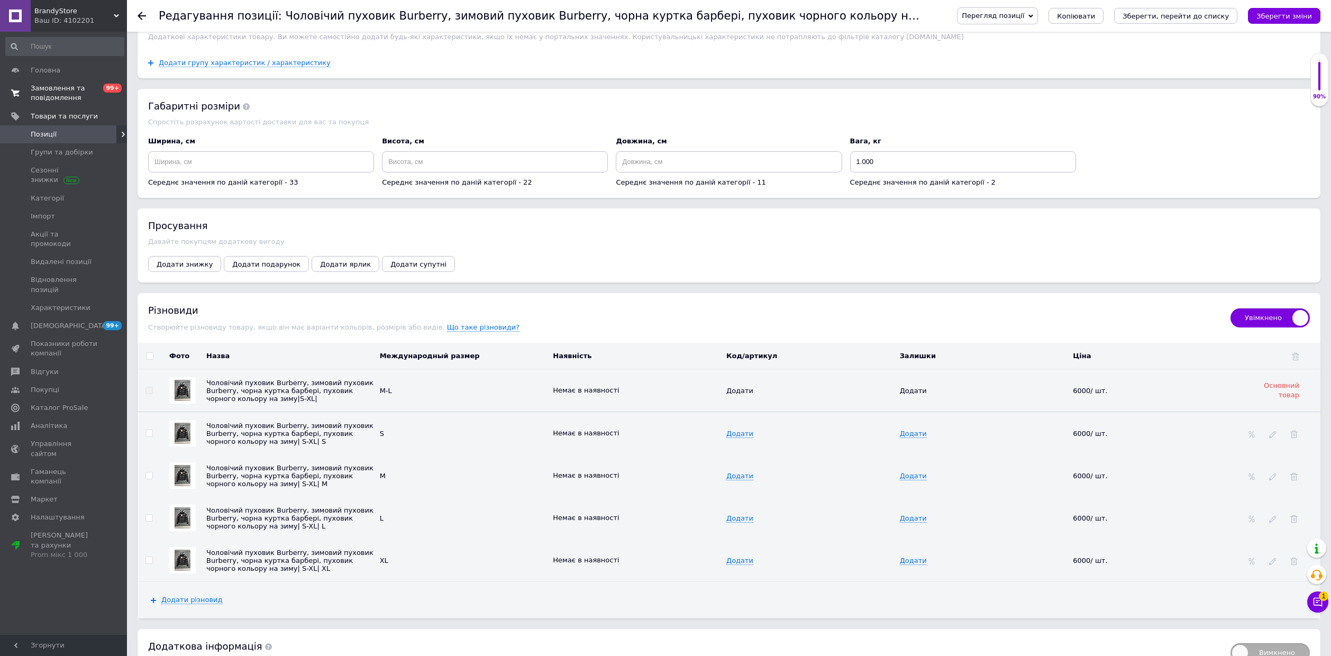
scroll to position [1263, 0]
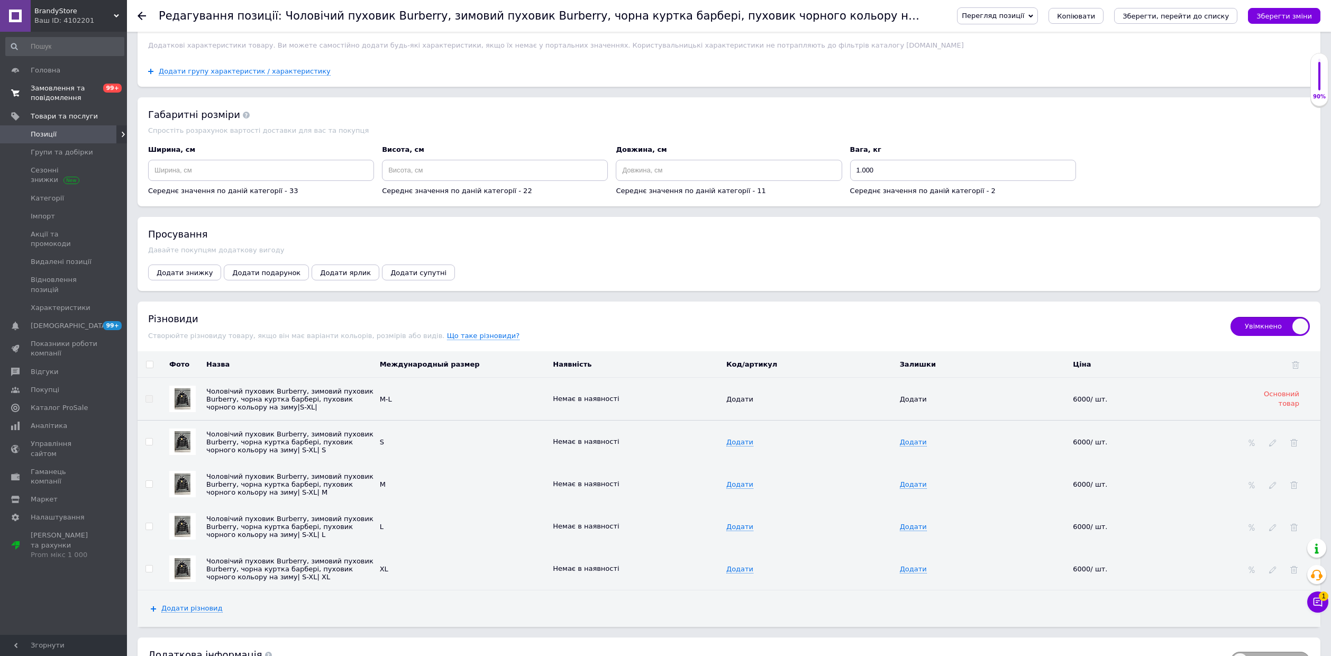
click at [136, 13] on div "Редагування позиції: Чоловічий пуховик Burberry, зимовий пуховик Burberry, чорн…" at bounding box center [729, 16] width 1204 height 32
click at [141, 17] on icon at bounding box center [141, 16] width 8 height 8
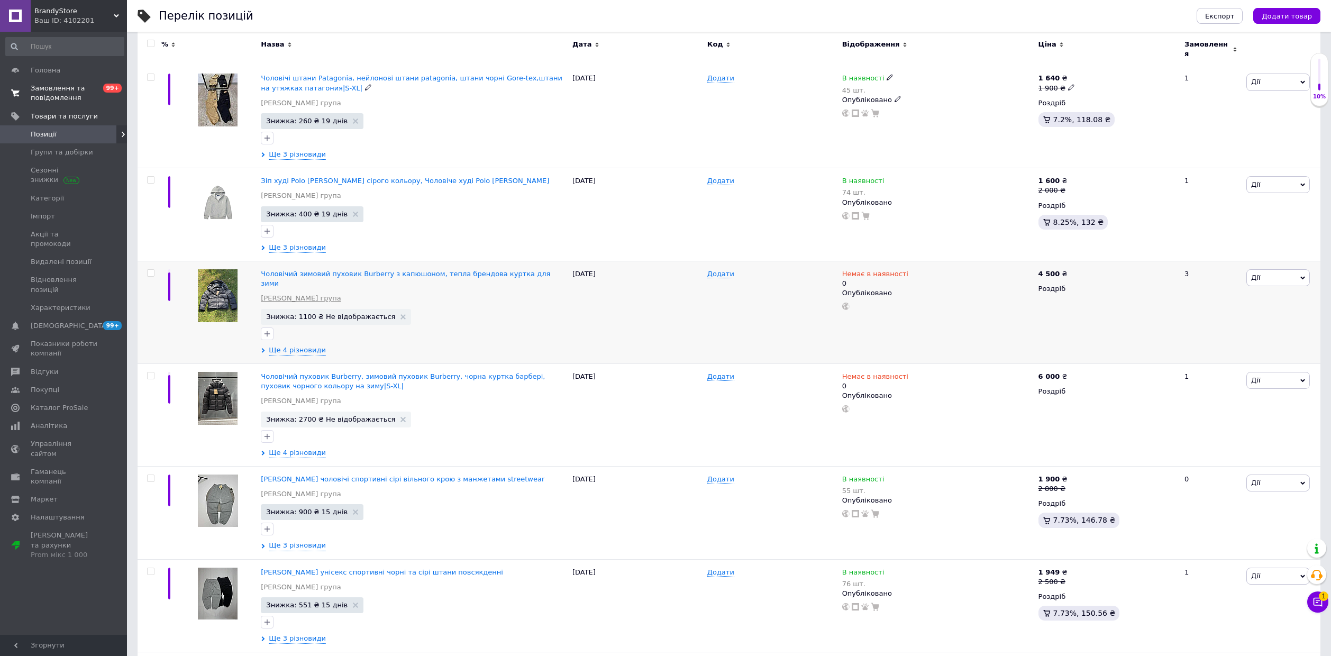
scroll to position [282, 0]
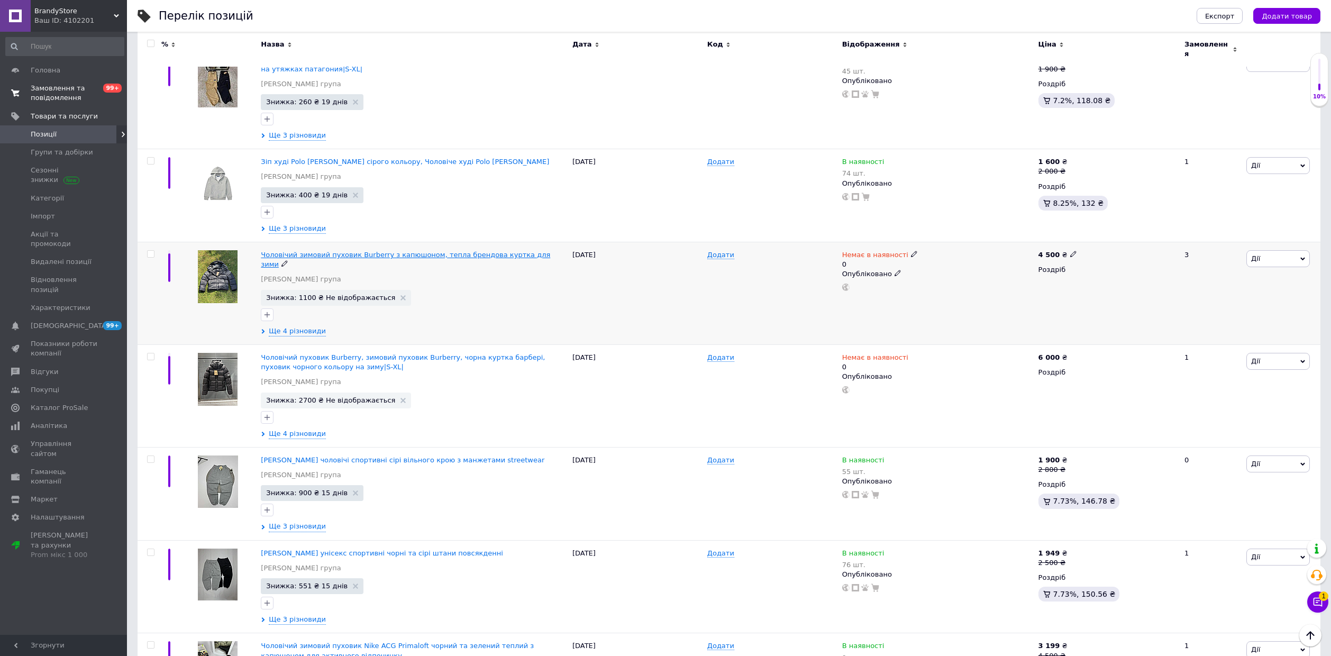
click at [281, 251] on span "Чоловічий зимовий пуховик Burberry з капюшоном, тепла брендова куртка для зими" at bounding box center [405, 259] width 289 height 17
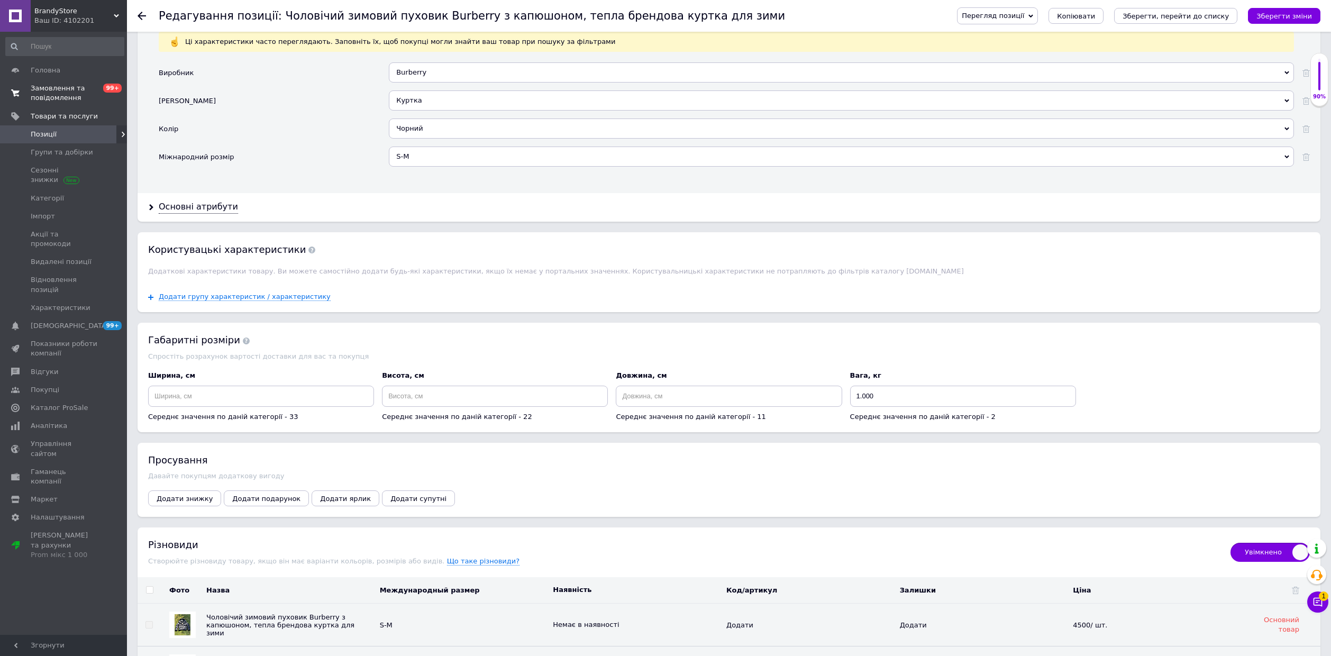
scroll to position [987, 0]
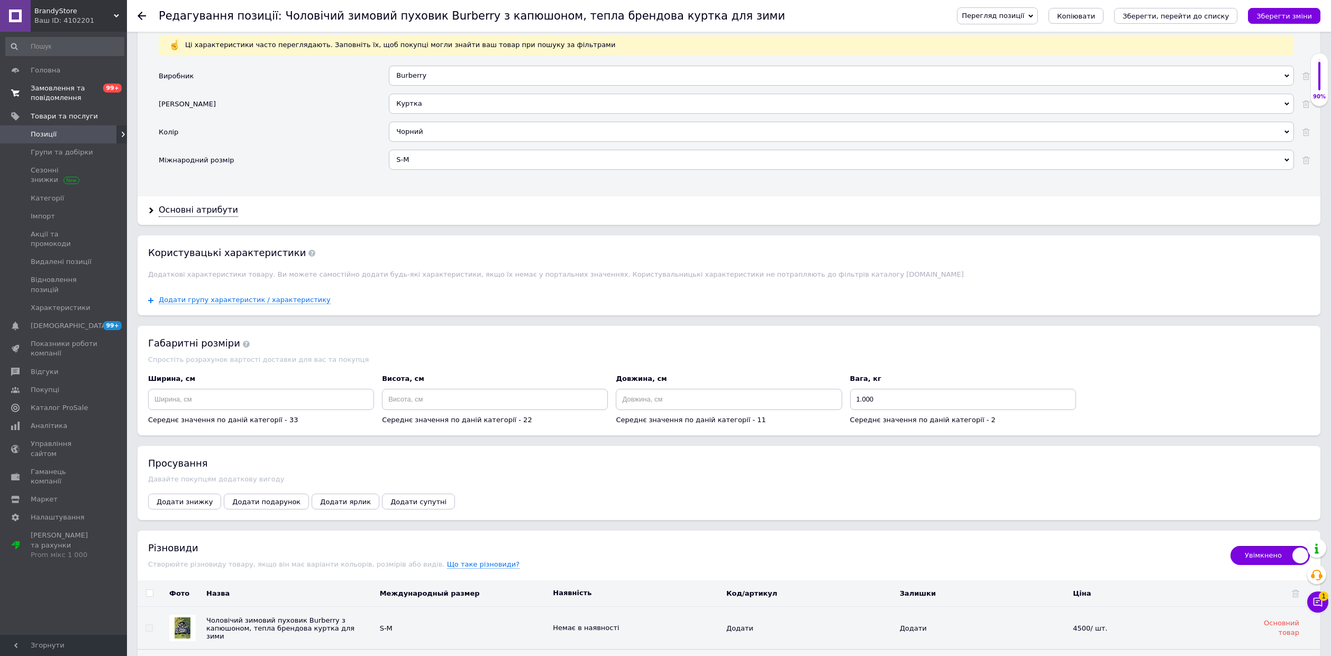
click at [100, 94] on span "0 99+" at bounding box center [112, 93] width 29 height 19
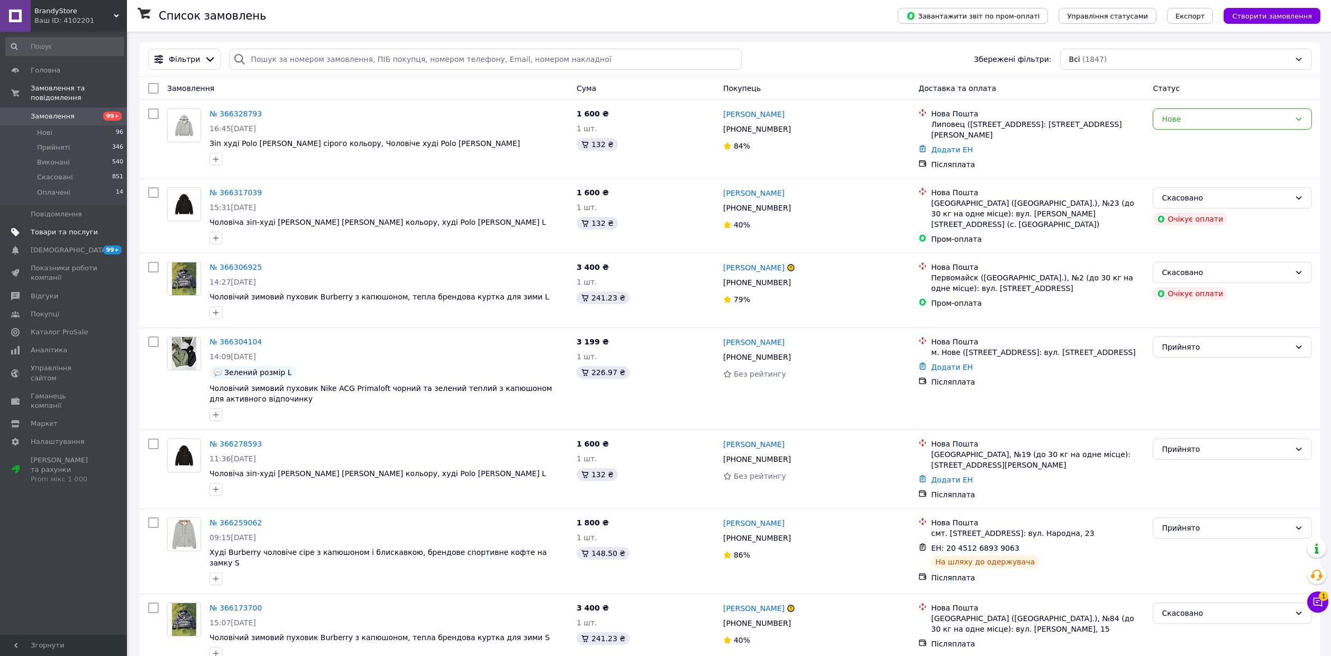
click at [53, 227] on span "Товари та послуги" at bounding box center [64, 232] width 67 height 10
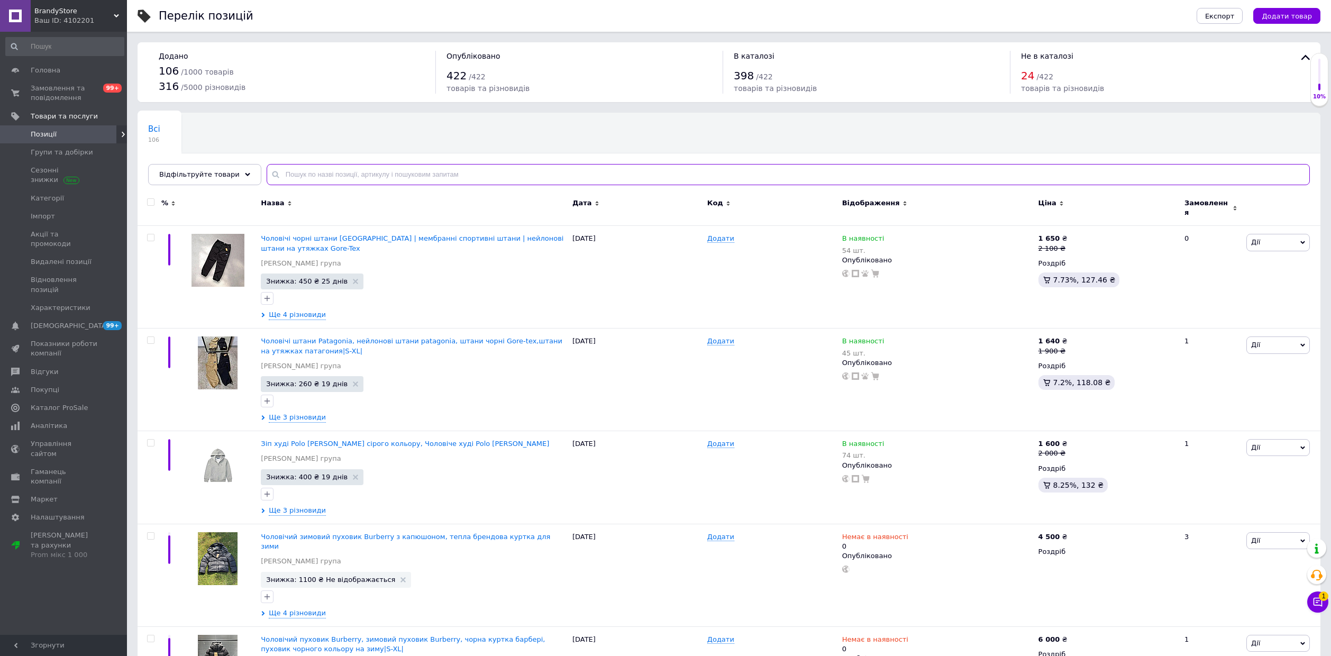
click at [333, 166] on input "text" at bounding box center [788, 174] width 1043 height 21
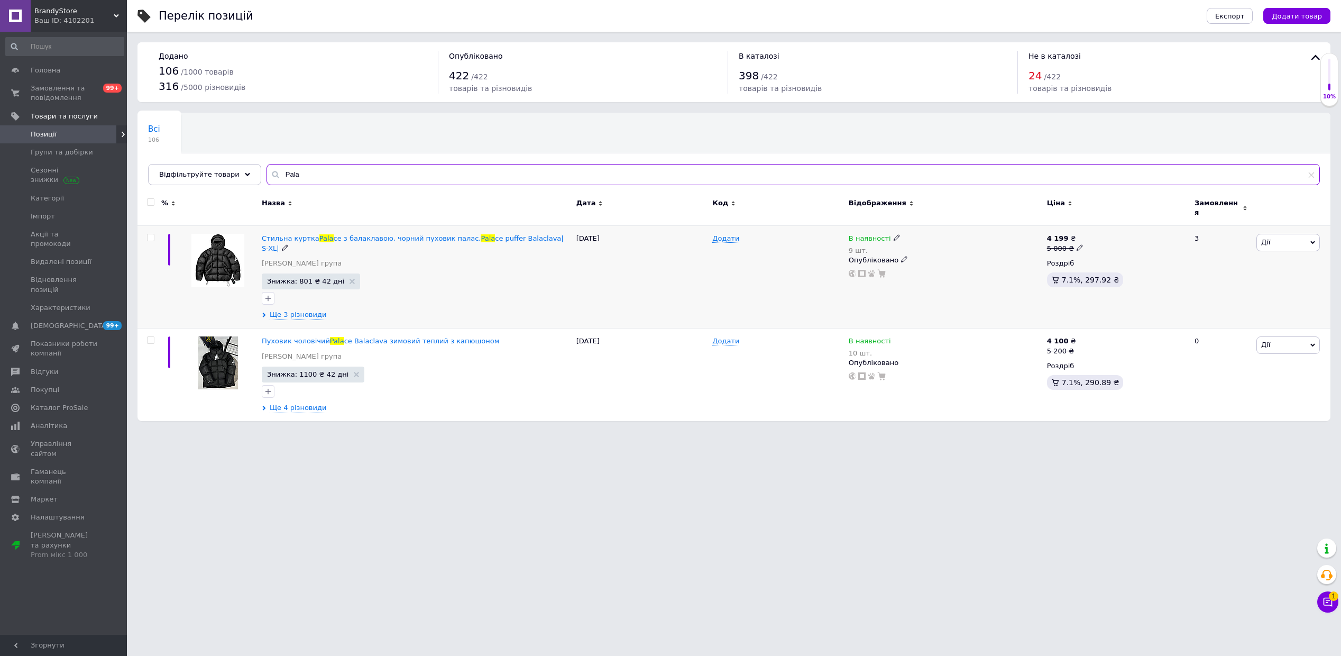
type input "Pala"
click at [894, 234] on span at bounding box center [897, 237] width 6 height 7
click at [916, 249] on li "Немає в наявності" at bounding box center [954, 252] width 100 height 15
click at [872, 265] on div "В наявності 9 шт. Наявність Немає в наявності В наявності Під замовлення Залишк…" at bounding box center [945, 256] width 193 height 44
type input "0"
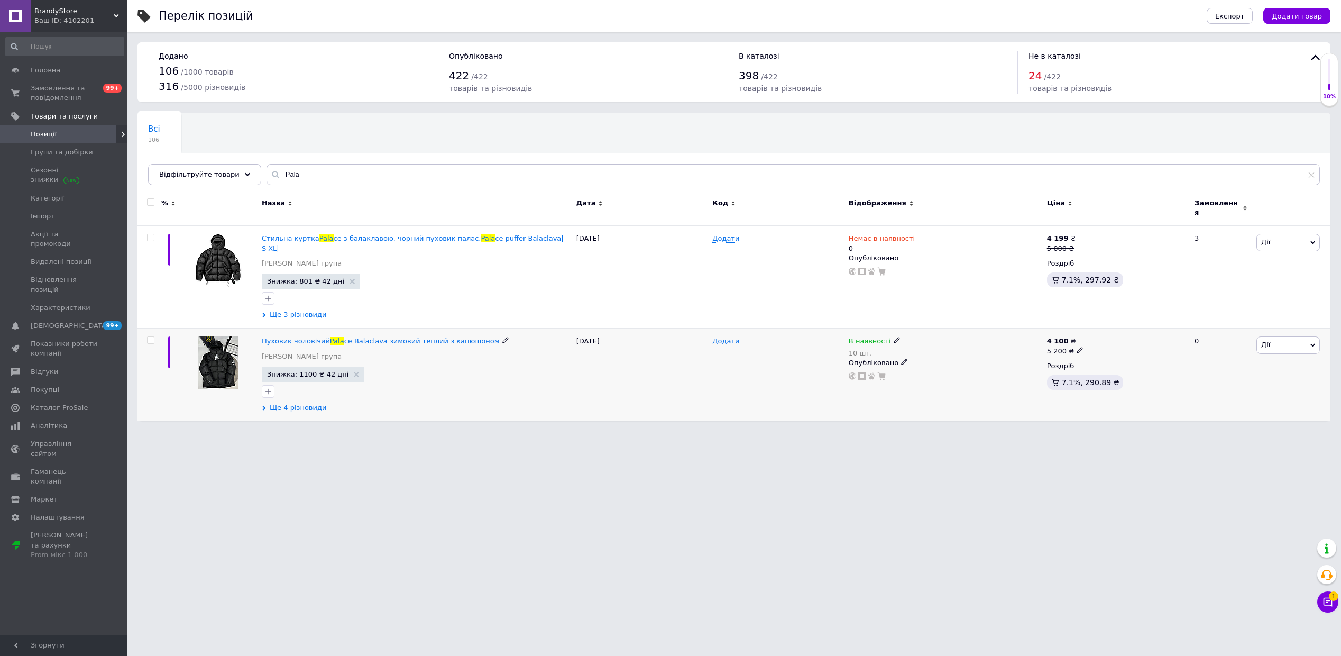
click at [888, 336] on div "В наявності 10 шт." at bounding box center [875, 346] width 52 height 20
click at [887, 336] on div "В наявності 10 шт." at bounding box center [875, 346] width 52 height 20
click at [991, 323] on span "В наявності" at bounding box center [955, 333] width 102 height 20
click at [967, 347] on li "Немає в наявності" at bounding box center [954, 354] width 100 height 15
drag, startPoint x: 941, startPoint y: 359, endPoint x: 842, endPoint y: 347, distance: 100.0
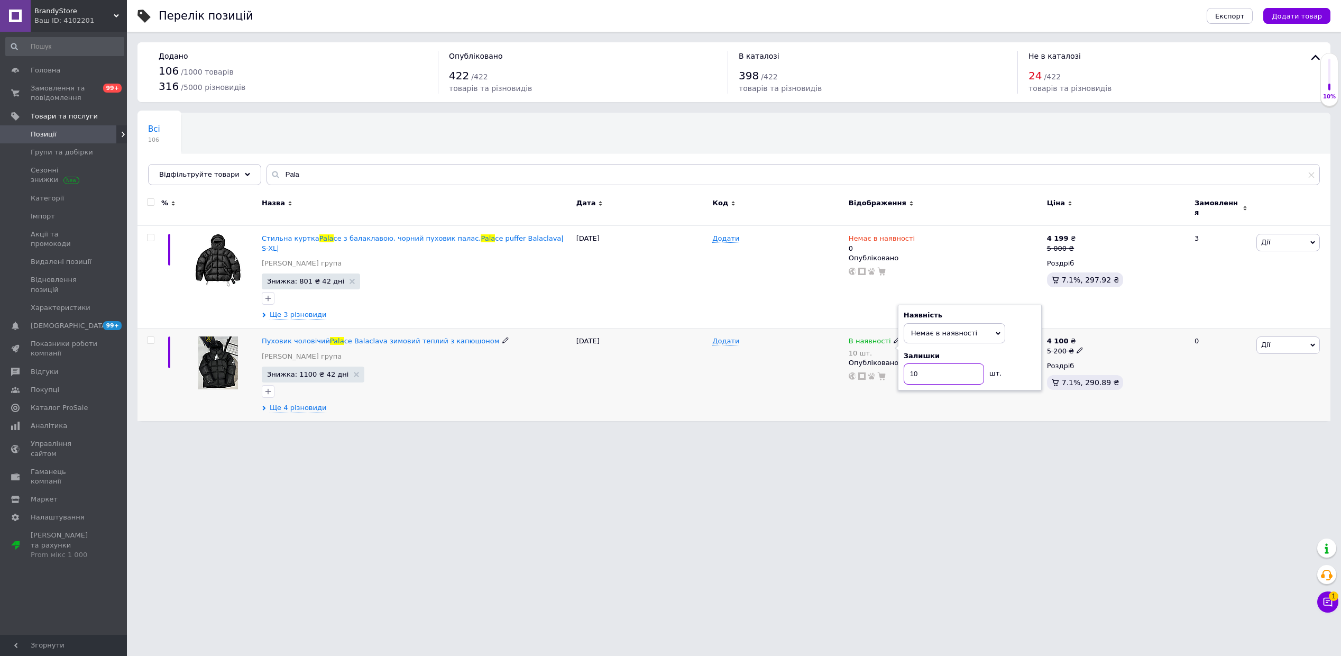
click at [891, 357] on div "В наявності 10 шт. Наявність Немає в наявності В наявності Під замовлення Залиш…" at bounding box center [945, 358] width 193 height 44
type input "0"
click at [39, 82] on link "Замовлення та повідомлення 0 99+" at bounding box center [65, 92] width 130 height 27
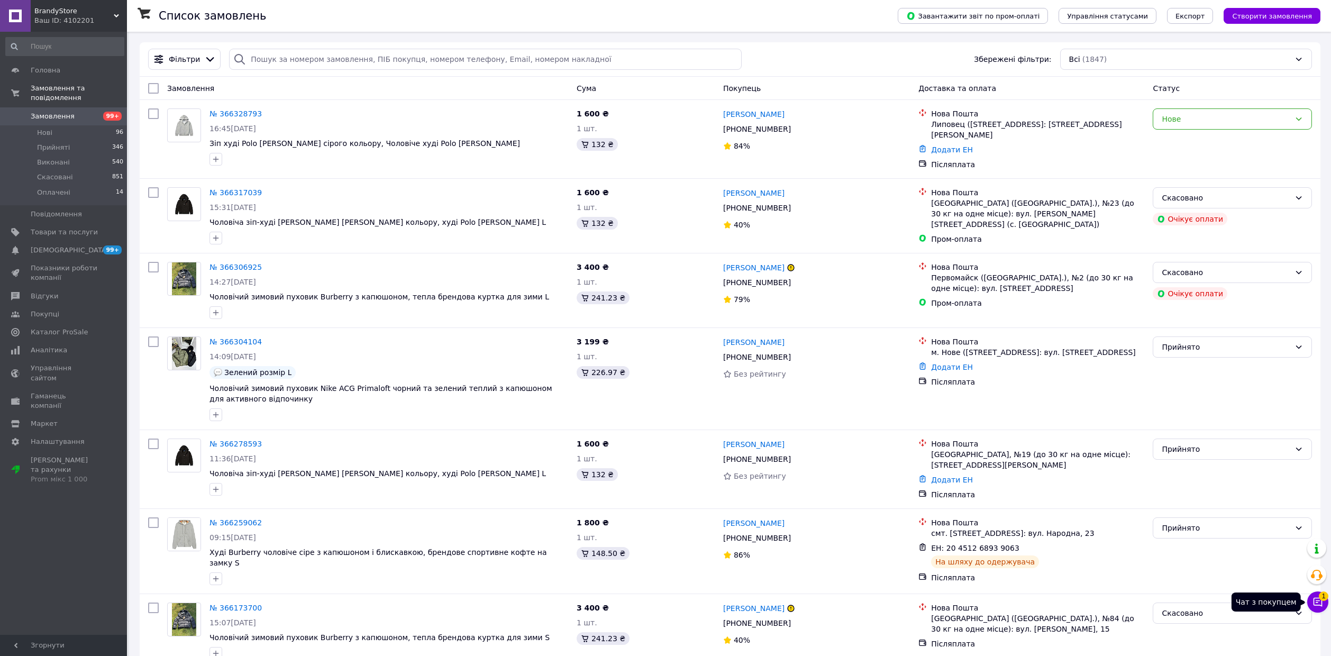
click at [1320, 605] on icon at bounding box center [1317, 602] width 11 height 11
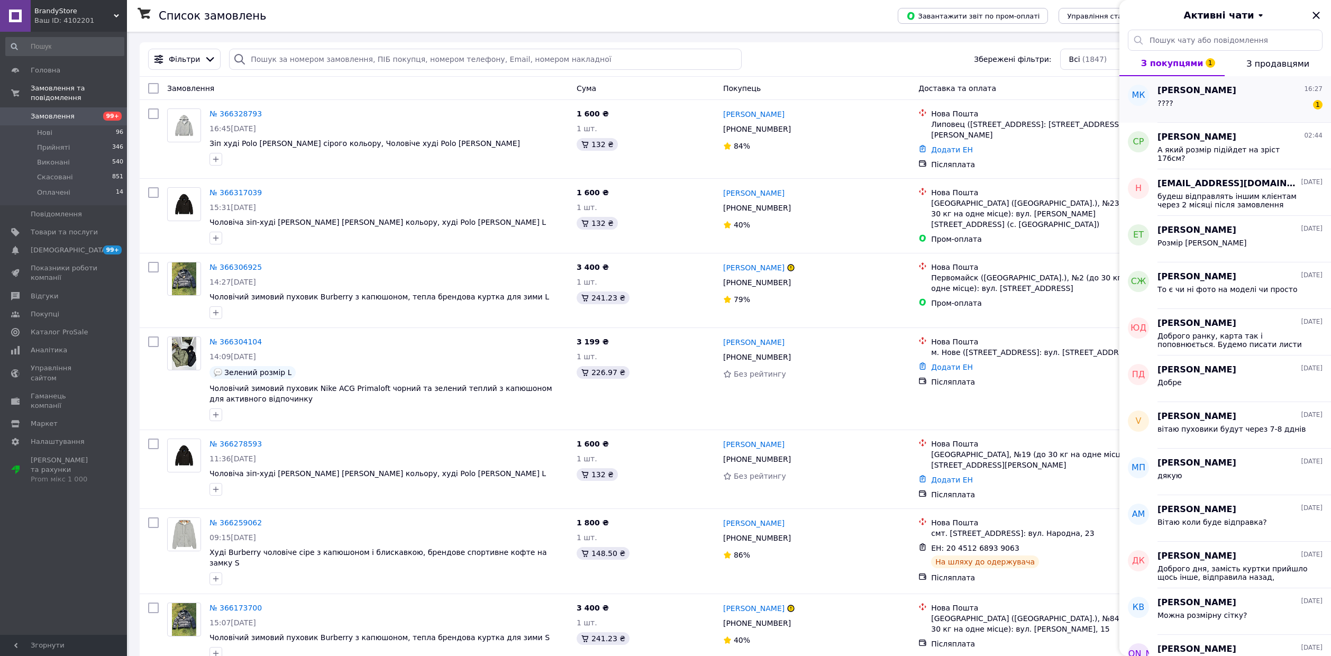
click at [1200, 97] on div "???? 1" at bounding box center [1239, 105] width 165 height 17
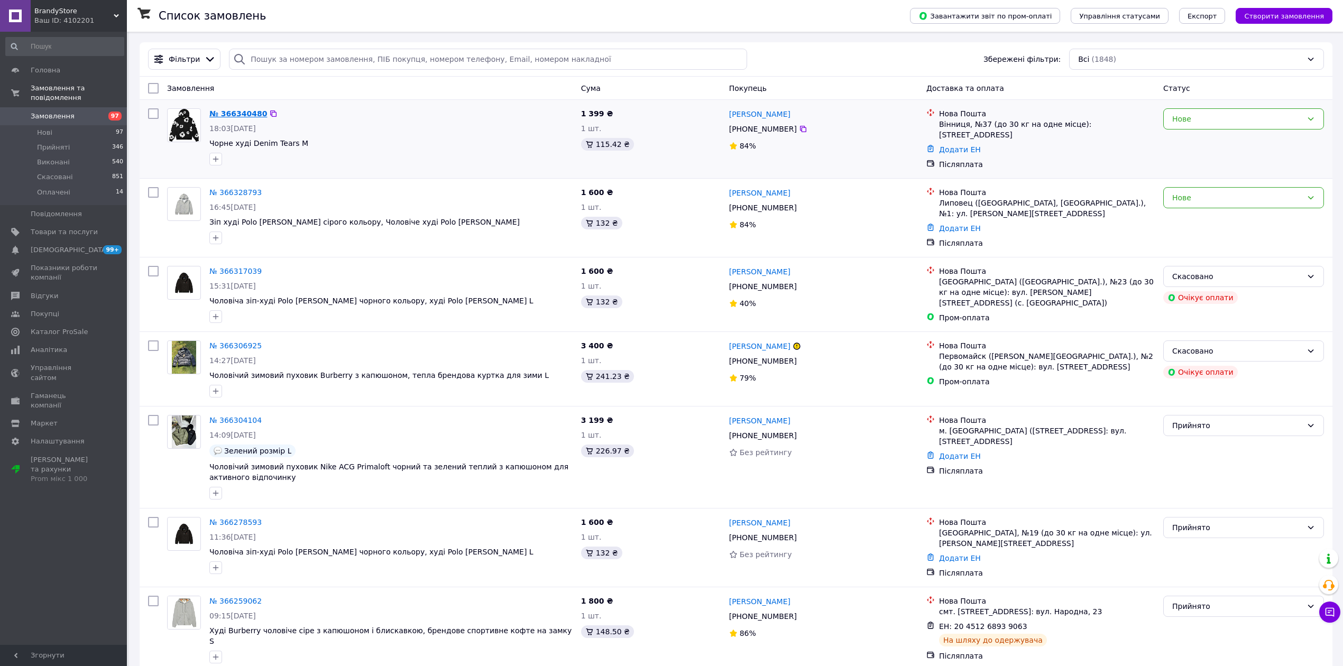
click at [240, 111] on link "№ 366340480" at bounding box center [238, 113] width 58 height 8
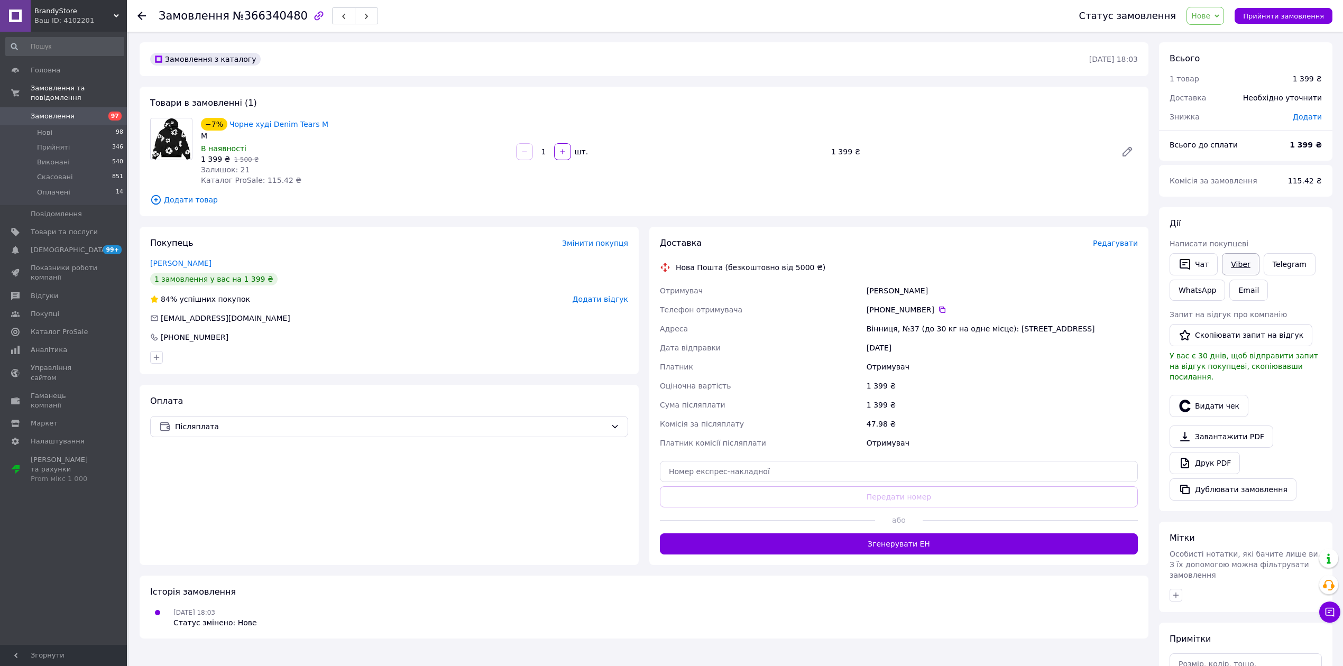
click at [1235, 260] on link "Viber" at bounding box center [1240, 264] width 37 height 22
click at [73, 227] on span "Товари та послуги" at bounding box center [64, 232] width 67 height 10
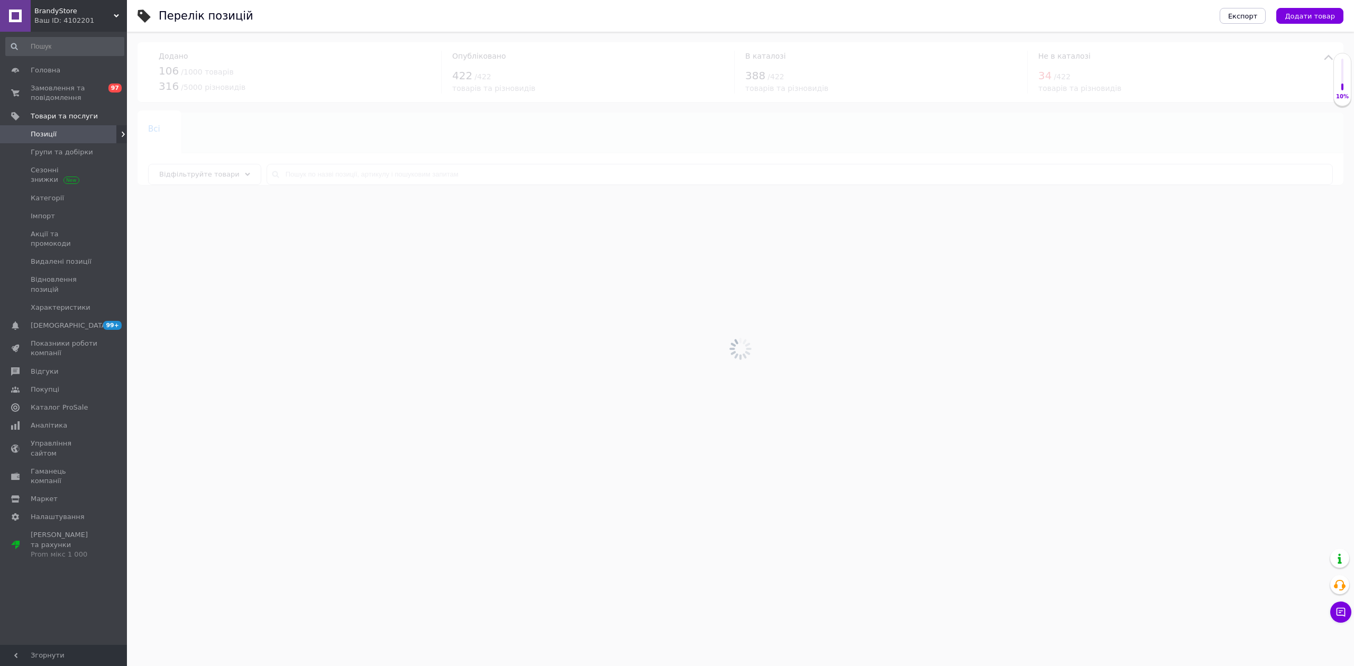
click at [292, 178] on div at bounding box center [740, 349] width 1227 height 635
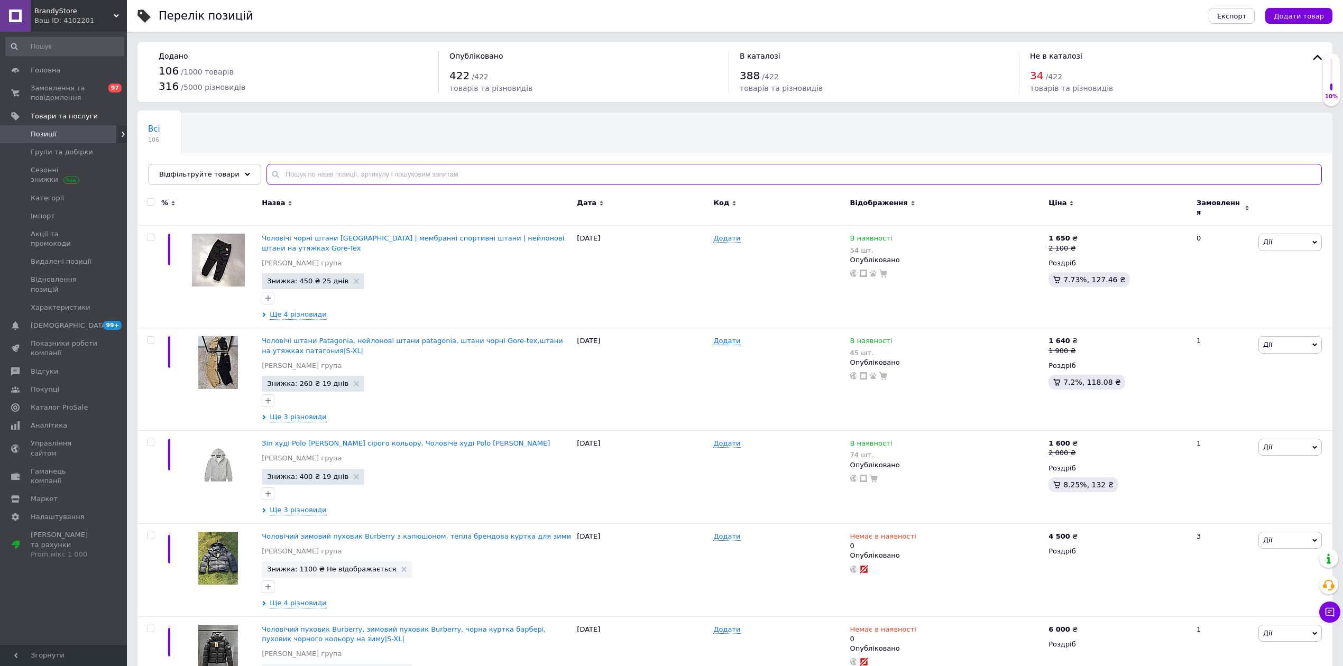
click at [300, 176] on input "text" at bounding box center [795, 174] width 1056 height 21
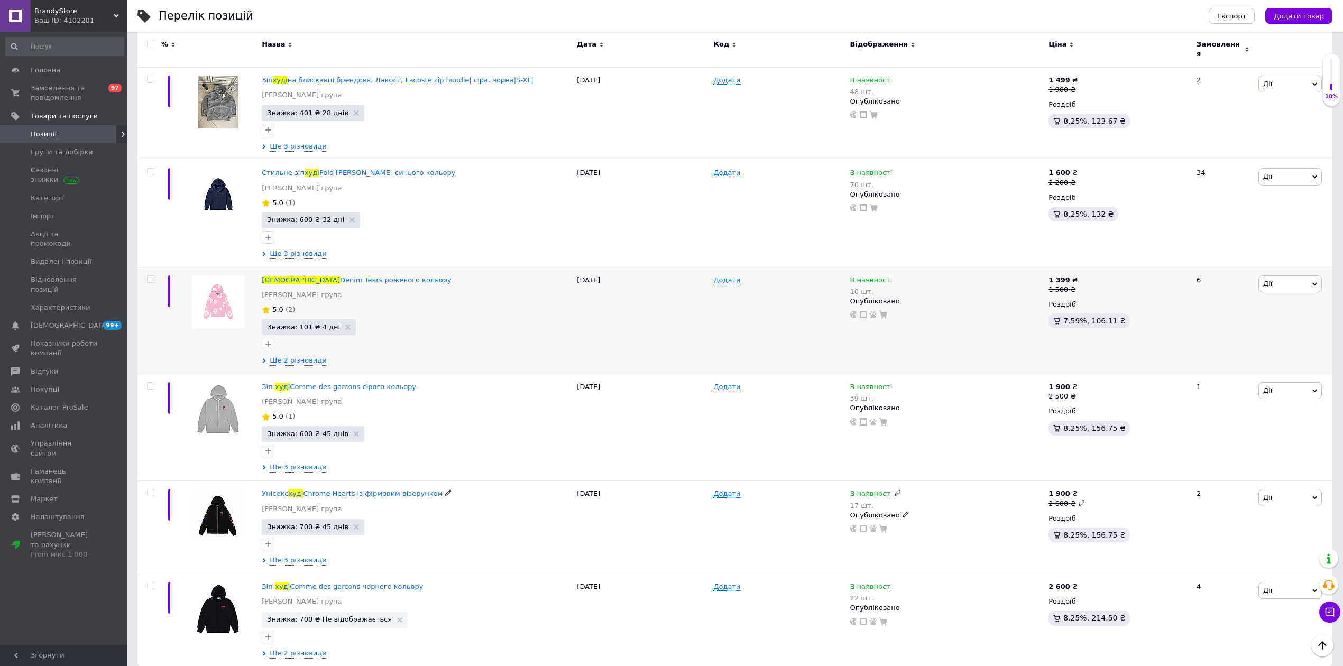
scroll to position [1435, 0]
type input "худі"
drag, startPoint x: 223, startPoint y: 289, endPoint x: 318, endPoint y: 298, distance: 95.7
click at [224, 289] on img at bounding box center [218, 299] width 53 height 53
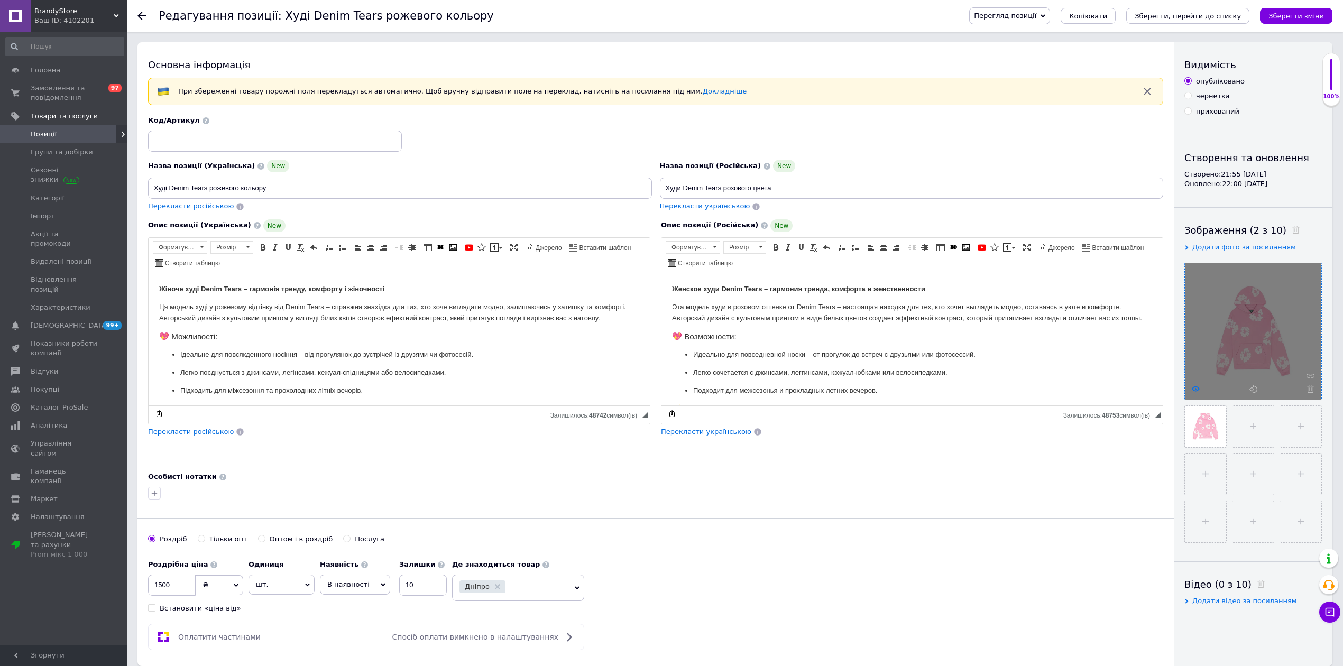
click at [1196, 389] on use at bounding box center [1196, 388] width 8 height 5
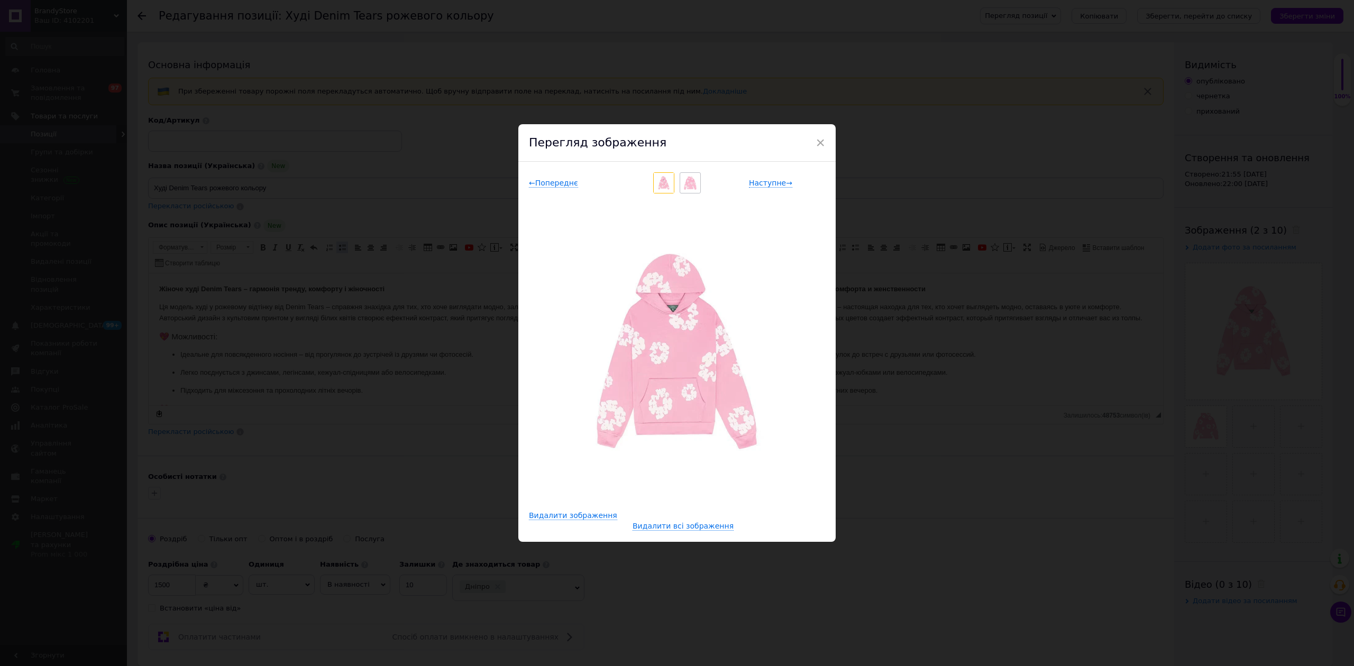
drag, startPoint x: 441, startPoint y: 304, endPoint x: 343, endPoint y: 246, distance: 113.6
click at [439, 304] on div "× Перегляд зображення ← Попереднє Наступне → Видалити зображення Видалити всі з…" at bounding box center [677, 333] width 1354 height 666
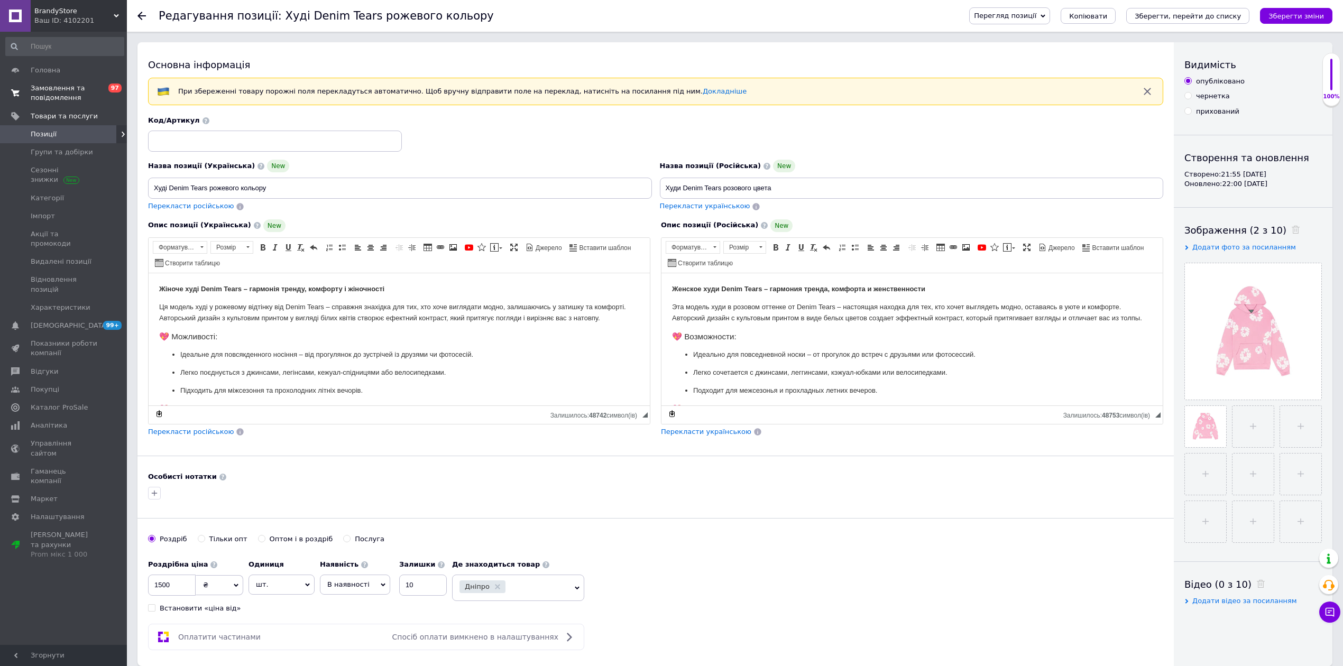
click at [91, 94] on span "Замовлення та повідомлення" at bounding box center [64, 93] width 67 height 19
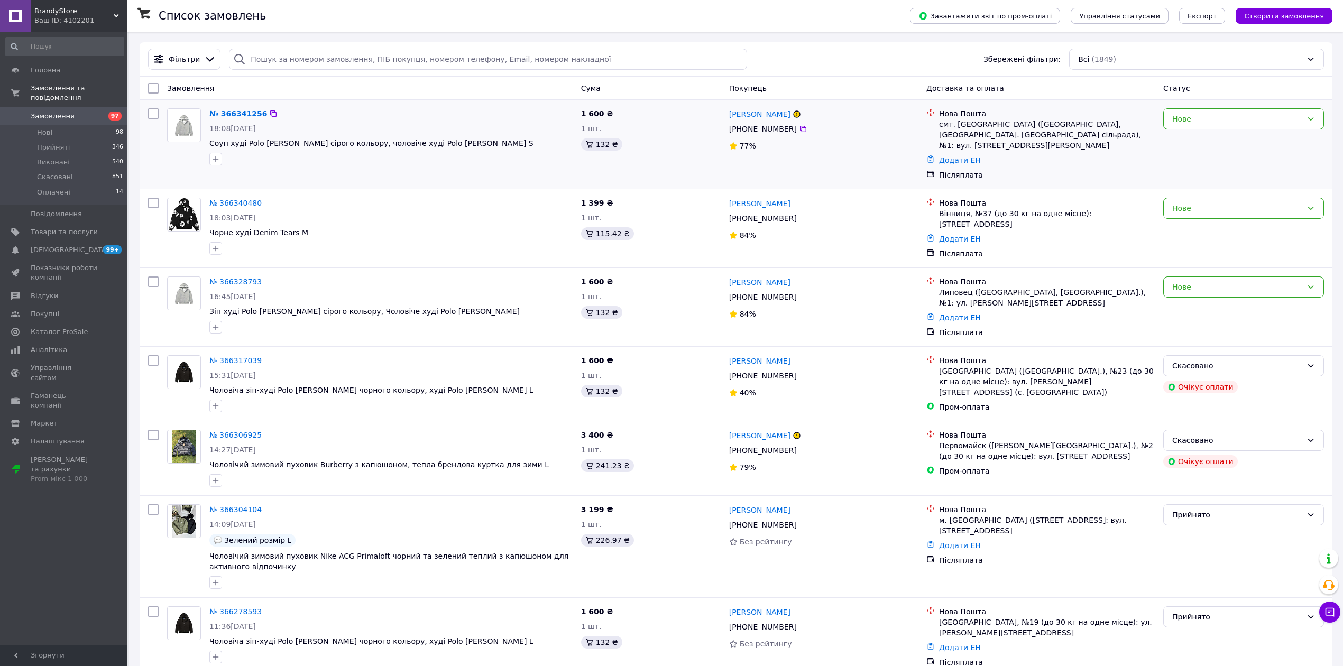
click at [242, 120] on div "№ 366341256" at bounding box center [238, 113] width 60 height 13
click at [240, 113] on link "№ 366341256" at bounding box center [238, 113] width 58 height 8
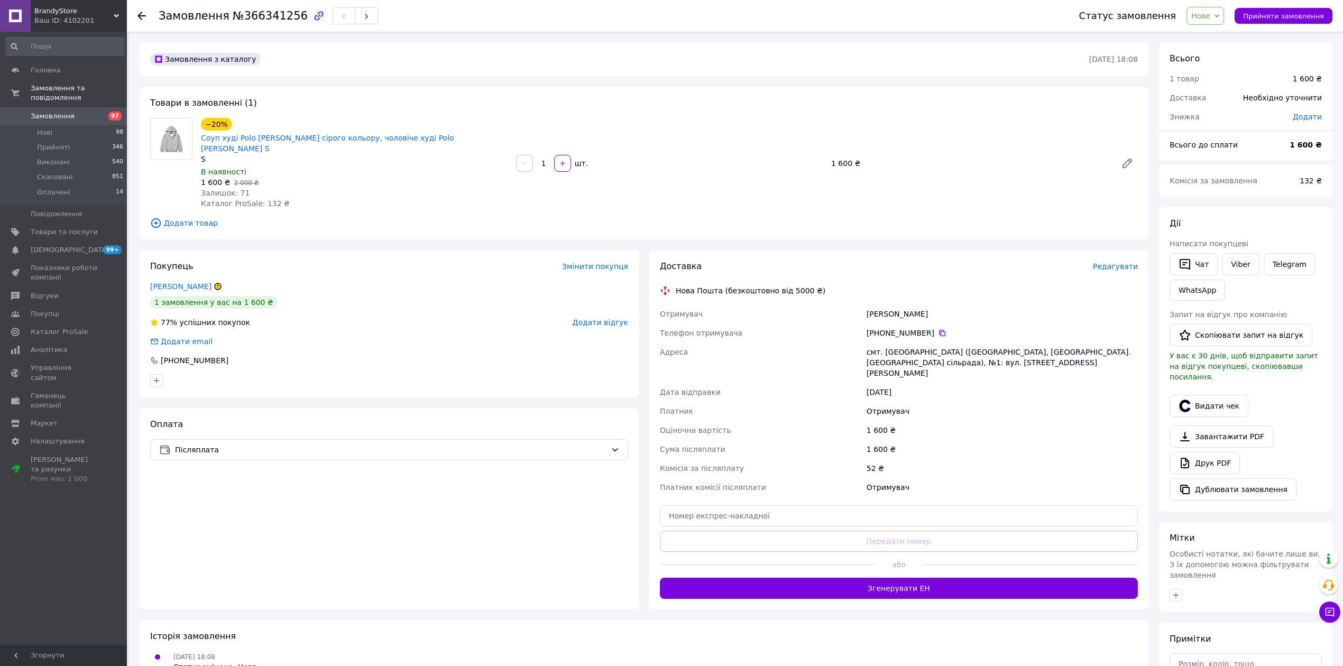
click at [172, 296] on div "1 замовлення у вас на 1 600 ₴" at bounding box center [213, 302] width 127 height 13
click at [178, 282] on link "Багрін Поліна" at bounding box center [180, 286] width 61 height 8
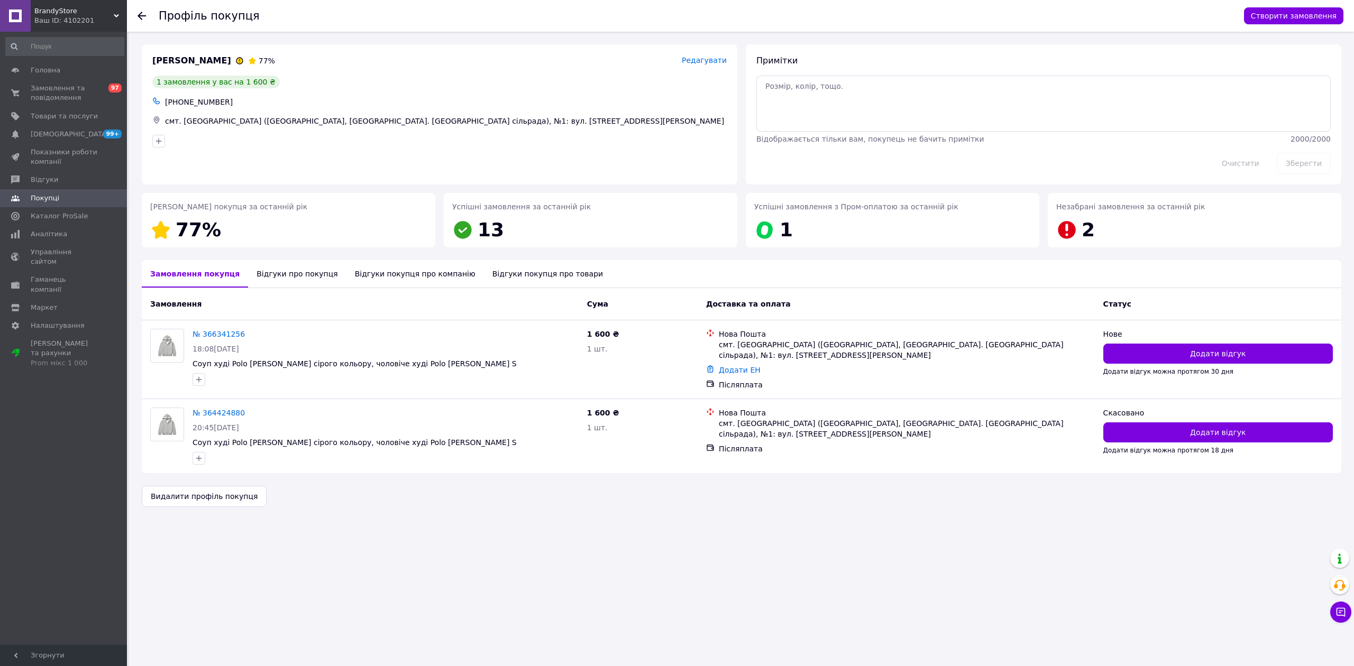
click at [142, 14] on icon at bounding box center [141, 16] width 8 height 8
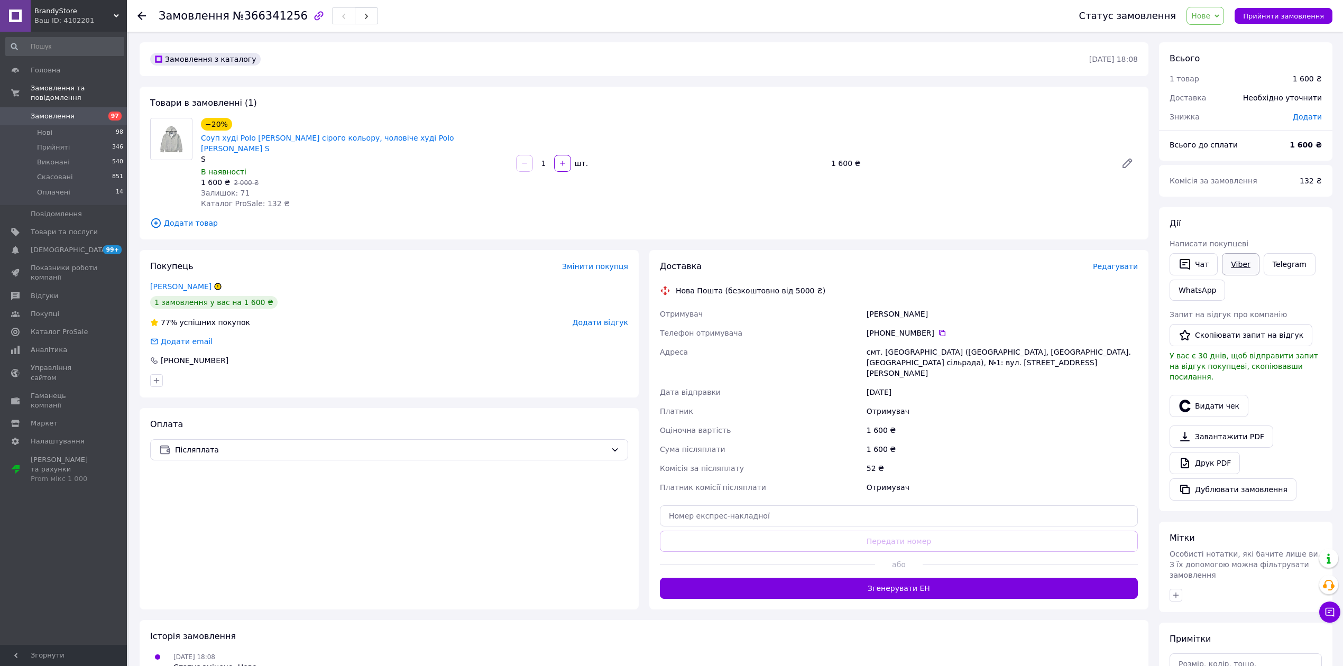
click at [1233, 265] on link "Viber" at bounding box center [1240, 264] width 37 height 22
click at [1204, 13] on span "Нове" at bounding box center [1200, 16] width 19 height 8
click at [1213, 66] on li "Скасовано" at bounding box center [1211, 69] width 49 height 16
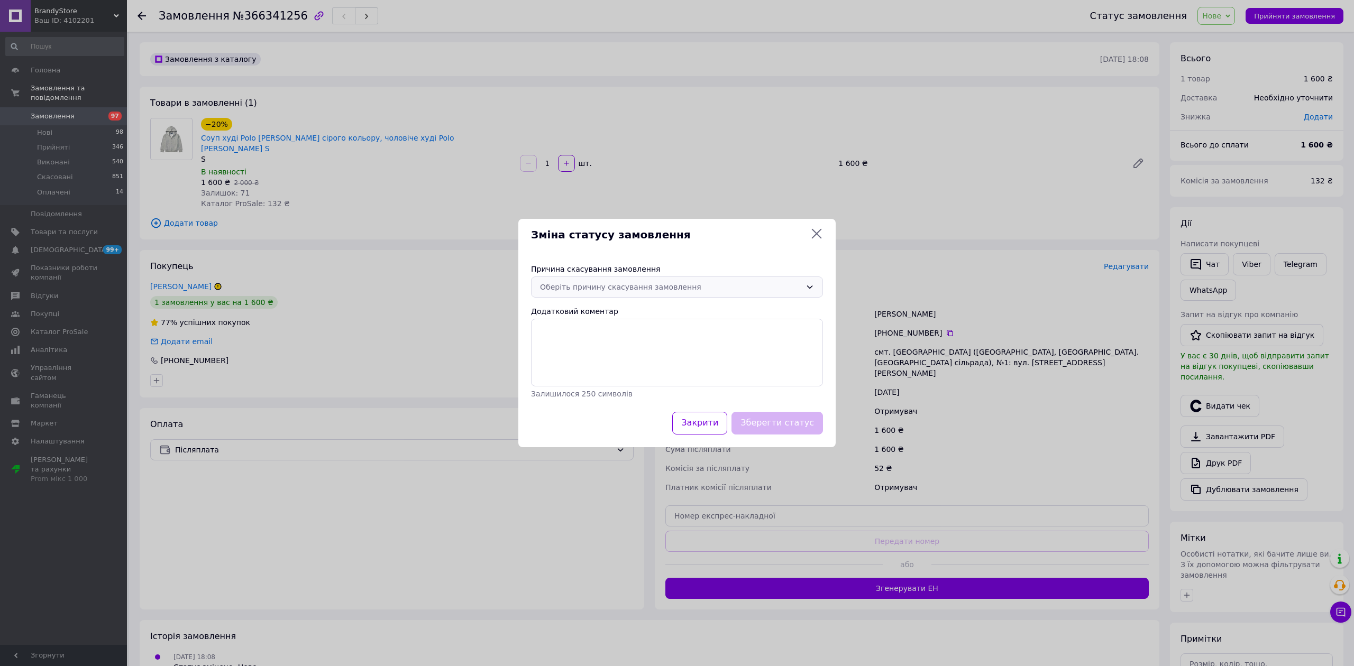
click at [603, 280] on div "Оберіть причину скасування замовлення" at bounding box center [677, 287] width 292 height 21
drag, startPoint x: 606, startPoint y: 323, endPoint x: 631, endPoint y: 336, distance: 28.4
click at [607, 323] on li "Немає різновиду товару" at bounding box center [676, 328] width 291 height 19
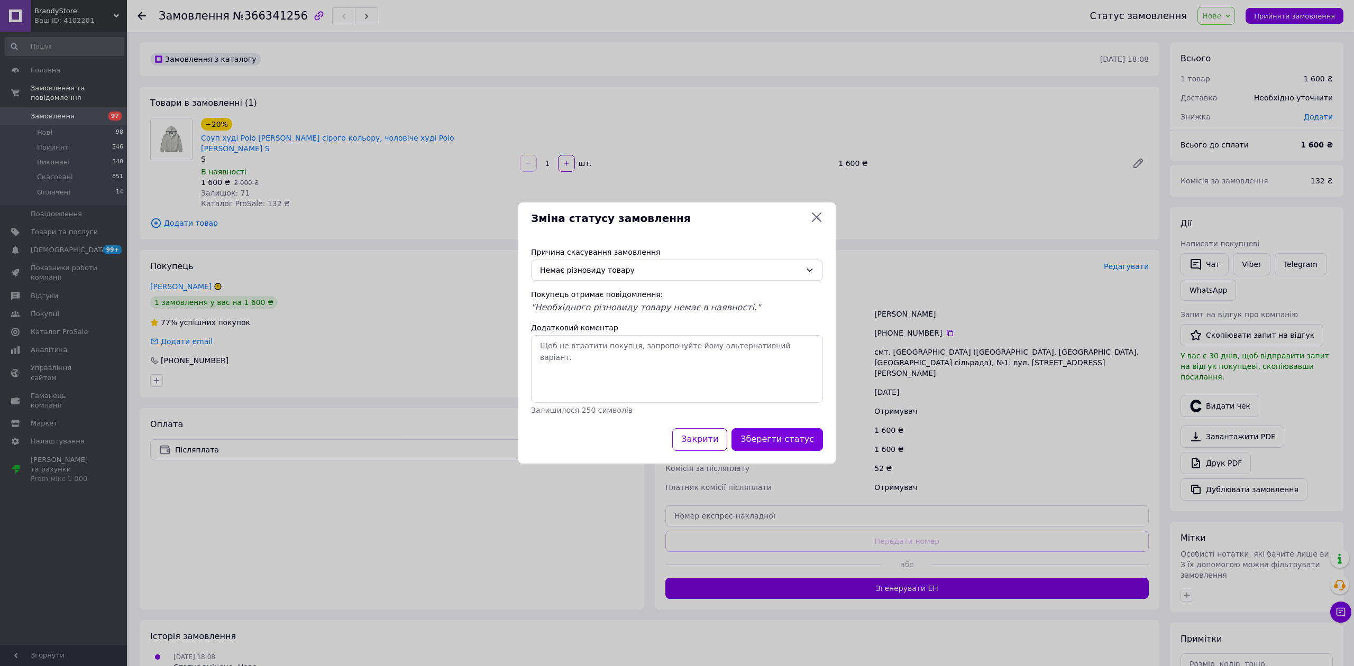
click at [786, 440] on button "Зберегти статус" at bounding box center [776, 439] width 91 height 23
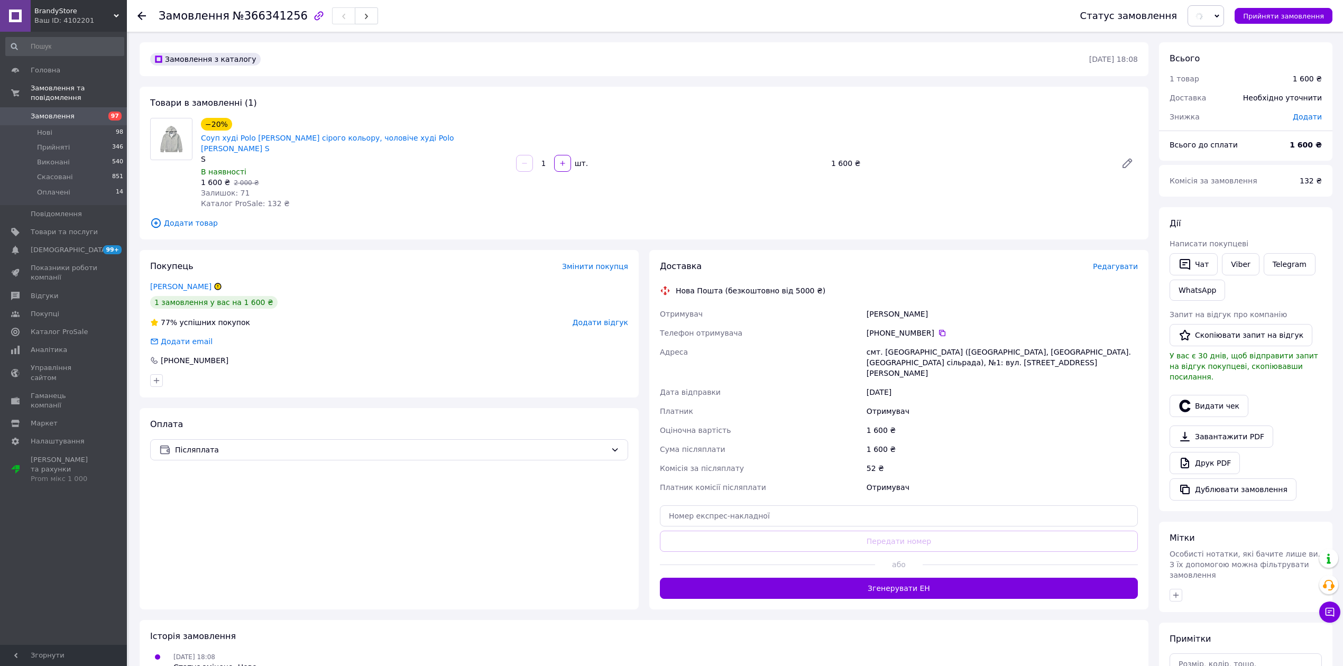
click at [142, 14] on icon at bounding box center [141, 16] width 8 height 8
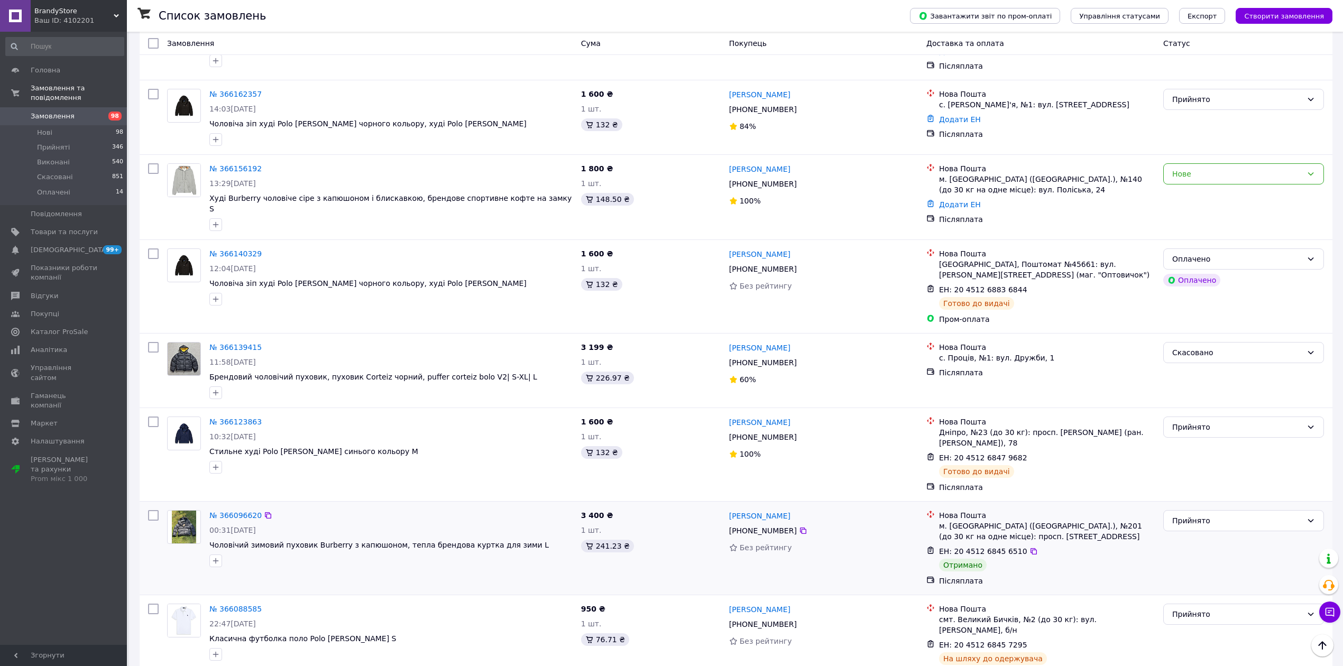
drag, startPoint x: 336, startPoint y: 245, endPoint x: 335, endPoint y: 451, distance: 205.2
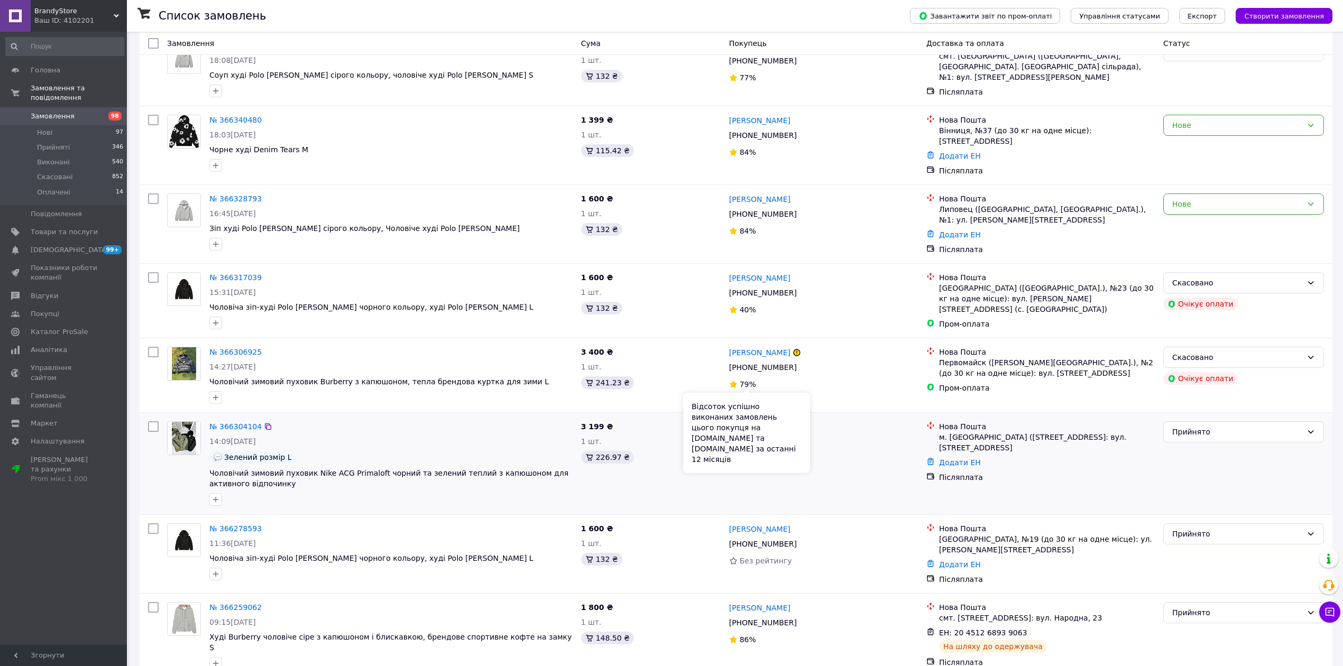
scroll to position [70, 0]
click at [799, 437] on icon at bounding box center [803, 440] width 8 height 8
click at [946, 453] on div "Додати ЕН" at bounding box center [1047, 460] width 220 height 15
click at [941, 456] on link "Додати ЕН" at bounding box center [960, 460] width 42 height 8
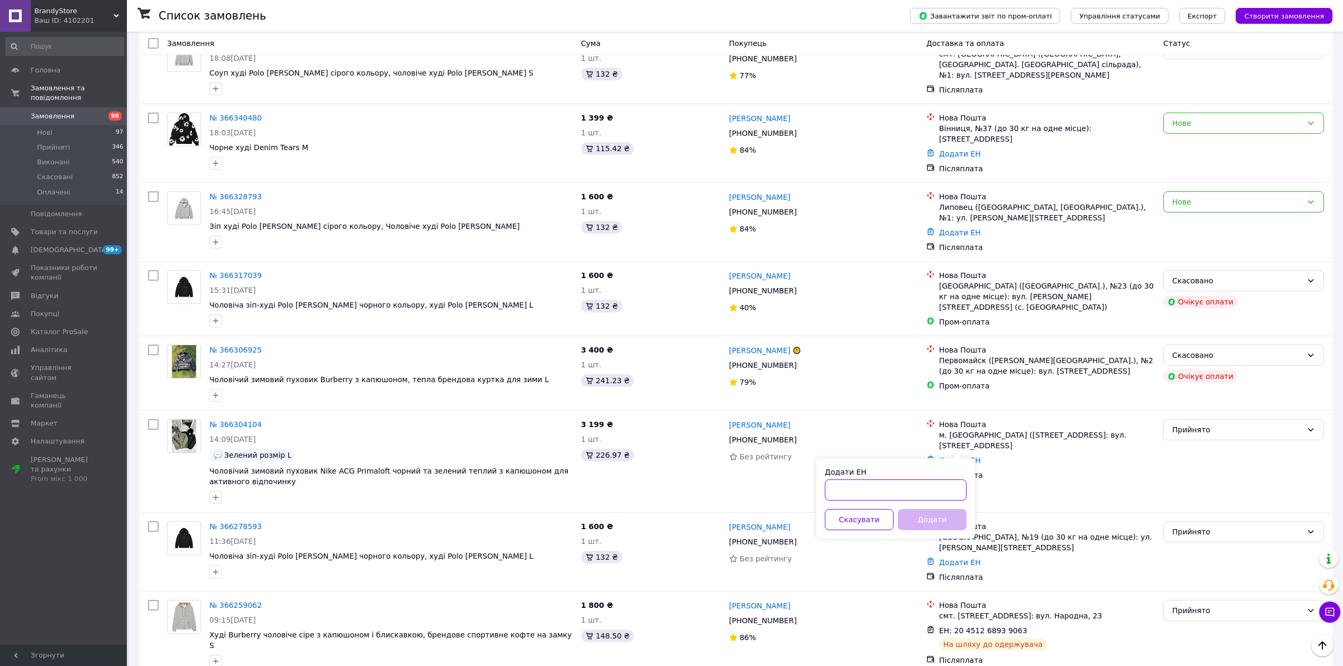
click at [907, 481] on input "Додати ЕН" at bounding box center [896, 490] width 142 height 21
paste input "20451269219454"
type input "20451269219454"
click at [925, 510] on div "Додати ЕН 20451269219454 Скасувати Додати" at bounding box center [896, 499] width 159 height 80
click at [925, 522] on button "Додати" at bounding box center [932, 519] width 69 height 21
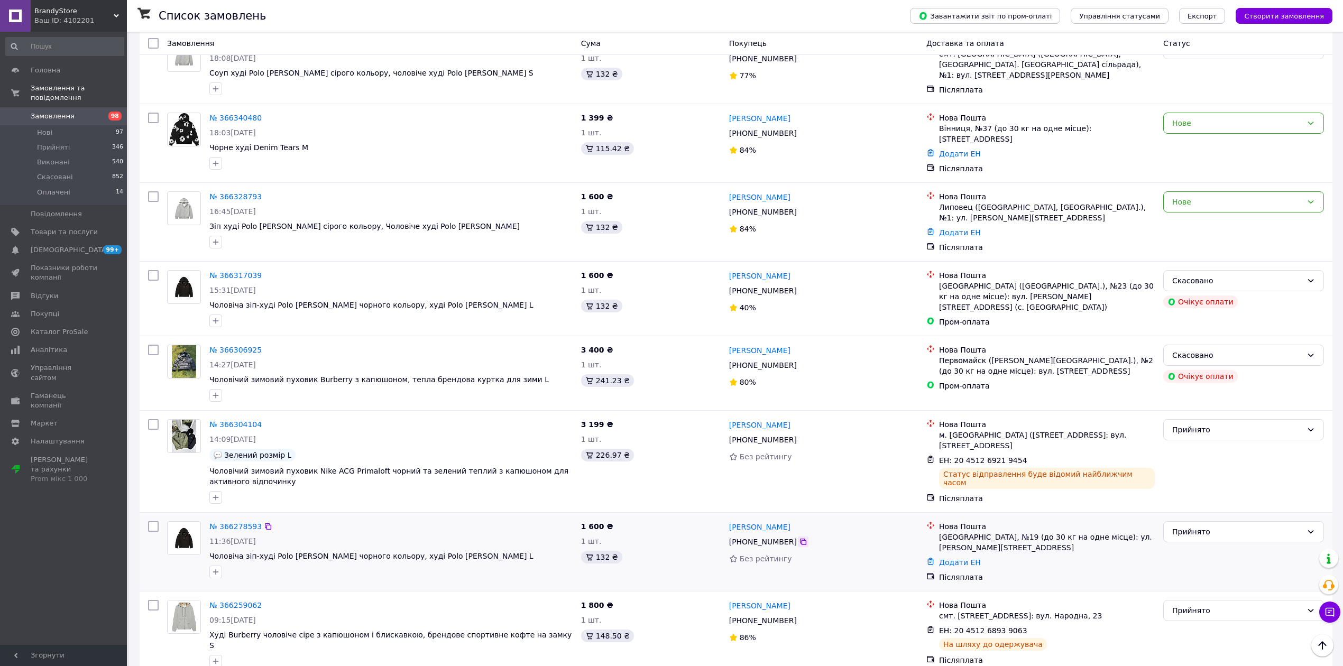
click at [799, 538] on icon at bounding box center [803, 542] width 8 height 8
click at [959, 559] on link "Додати ЕН" at bounding box center [960, 562] width 42 height 8
drag, startPoint x: 904, startPoint y: 566, endPoint x: 892, endPoint y: 592, distance: 29.1
click at [894, 595] on input "Додати ЕН" at bounding box center [896, 602] width 142 height 21
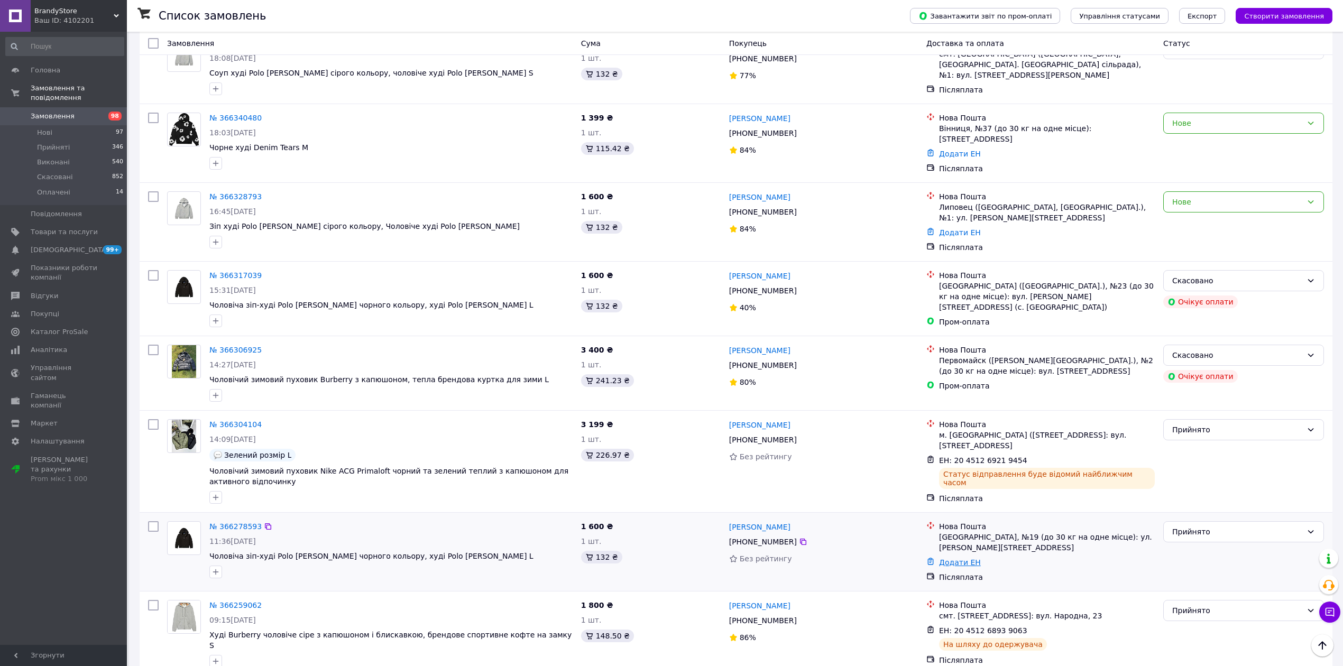
click at [972, 559] on link "Додати ЕН" at bounding box center [960, 562] width 42 height 8
click at [920, 599] on input "Додати ЕН" at bounding box center [896, 602] width 142 height 21
paste input "20451269219741"
type input "20451269219741"
click at [943, 642] on button "Додати" at bounding box center [932, 632] width 69 height 21
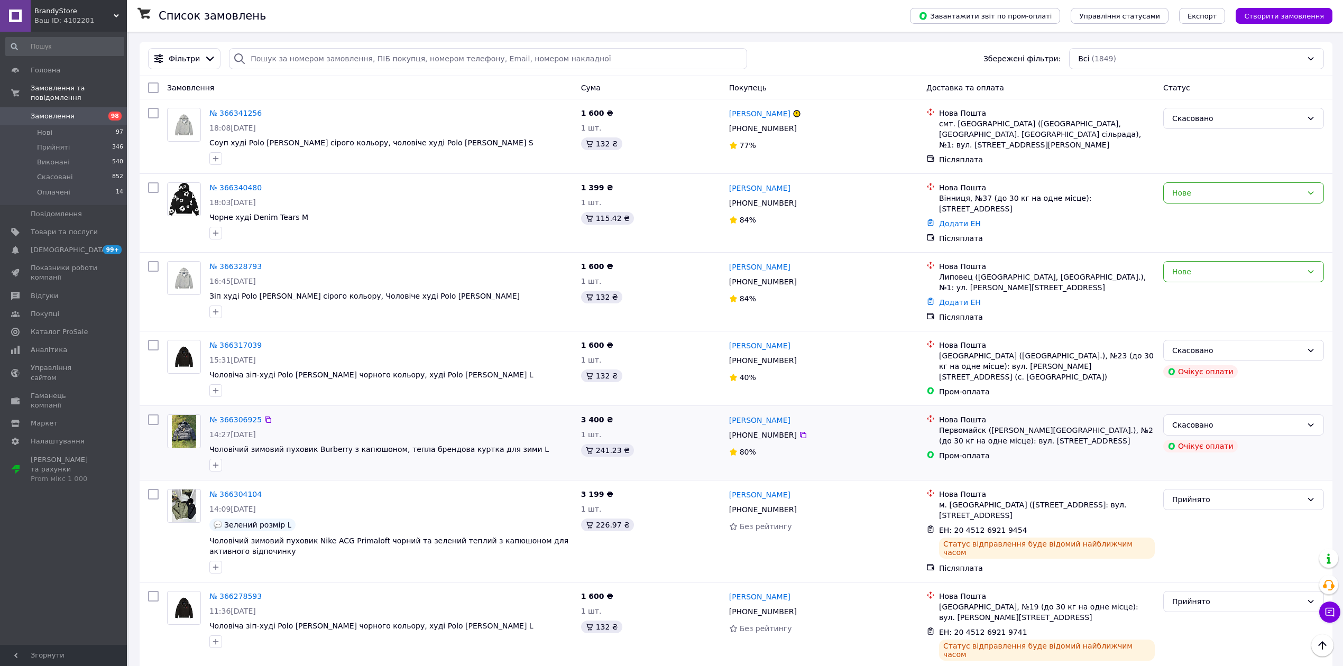
scroll to position [0, 0]
